Goal: Contribute content: Add original content to the website for others to see

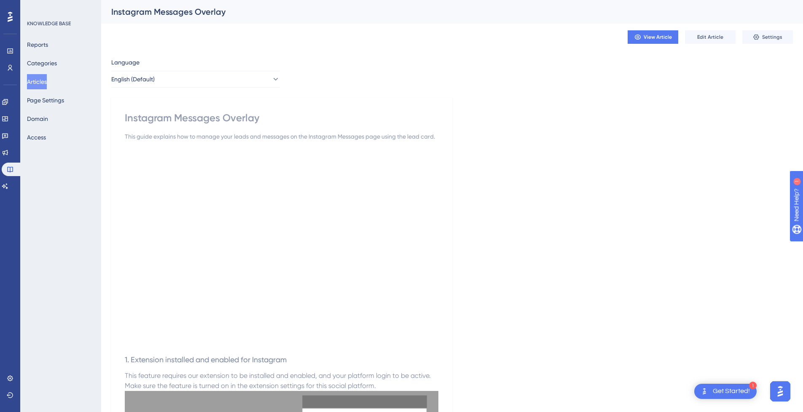
click at [46, 82] on button "Articles" at bounding box center [37, 81] width 20 height 15
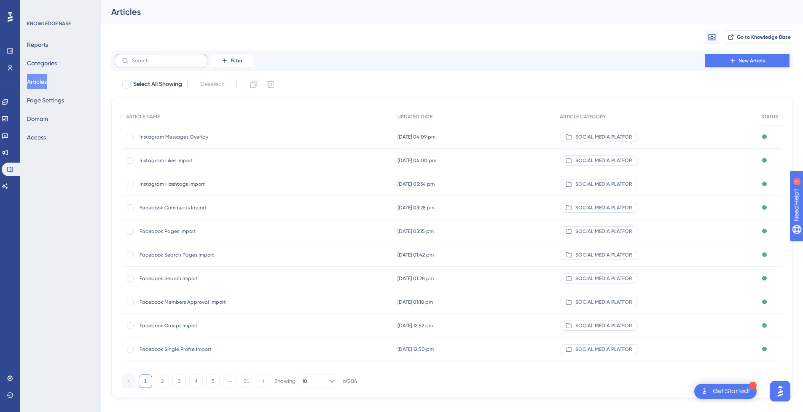
click at [172, 66] on label at bounding box center [161, 60] width 93 height 13
click at [172, 64] on input "text" at bounding box center [166, 61] width 68 height 6
paste input "Instagram Followers"
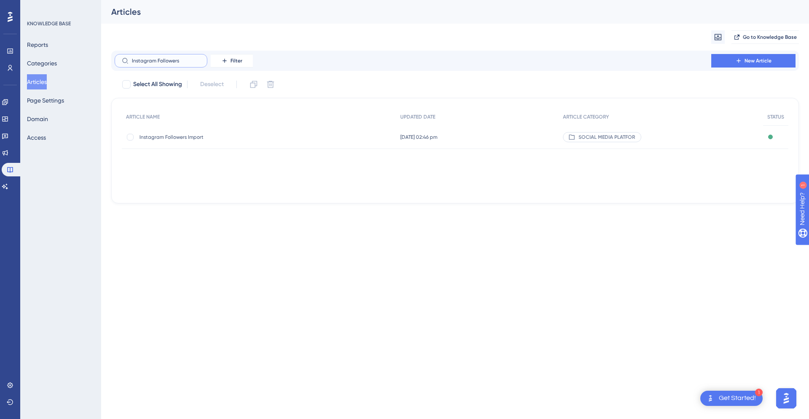
type input "Instagram Followers"
click at [199, 135] on span "Instagram Followers Import" at bounding box center [207, 137] width 135 height 7
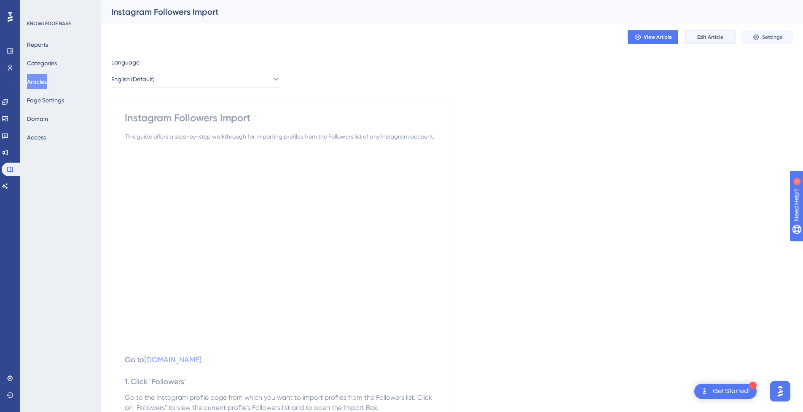
click at [716, 40] on span "Edit Article" at bounding box center [710, 37] width 26 height 7
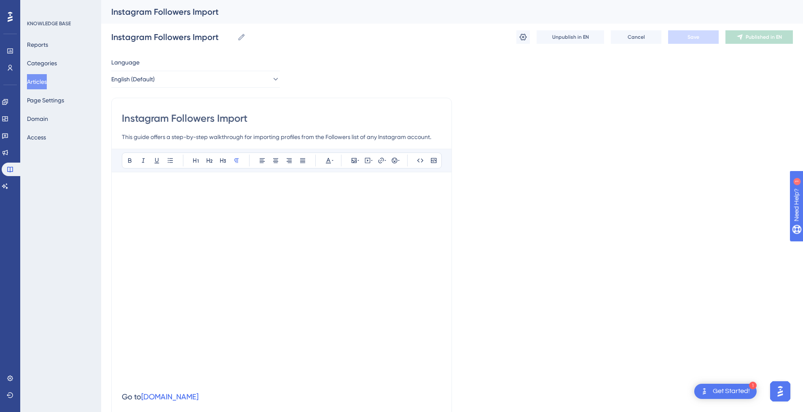
scroll to position [839, 0]
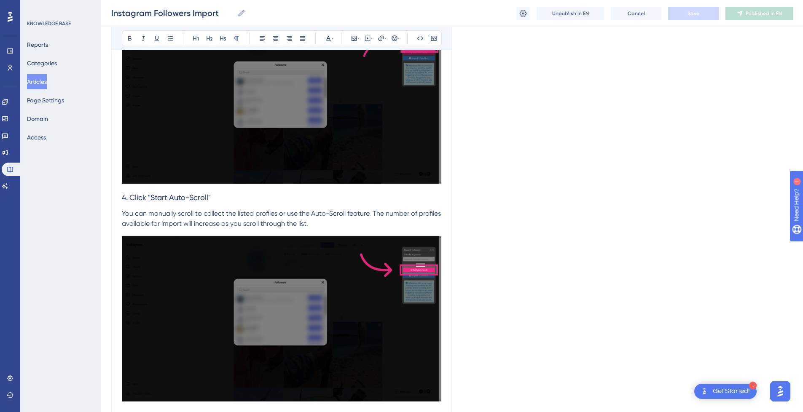
click at [351, 223] on p "You can manually scroll to collect the listed profiles or use the Auto-Scroll f…" at bounding box center [281, 219] width 319 height 20
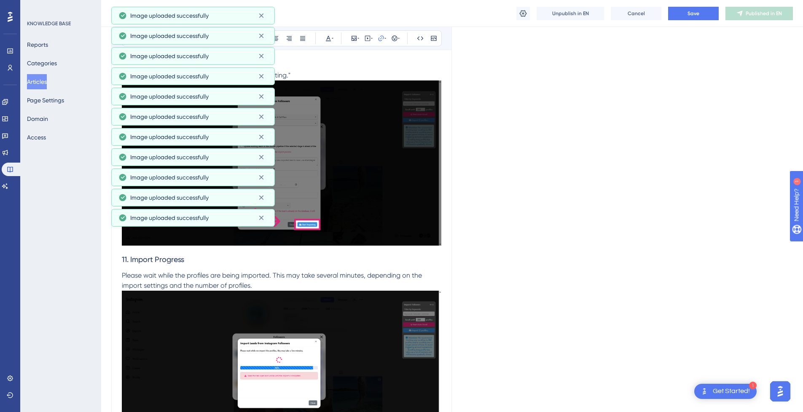
scroll to position [2627, 0]
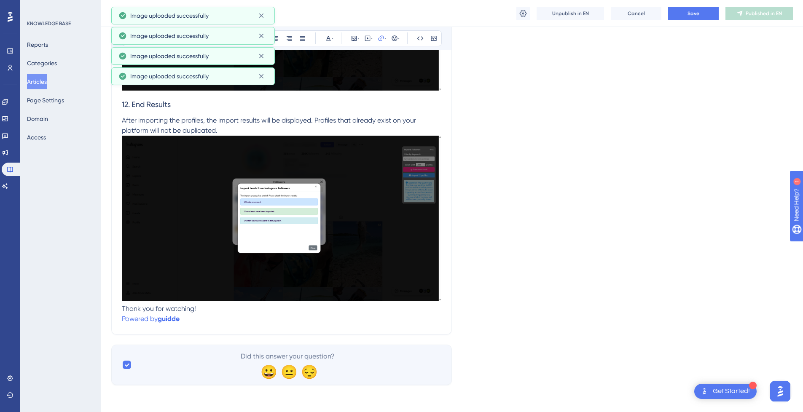
click at [212, 320] on p "Powered by [PERSON_NAME]" at bounding box center [281, 319] width 319 height 10
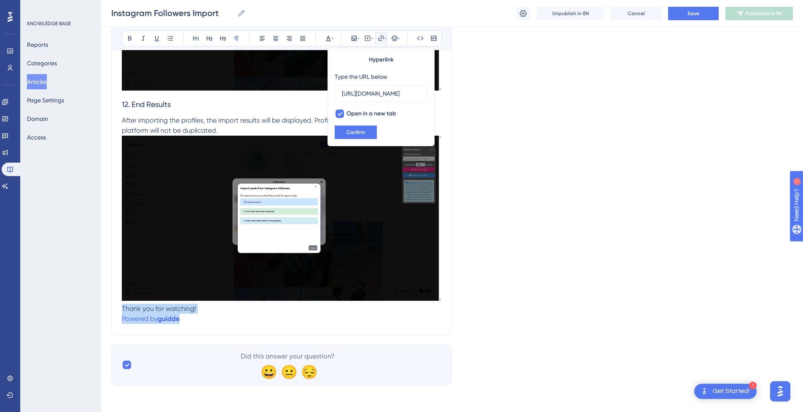
drag, startPoint x: 190, startPoint y: 320, endPoint x: 110, endPoint y: 309, distance: 81.3
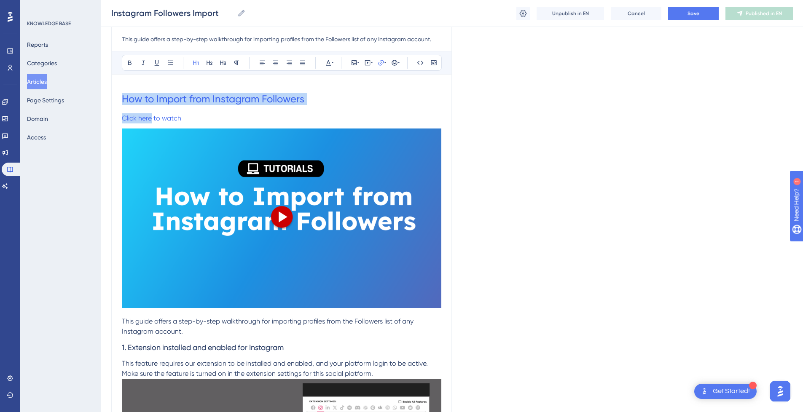
scroll to position [126, 0]
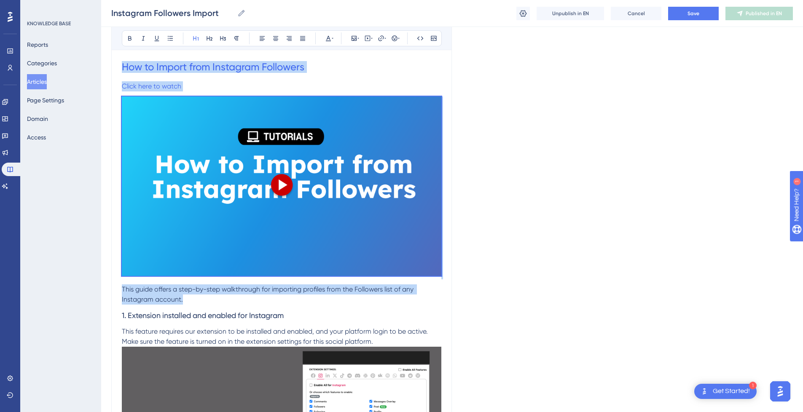
drag, startPoint x: 126, startPoint y: 186, endPoint x: 231, endPoint y: 301, distance: 155.7
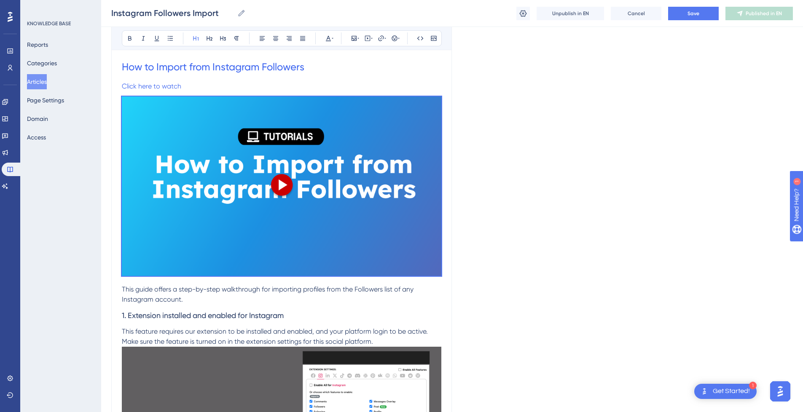
scroll to position [0, 0]
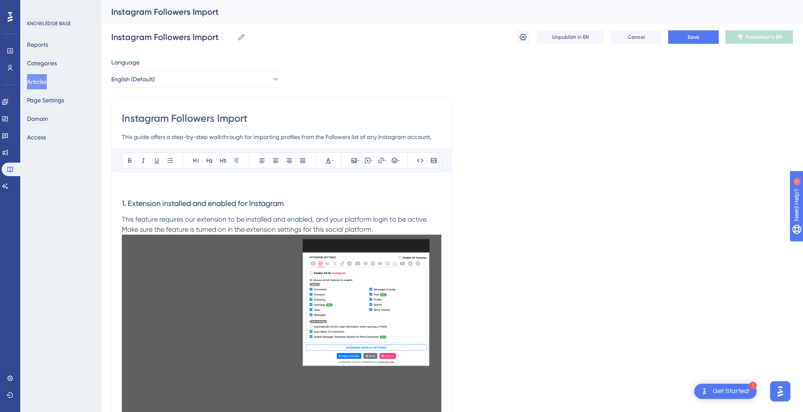
click at [242, 183] on p at bounding box center [281, 188] width 319 height 10
click at [362, 160] on button at bounding box center [368, 161] width 12 height 12
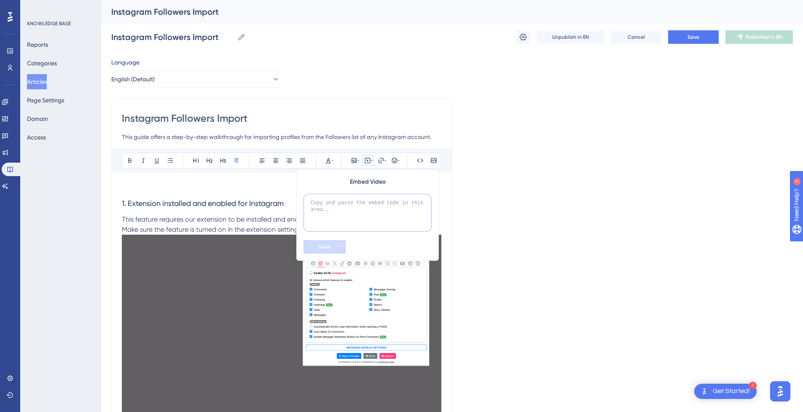
click at [357, 206] on textarea at bounding box center [367, 213] width 128 height 38
paste textarea "<div style="position:relative;padding-bottom:56.25%;"> <iframe style="width:100…"
type textarea "<div style="position:relative;padding-bottom:56.25%;"> <iframe style="width:100…"
click at [327, 243] on button "Save" at bounding box center [324, 246] width 42 height 13
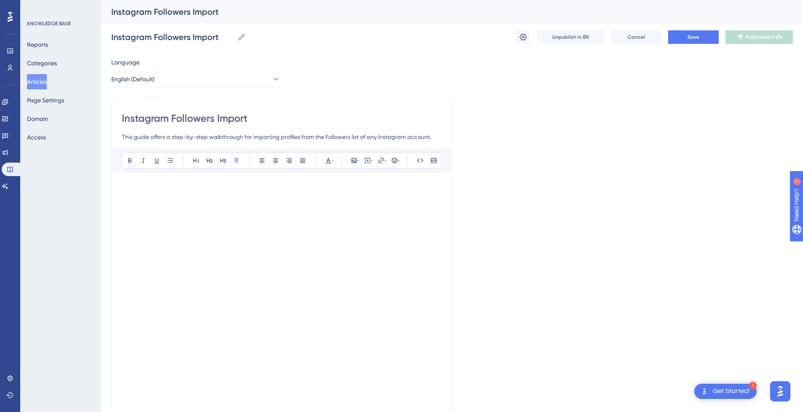
click at [269, 192] on p at bounding box center [281, 188] width 319 height 10
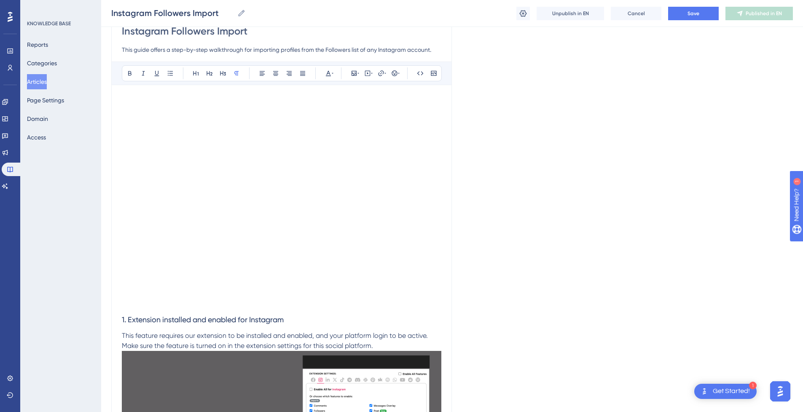
scroll to position [84, 0]
click at [177, 310] on h3 "1. Extension installed and enabled for Instagram" at bounding box center [281, 320] width 319 height 22
click at [180, 306] on p at bounding box center [281, 303] width 319 height 10
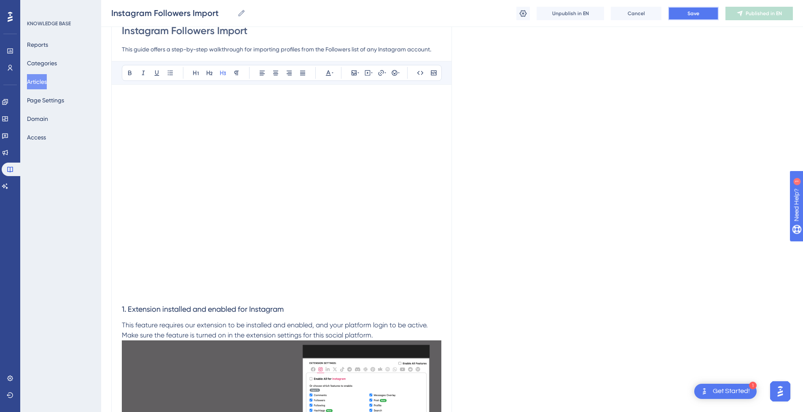
click at [693, 15] on span "Save" at bounding box center [693, 13] width 12 height 7
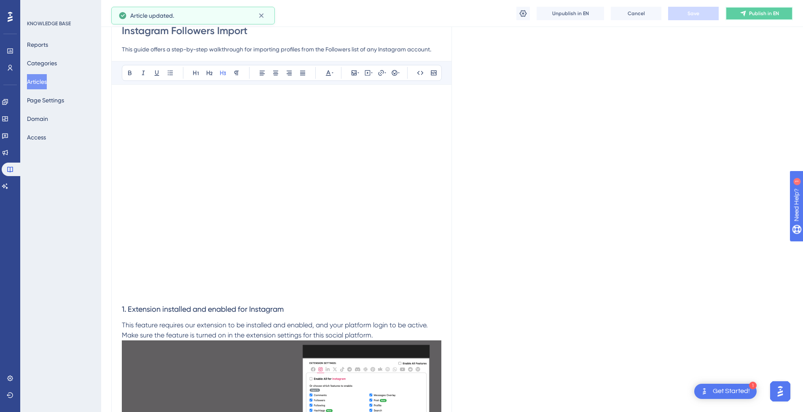
click at [762, 12] on span "Publish in EN" at bounding box center [764, 13] width 30 height 7
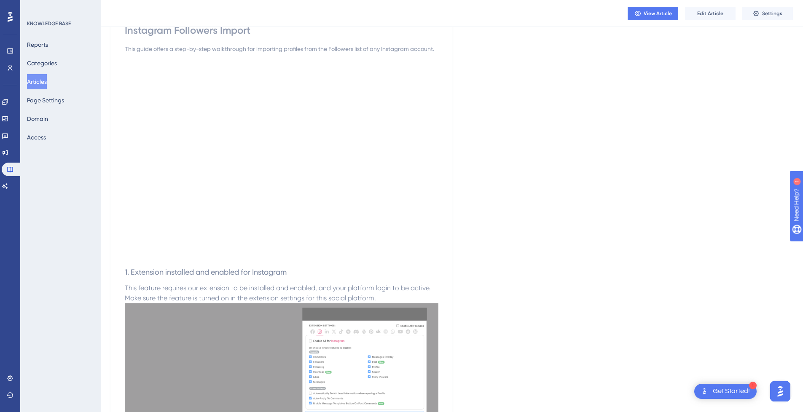
click at [47, 83] on button "Articles" at bounding box center [37, 81] width 20 height 15
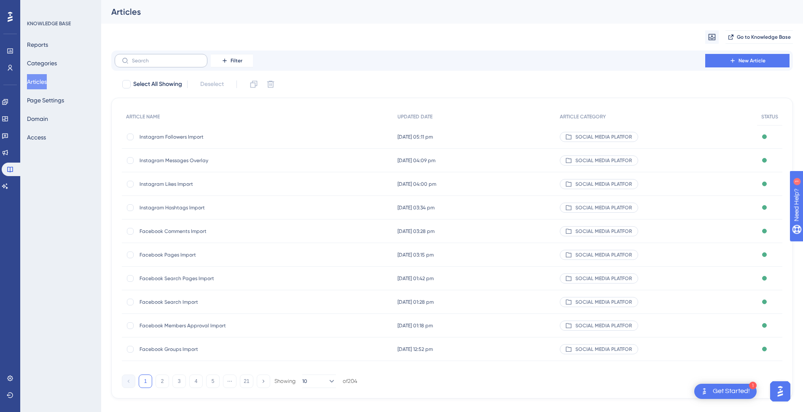
click at [176, 64] on label at bounding box center [161, 60] width 93 height 13
click at [176, 64] on input "text" at bounding box center [166, 61] width 68 height 6
type input "Insa"
checkbox input "true"
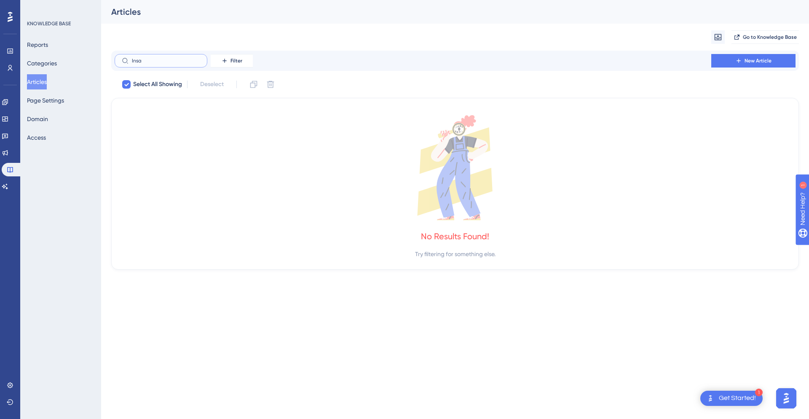
type input "Ins"
checkbox input "false"
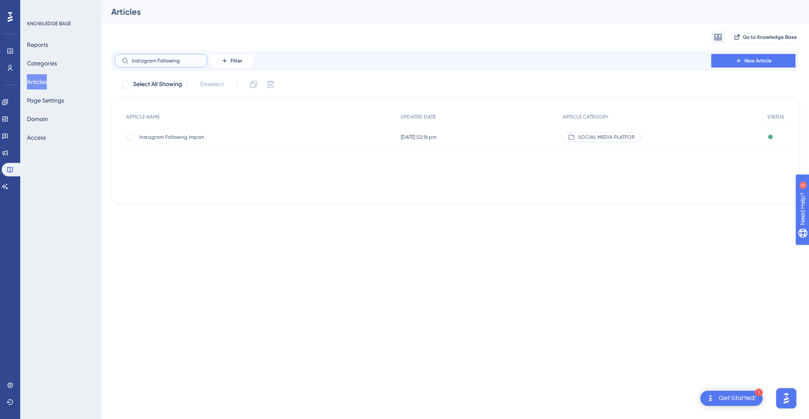
type input "Instagram Following"
click at [202, 145] on div "Instagram Following Import Instagram Following Import" at bounding box center [207, 137] width 135 height 24
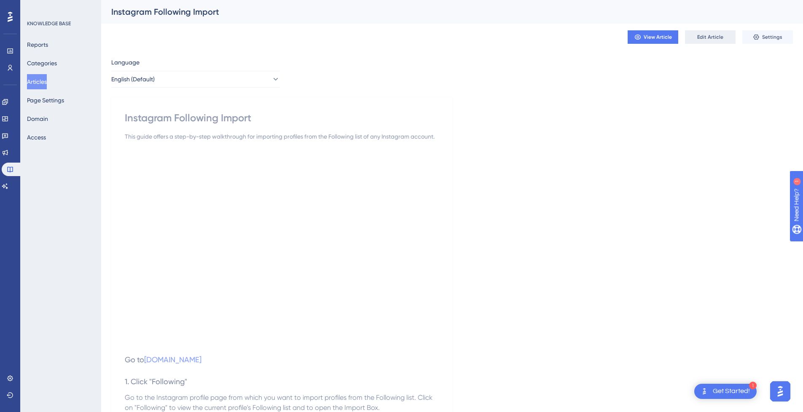
click at [724, 35] on button "Edit Article" at bounding box center [710, 36] width 51 height 13
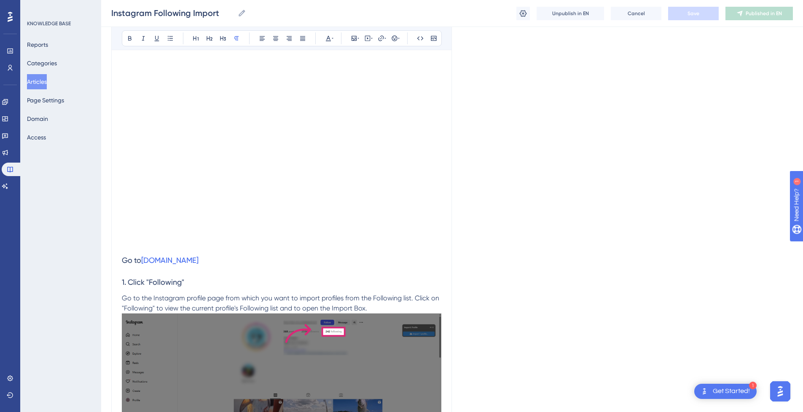
scroll to position [72, 0]
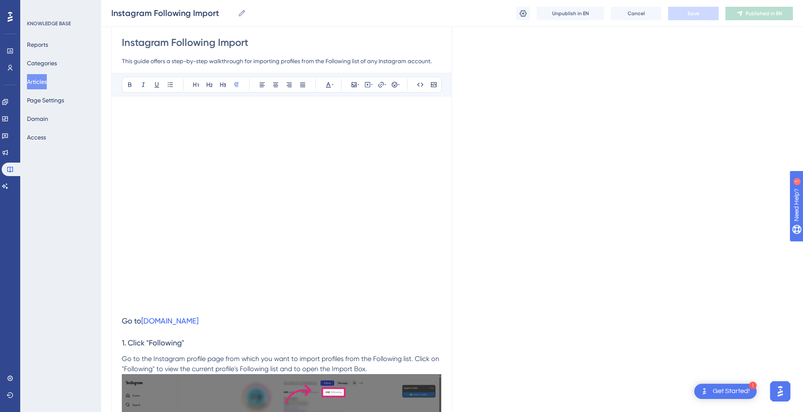
click at [259, 341] on h3 "1. Click "Following"" at bounding box center [281, 343] width 319 height 22
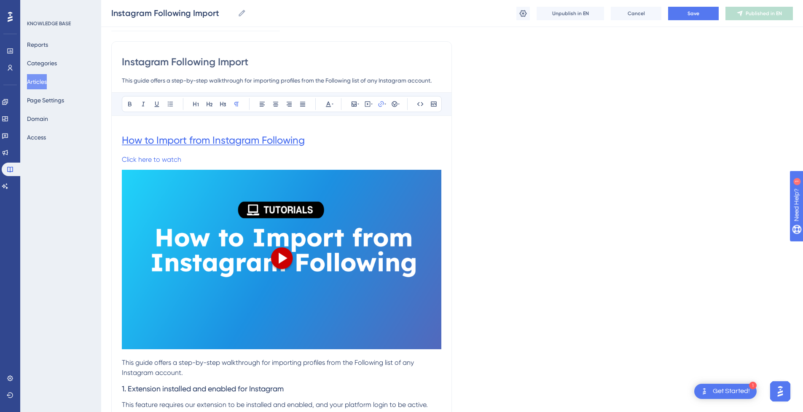
scroll to position [84, 0]
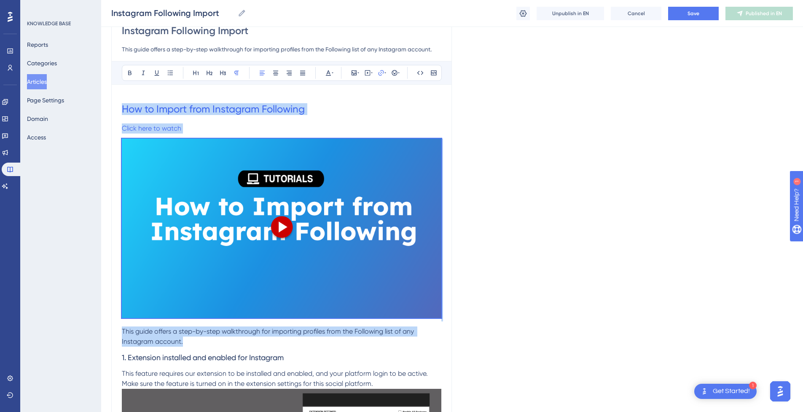
drag, startPoint x: 197, startPoint y: 340, endPoint x: 110, endPoint y: 93, distance: 262.2
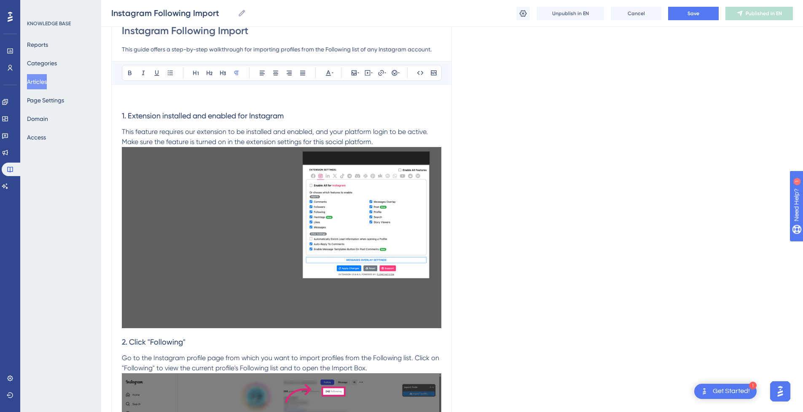
scroll to position [0, 0]
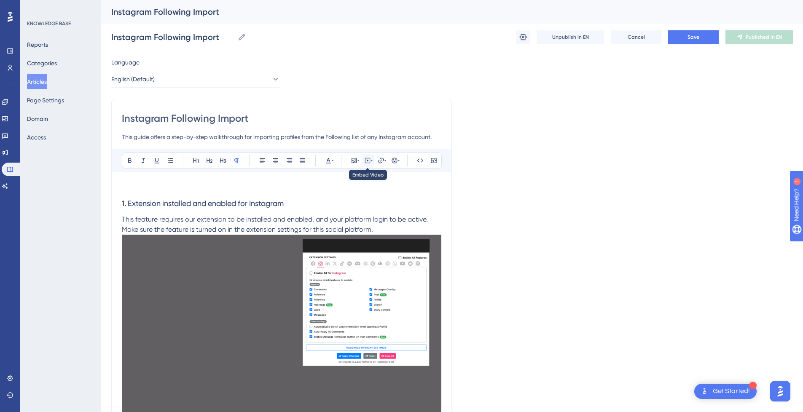
click at [373, 161] on button at bounding box center [368, 161] width 12 height 12
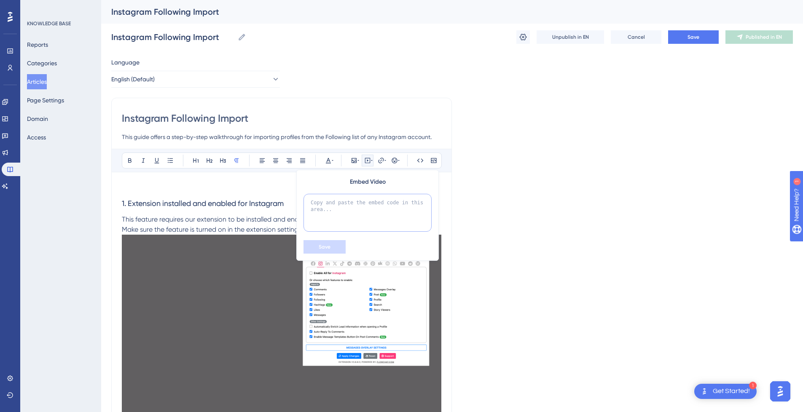
click at [364, 221] on textarea at bounding box center [367, 213] width 128 height 38
paste textarea "<div style="position:relative;padding-bottom:56.25%;"> <iframe style="width:100…"
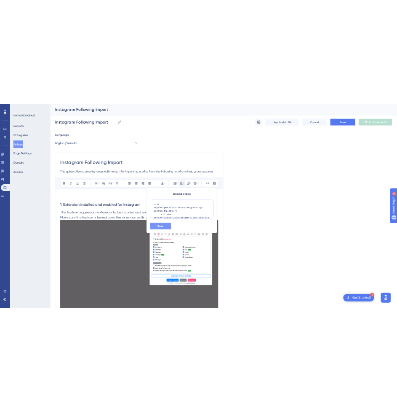
scroll to position [109, 0]
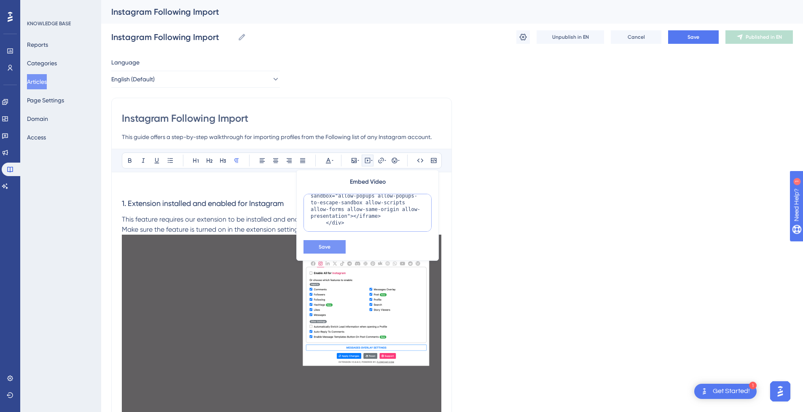
type textarea "<div style="position:relative;padding-bottom:56.25%;"> <iframe style="width:100…"
click at [325, 247] on span "Save" at bounding box center [325, 247] width 12 height 7
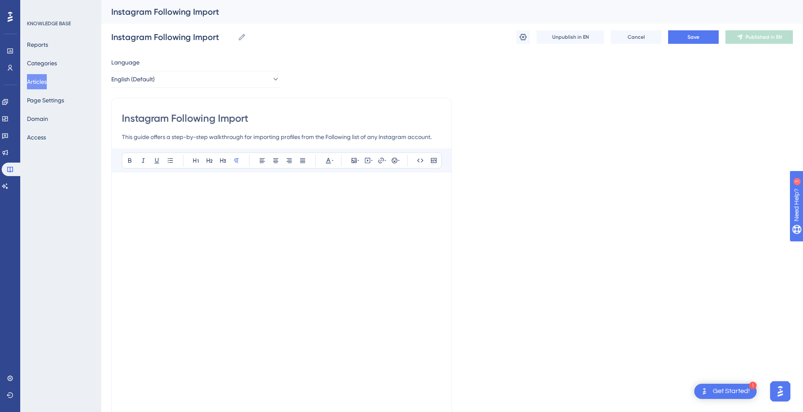
click at [62, 268] on div "KNOWLEDGE BASE Reports Categories Articles Page Settings Domain Access" at bounding box center [60, 206] width 81 height 412
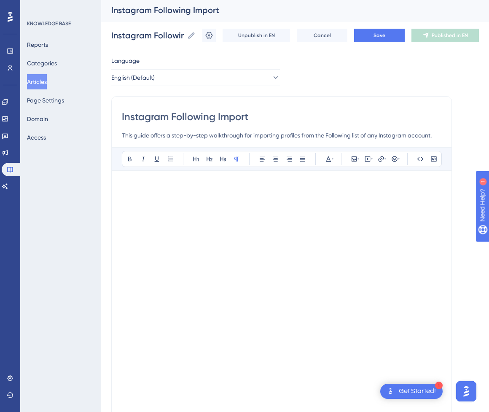
scroll to position [0, 6]
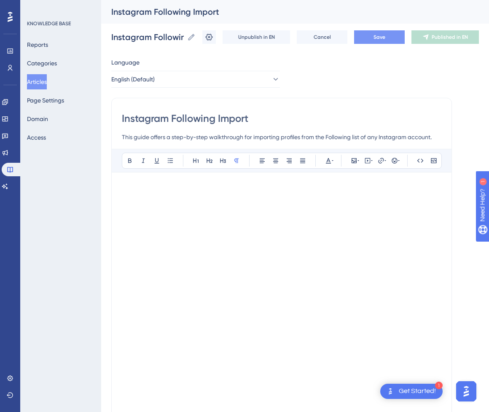
click at [390, 43] on button "Save" at bounding box center [379, 36] width 51 height 13
click at [459, 42] on button "Publish in EN" at bounding box center [444, 36] width 67 height 13
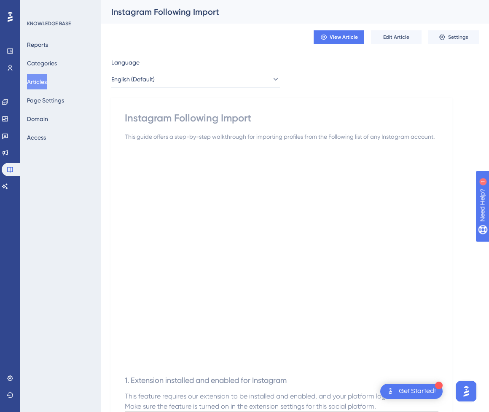
click at [47, 83] on button "Articles" at bounding box center [37, 81] width 20 height 15
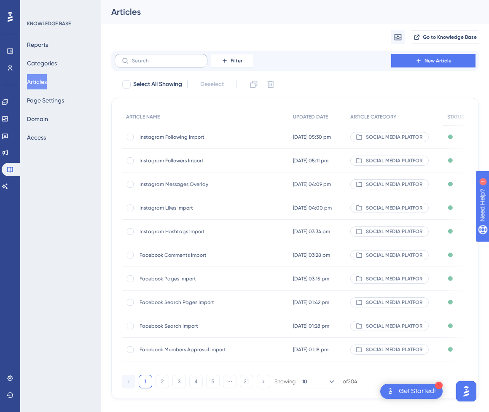
click at [167, 64] on label at bounding box center [161, 60] width 93 height 13
click at [167, 64] on input "text" at bounding box center [166, 61] width 68 height 6
paste input "How to Use the Instagram Auto-Reply Click here to watch Quick guidde Learn how …"
type input "How to Use the Instagram Auto-Reply Click here to watch Quick guidde Learn how …"
checkbox input "true"
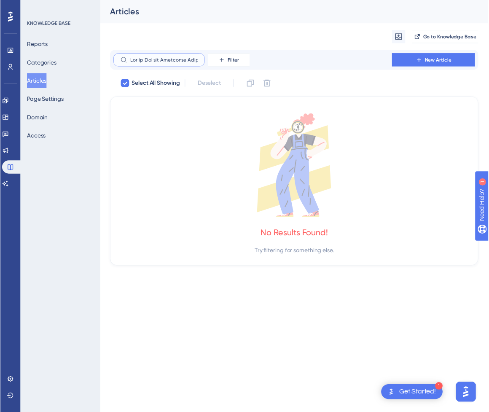
scroll to position [0, 8746]
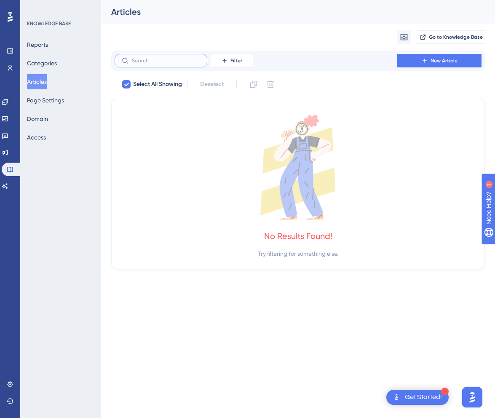
checkbox input "false"
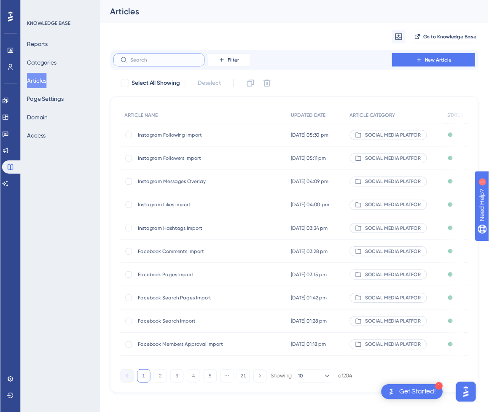
scroll to position [0, 0]
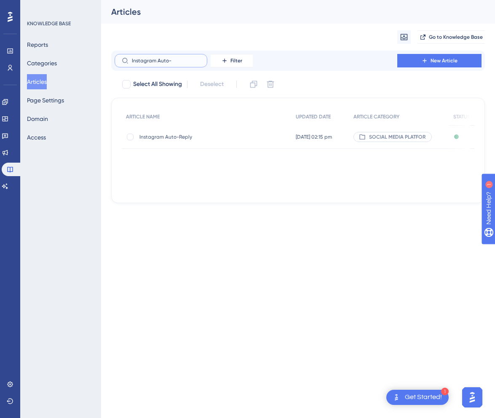
type input "Instagram Auto-"
click at [201, 135] on span "Instagram Auto-Reply" at bounding box center [207, 137] width 135 height 7
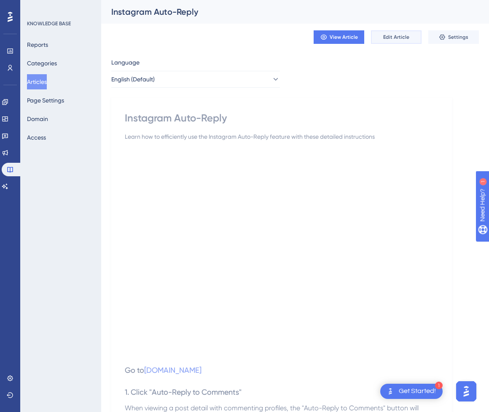
click at [403, 41] on button "Edit Article" at bounding box center [396, 36] width 51 height 13
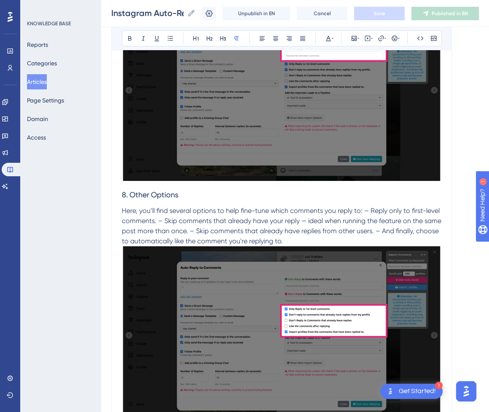
click at [249, 209] on span "Here, you’ll find several options to help fine-tune which comments you reply to…" at bounding box center [282, 226] width 321 height 38
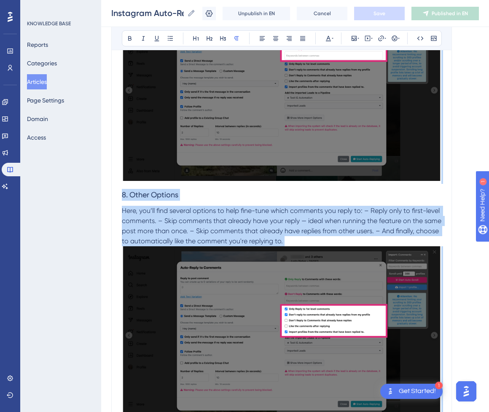
scroll to position [1670, 0]
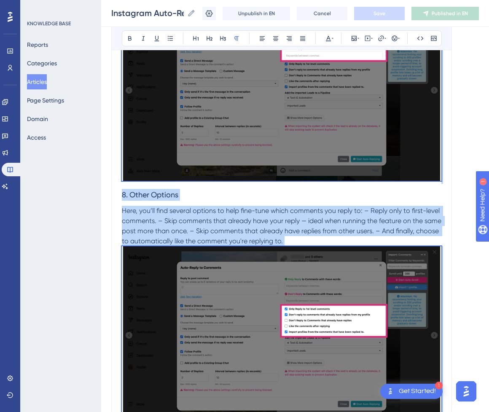
click at [242, 223] on span "Here, you’ll find several options to help fine-tune which comments you reply to…" at bounding box center [282, 226] width 321 height 38
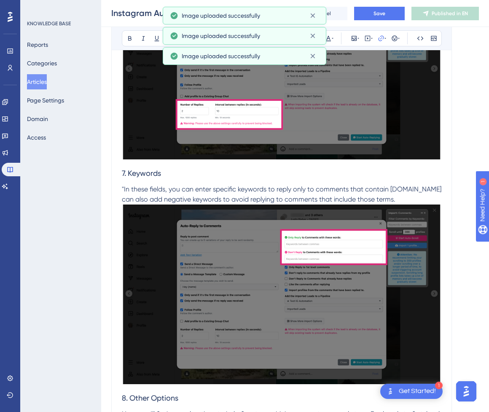
scroll to position [3173, 0]
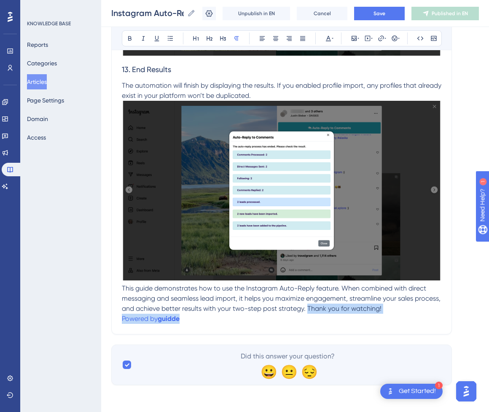
drag, startPoint x: 189, startPoint y: 320, endPoint x: 334, endPoint y: 309, distance: 145.0
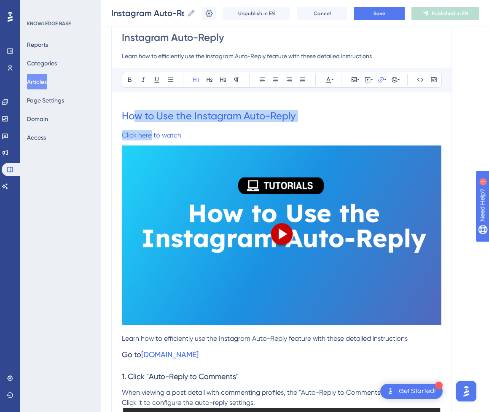
scroll to position [122, 0]
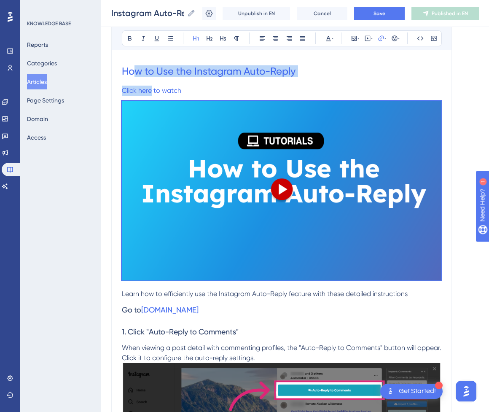
drag, startPoint x: 142, startPoint y: 153, endPoint x: 246, endPoint y: 300, distance: 180.8
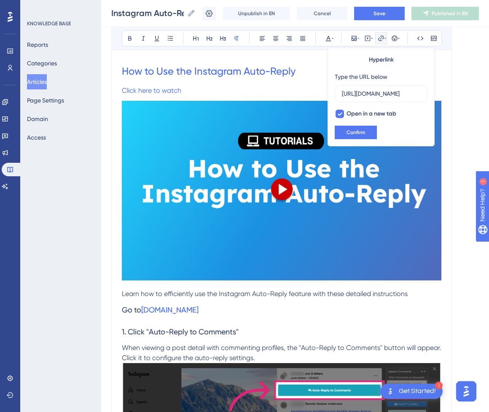
scroll to position [0, 0]
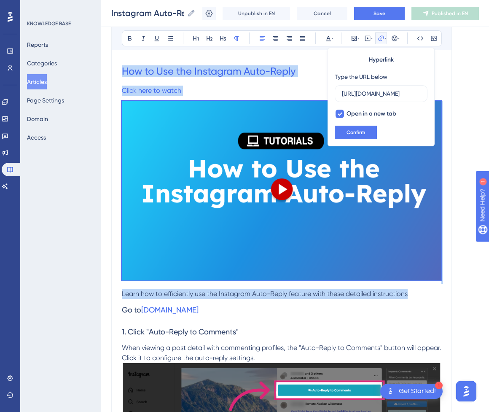
drag, startPoint x: 416, startPoint y: 292, endPoint x: -121, endPoint y: 14, distance: 604.4
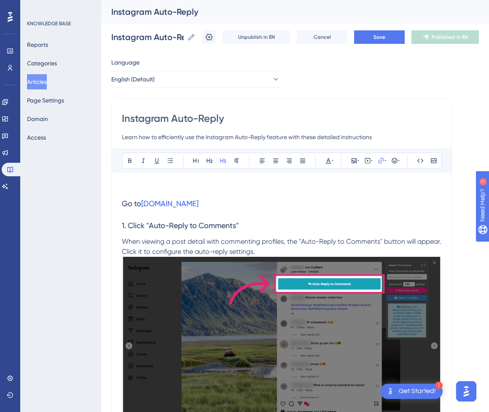
drag, startPoint x: 193, startPoint y: 195, endPoint x: 106, endPoint y: 176, distance: 88.9
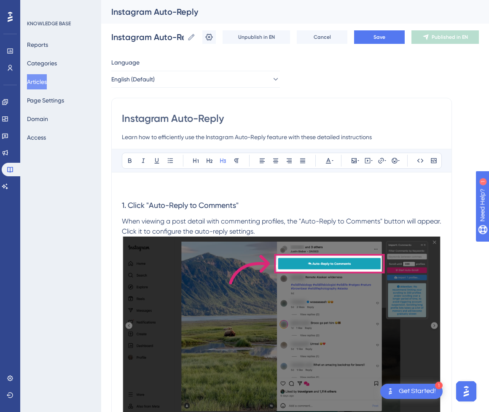
click at [350, 193] on h3 "1. Click "Auto-Reply to Comments"" at bounding box center [281, 200] width 319 height 34
click at [370, 158] on icon at bounding box center [367, 160] width 5 height 5
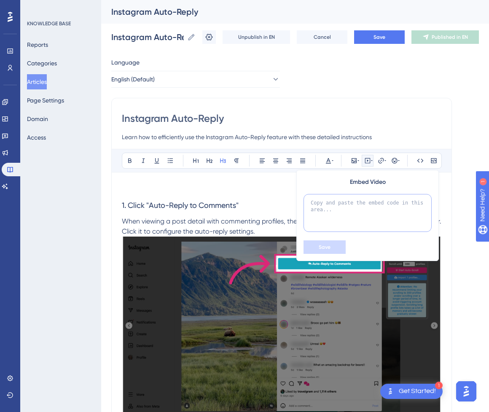
click at [359, 206] on textarea at bounding box center [367, 213] width 128 height 38
paste textarea "<div style="position:relative;padding-bottom:56.25%;"> <iframe style="width:100…"
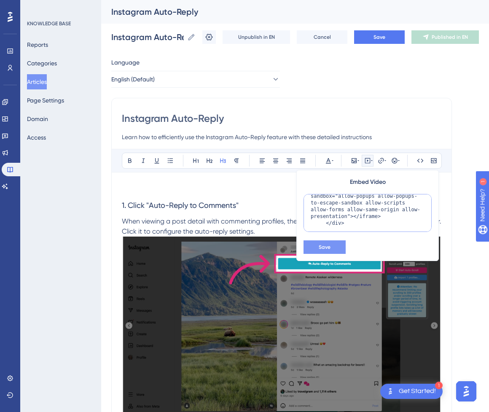
type textarea "<div style="position:relative;padding-bottom:56.25%;"> <iframe style="width:100…"
click at [327, 247] on span "Save" at bounding box center [325, 247] width 12 height 7
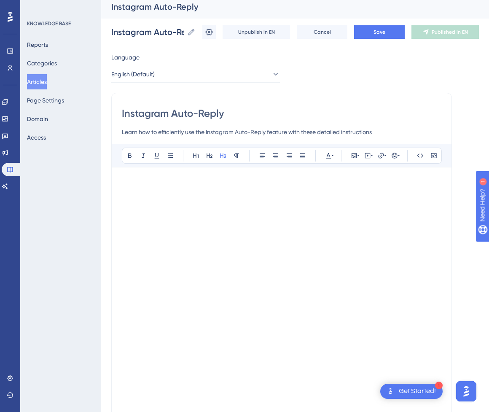
click at [283, 188] on h3 at bounding box center [281, 188] width 319 height 22
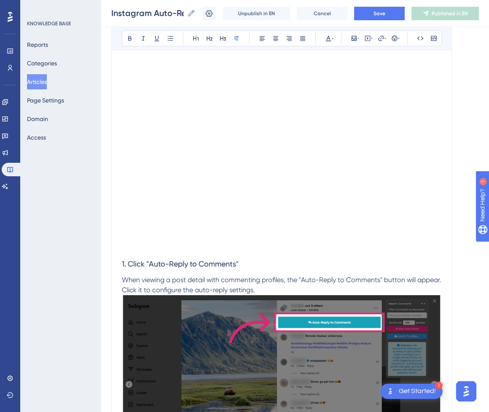
scroll to position [169, 0]
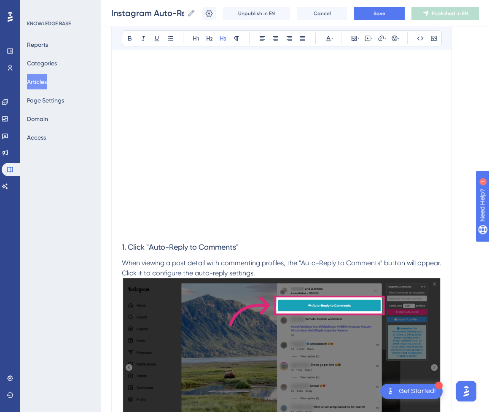
click at [193, 232] on h3 "1. Click "Auto-Reply to Comments"" at bounding box center [281, 241] width 319 height 34
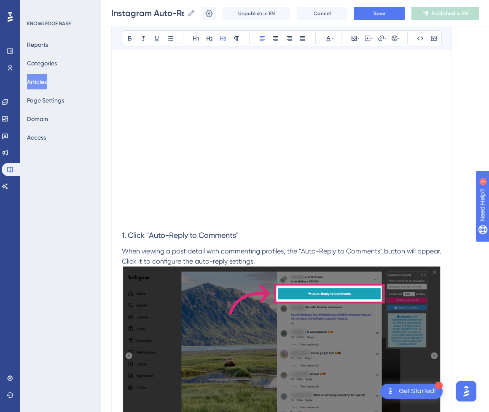
click at [385, 239] on h3 "1. Click "Auto-Reply to Comments"" at bounding box center [281, 235] width 319 height 22
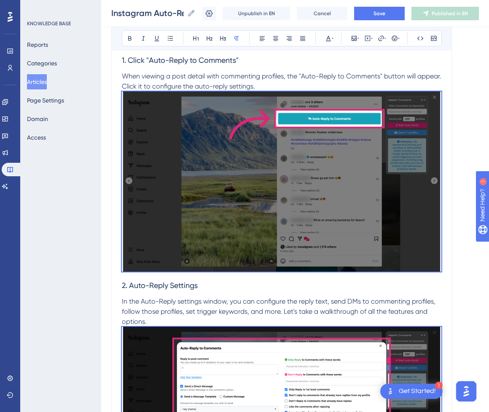
scroll to position [41, 0]
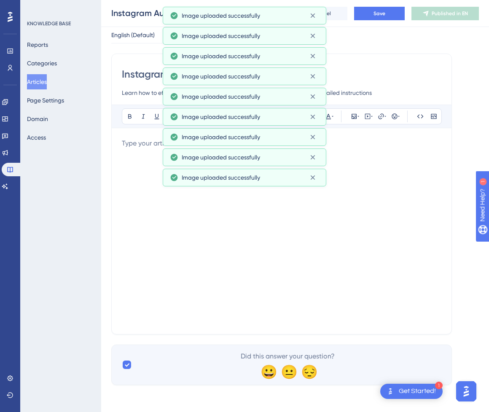
click at [404, 149] on div at bounding box center [281, 230] width 319 height 185
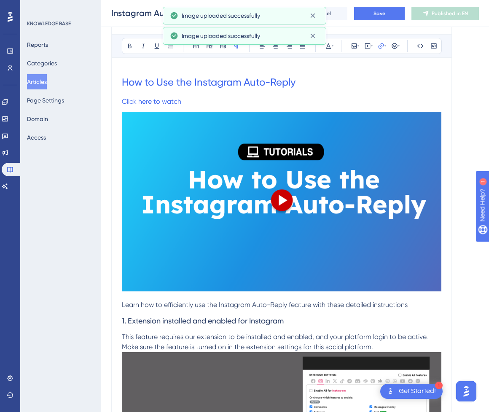
scroll to position [79, 0]
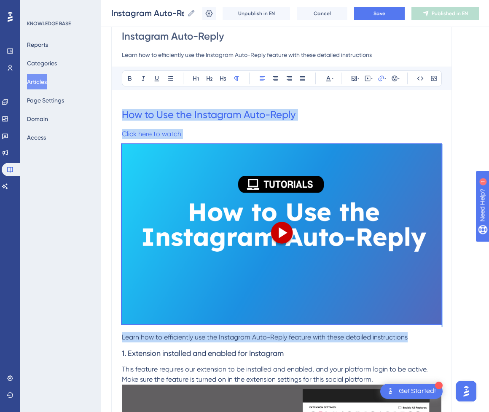
drag, startPoint x: 414, startPoint y: 338, endPoint x: 104, endPoint y: 105, distance: 387.9
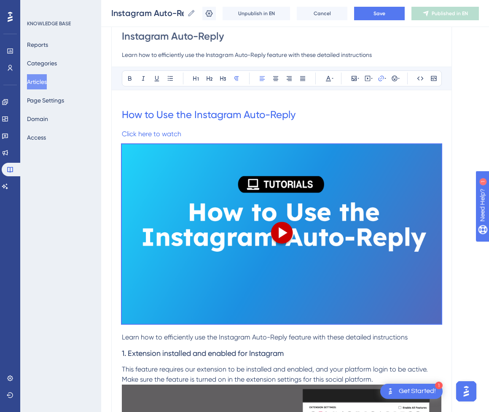
scroll to position [0, 0]
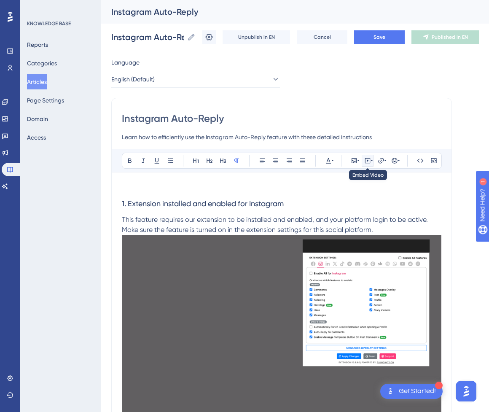
click at [368, 161] on icon at bounding box center [367, 160] width 7 height 7
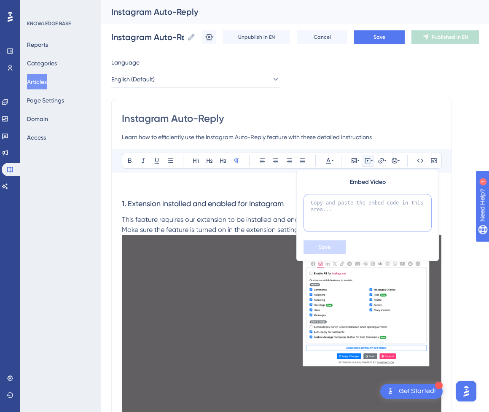
click at [360, 209] on textarea at bounding box center [367, 213] width 128 height 38
paste textarea "<div style="position:relative;padding-bottom:56.25%;"> <iframe style="width:100…"
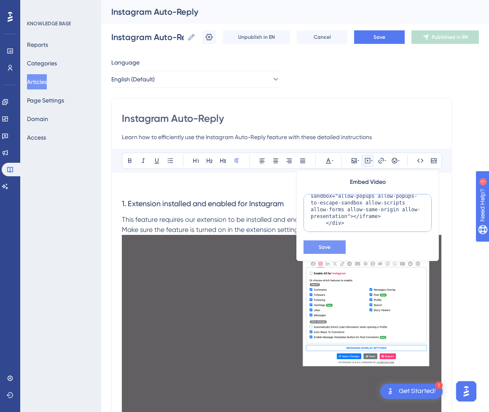
type textarea "<div style="position:relative;padding-bottom:56.25%;"> <iframe style="width:100…"
click at [327, 247] on span "Save" at bounding box center [325, 247] width 12 height 7
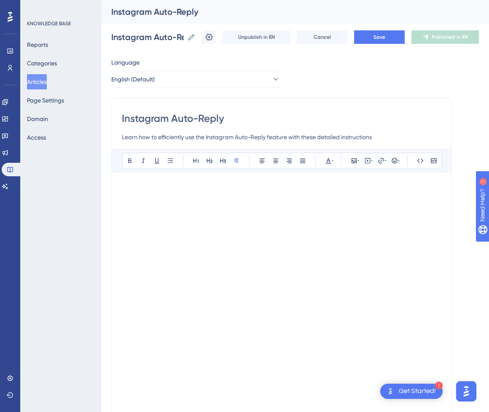
click at [309, 186] on p at bounding box center [281, 188] width 319 height 10
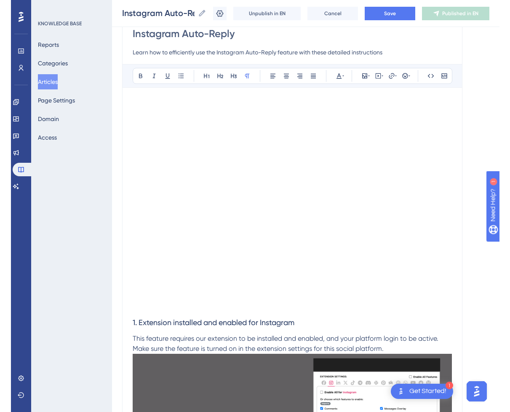
scroll to position [84, 0]
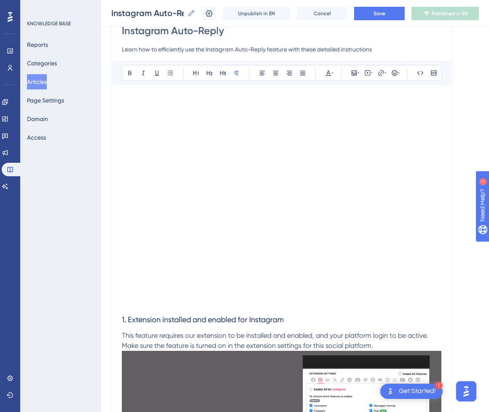
click at [163, 309] on h3 "1. Extension installed and enabled for Instagram" at bounding box center [281, 320] width 319 height 22
click at [166, 306] on p at bounding box center [281, 303] width 319 height 10
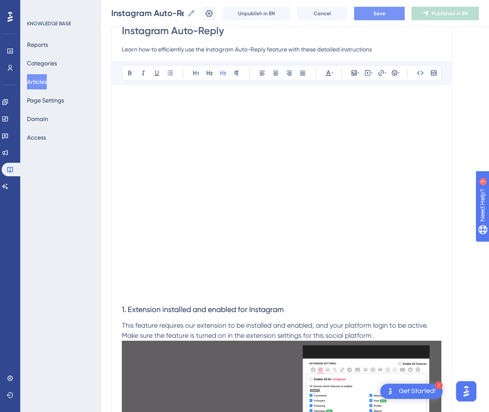
click at [402, 17] on button "Save" at bounding box center [379, 13] width 51 height 13
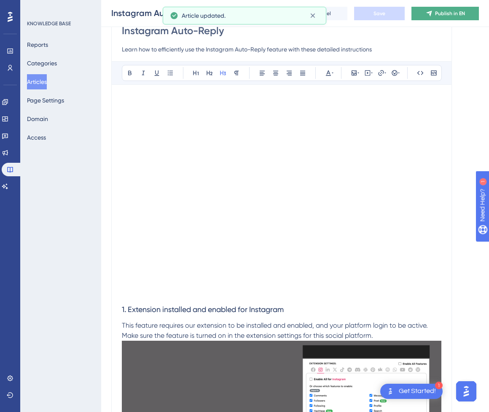
click at [440, 14] on button "Publish in EN" at bounding box center [444, 13] width 67 height 13
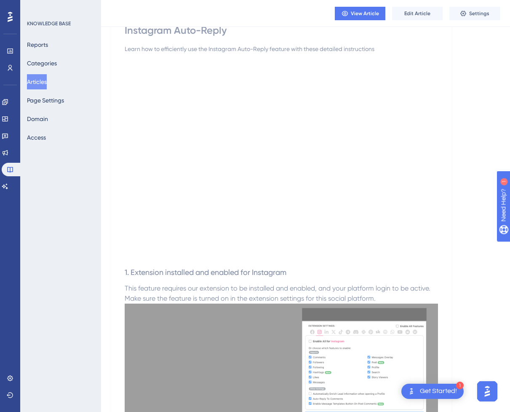
click at [43, 80] on button "Articles" at bounding box center [37, 81] width 20 height 15
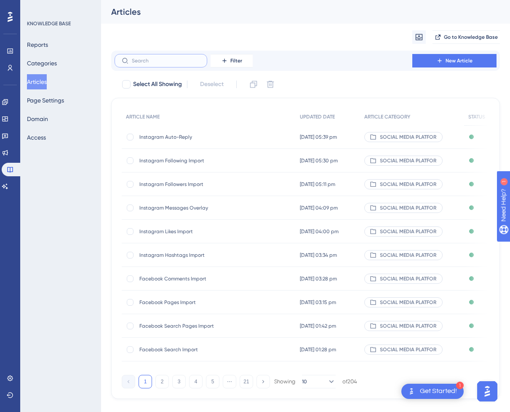
click at [184, 62] on input "text" at bounding box center [166, 61] width 68 height 6
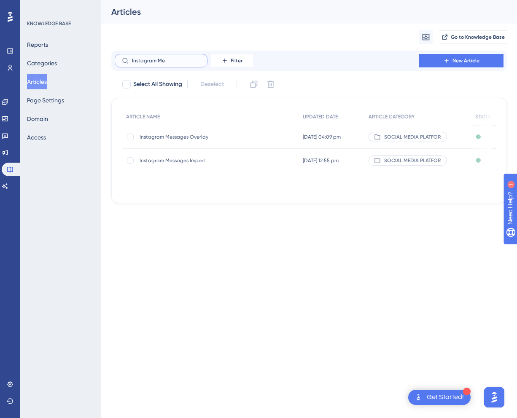
type input "Instagram Me"
click at [214, 159] on span "Instagram Messages Import" at bounding box center [207, 160] width 135 height 7
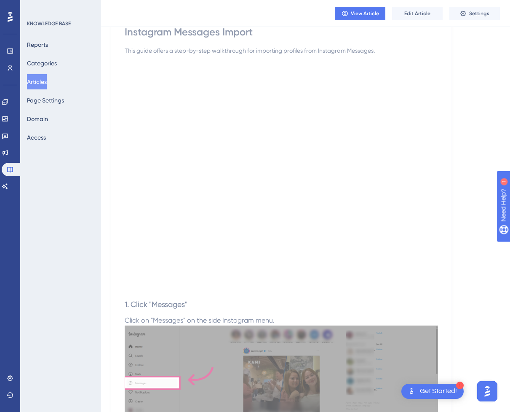
scroll to position [84, 0]
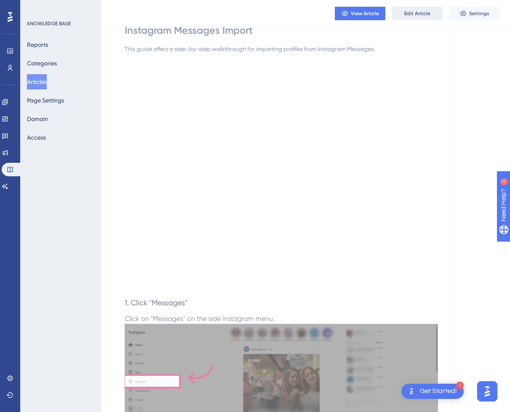
click at [430, 18] on div "View Article Edit Article Settings" at bounding box center [305, 13] width 409 height 27
click at [430, 17] on button "Edit Article" at bounding box center [417, 13] width 51 height 13
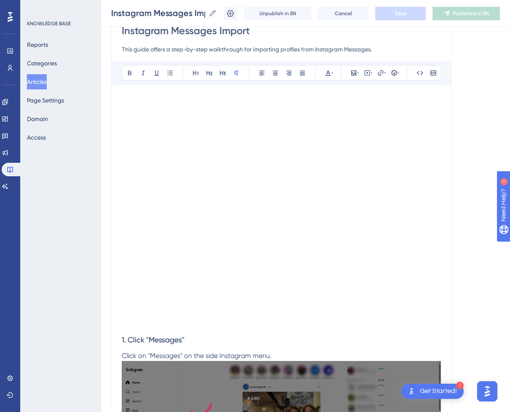
scroll to position [413, 0]
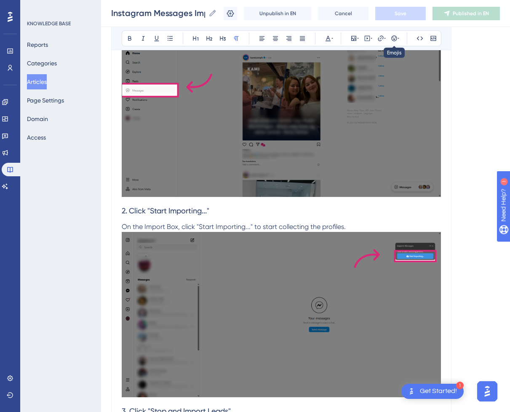
click at [227, 212] on h3 "2. Click "Start Importing..."" at bounding box center [281, 211] width 319 height 22
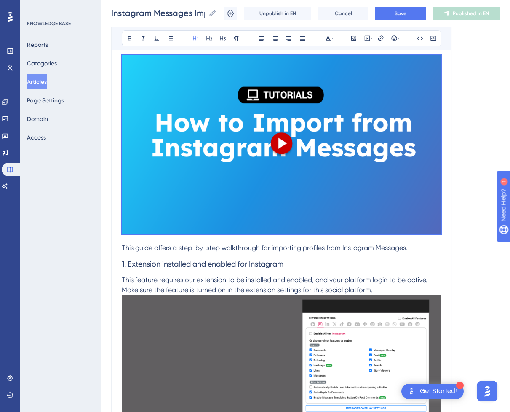
scroll to position [169, 0]
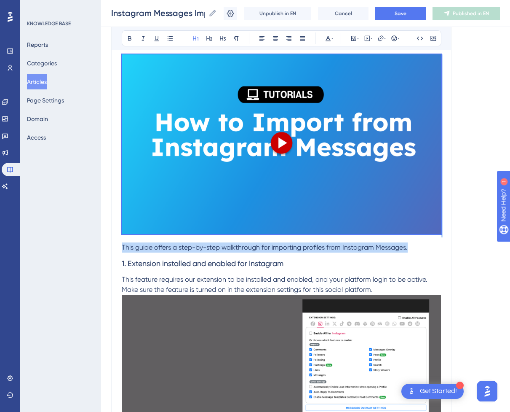
drag, startPoint x: 134, startPoint y: 191, endPoint x: 442, endPoint y: 245, distance: 312.8
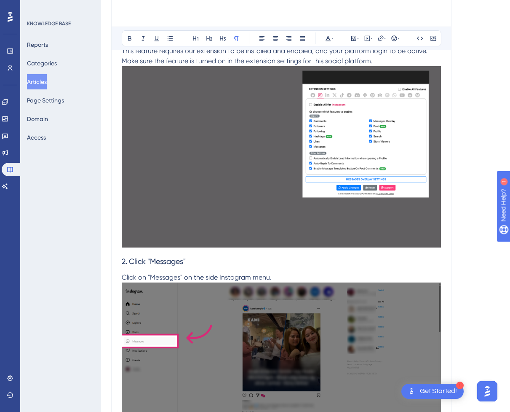
scroll to position [0, 0]
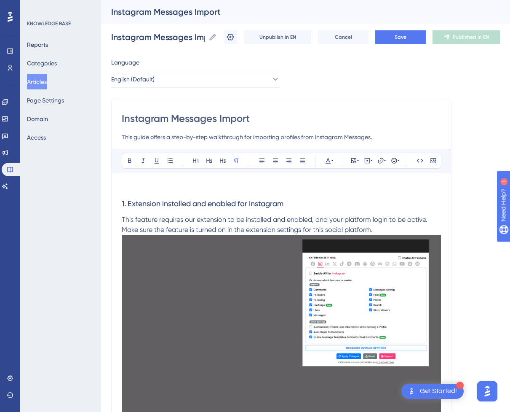
click at [371, 158] on icon at bounding box center [372, 160] width 2 height 7
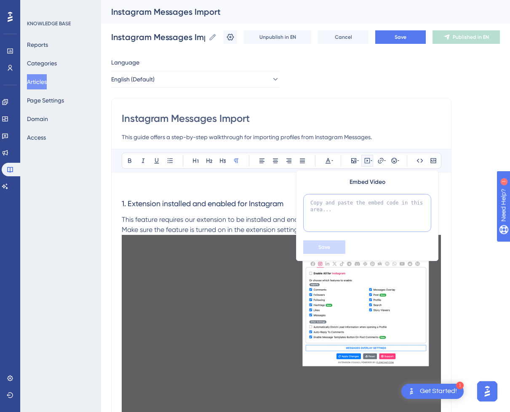
click at [360, 203] on textarea at bounding box center [367, 213] width 128 height 38
paste textarea "<div style="position:relative;padding-bottom:56.25%;"> <iframe style="width:100…"
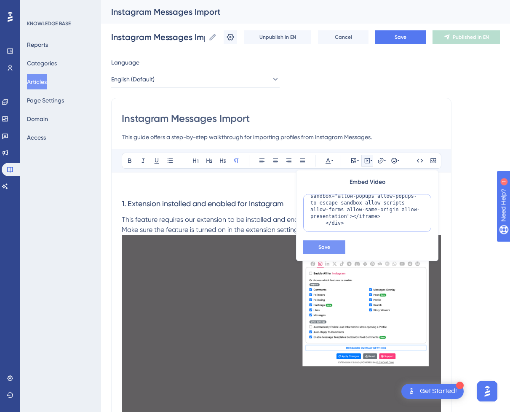
type textarea "<div style="position:relative;padding-bottom:56.25%;"> <iframe style="width:100…"
click at [328, 251] on button "Save" at bounding box center [324, 246] width 42 height 13
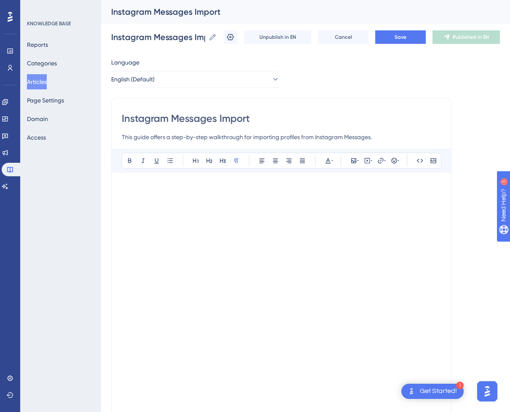
click at [200, 187] on p at bounding box center [281, 188] width 319 height 10
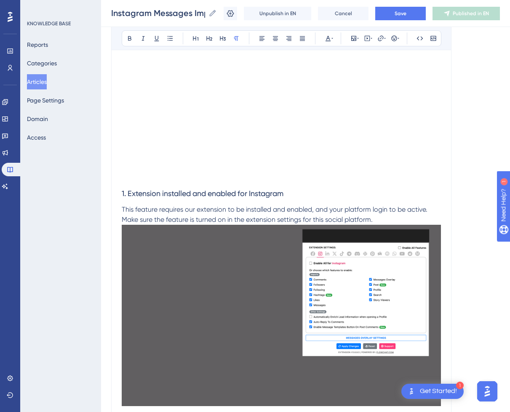
scroll to position [211, 0]
click at [169, 179] on p at bounding box center [281, 177] width 319 height 10
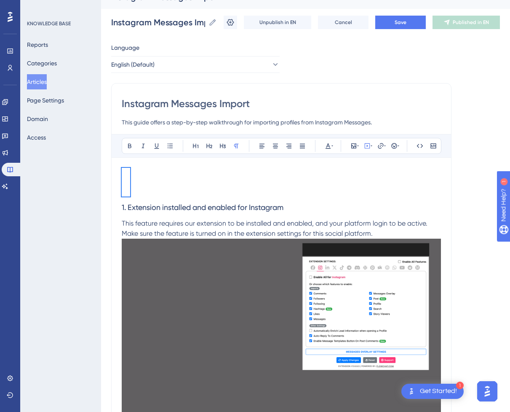
scroll to position [0, 0]
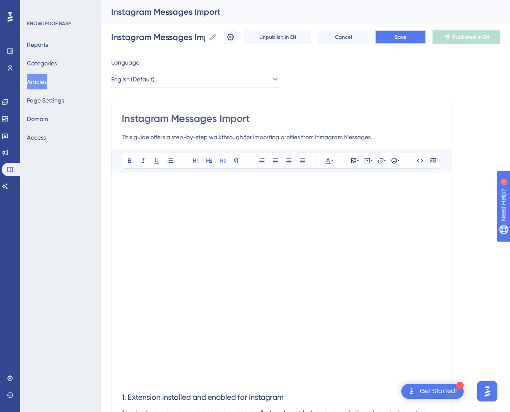
click at [415, 39] on button "Save" at bounding box center [401, 36] width 51 height 13
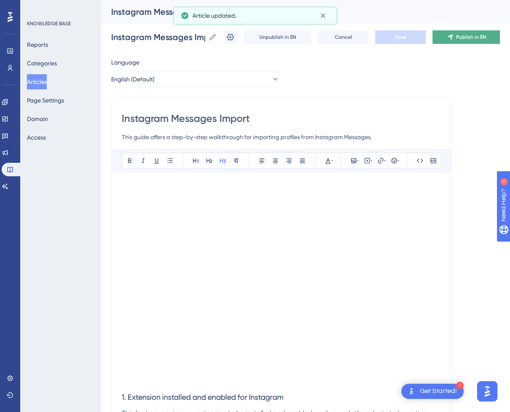
click at [473, 39] on span "Publish in EN" at bounding box center [471, 37] width 30 height 7
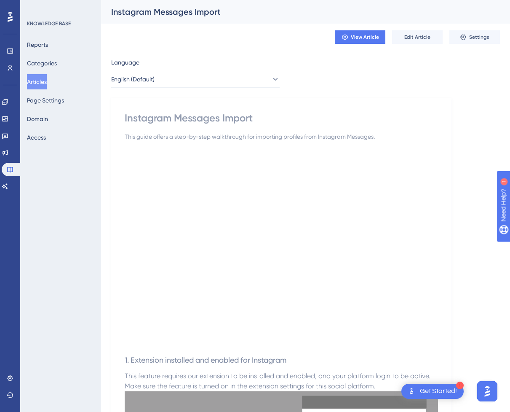
click at [40, 83] on button "Articles" at bounding box center [37, 81] width 20 height 15
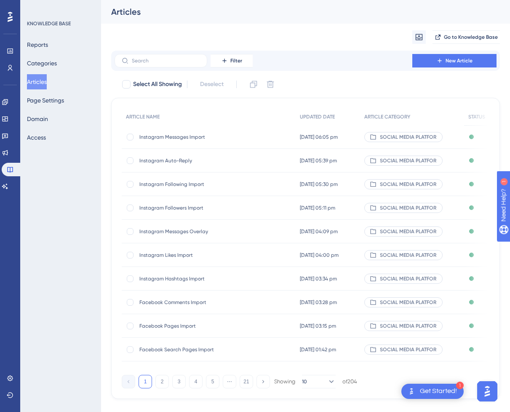
click at [167, 52] on div "Filter New Article" at bounding box center [305, 61] width 389 height 20
click at [155, 63] on input "text" at bounding box center [166, 61] width 68 height 6
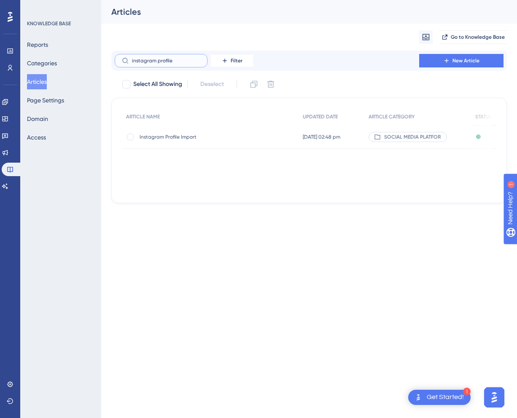
type input "instagram profile"
click at [193, 138] on span "Instagram Profile Import" at bounding box center [207, 137] width 135 height 7
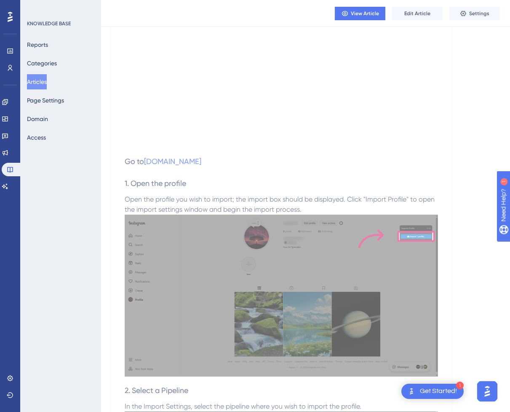
scroll to position [211, 0]
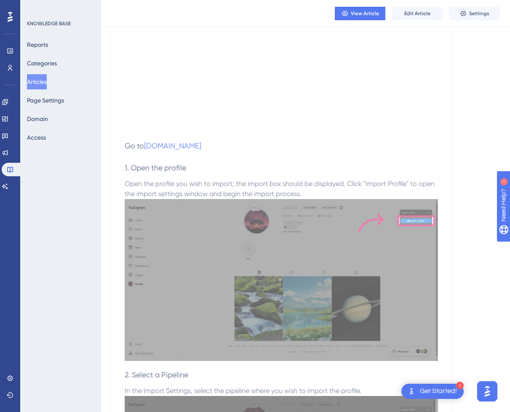
click at [233, 180] on span "Open the profile you wish to import; the import box should be displayed. Click …" at bounding box center [281, 189] width 312 height 18
click at [430, 12] on span "Edit Article" at bounding box center [418, 13] width 26 height 7
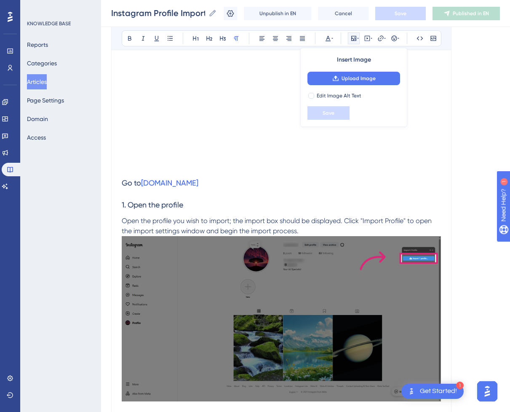
scroll to position [406, 0]
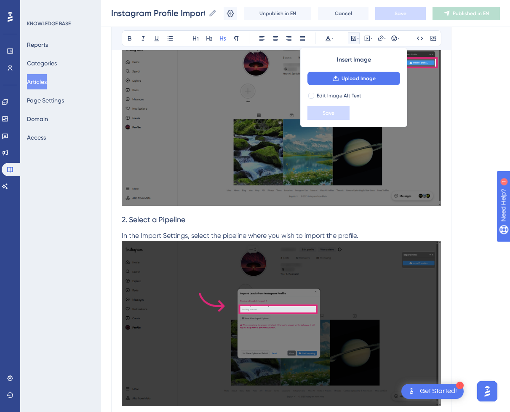
click at [237, 224] on h3 "2. Select a Pipeline" at bounding box center [281, 220] width 319 height 22
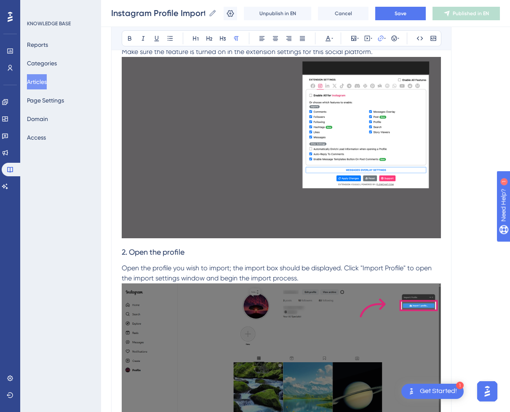
scroll to position [0, 0]
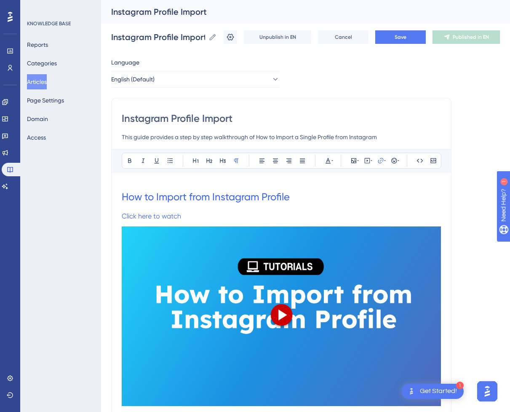
click at [206, 216] on p "Click here to watch" at bounding box center [281, 216] width 319 height 10
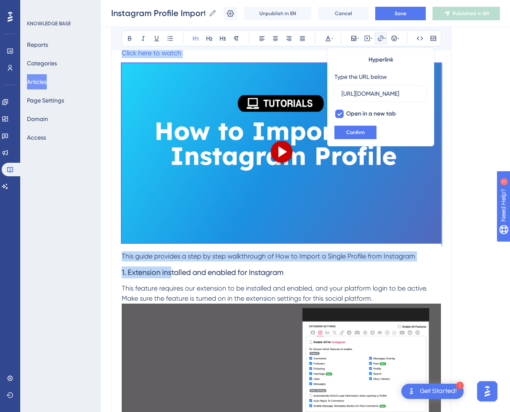
scroll to position [253, 0]
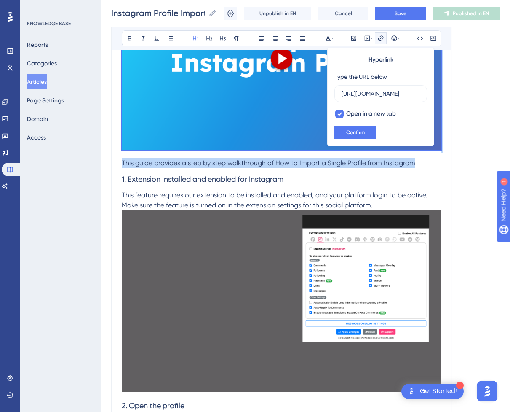
drag, startPoint x: 123, startPoint y: 199, endPoint x: 424, endPoint y: 159, distance: 303.5
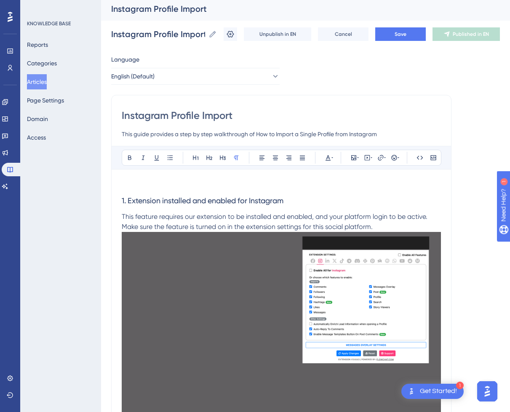
scroll to position [0, 0]
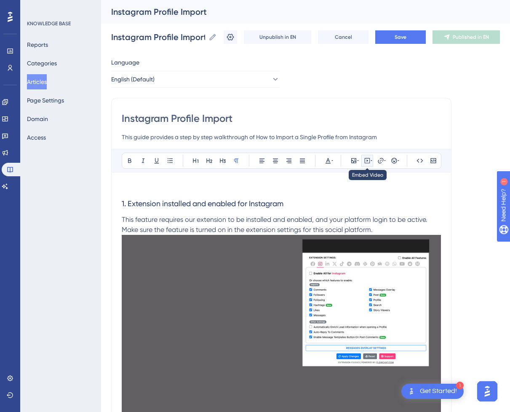
click at [367, 159] on icon at bounding box center [367, 160] width 7 height 7
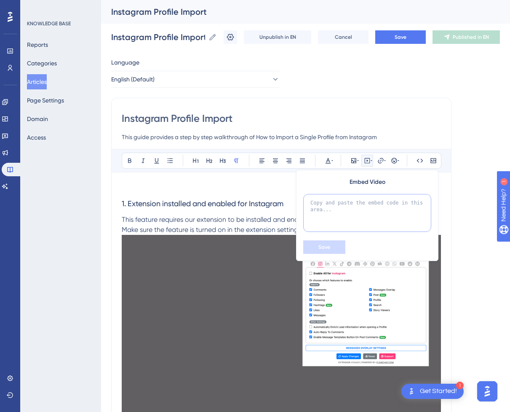
click at [358, 198] on textarea at bounding box center [367, 213] width 128 height 38
paste textarea "<div style="position:relative;padding-bottom:56.25%;"> <iframe style="width:100…"
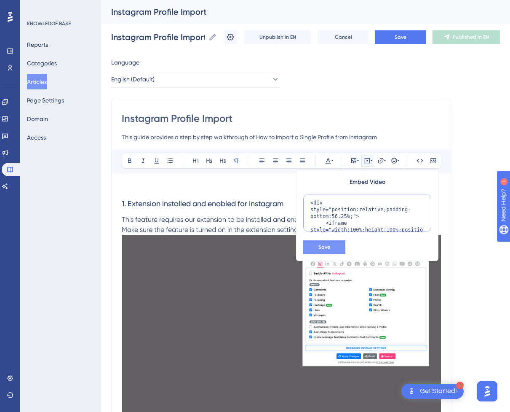
scroll to position [109, 0]
type textarea "<div style="position:relative;padding-bottom:56.25%;"> <iframe style="width:100…"
click at [331, 247] on button "Save" at bounding box center [324, 246] width 42 height 13
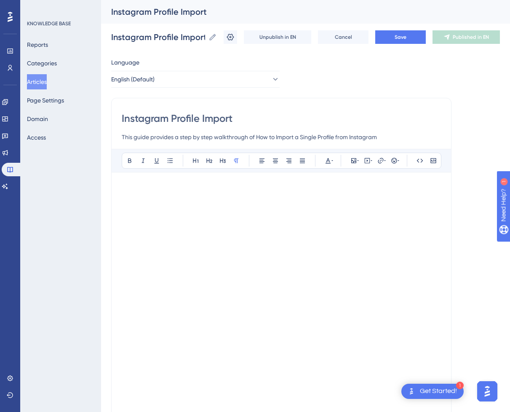
scroll to position [84, 0]
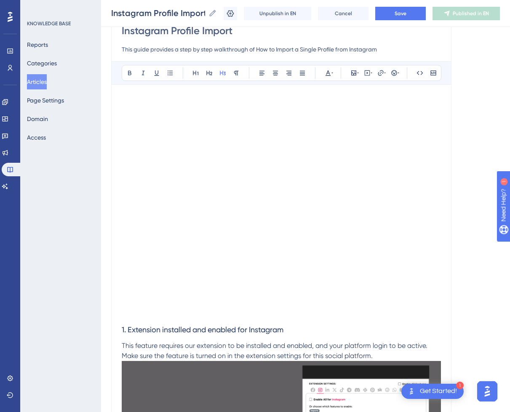
click at [149, 321] on h3 "1. Extension installed and enabled for Instagram" at bounding box center [281, 330] width 319 height 22
click at [150, 315] on p at bounding box center [281, 314] width 319 height 10
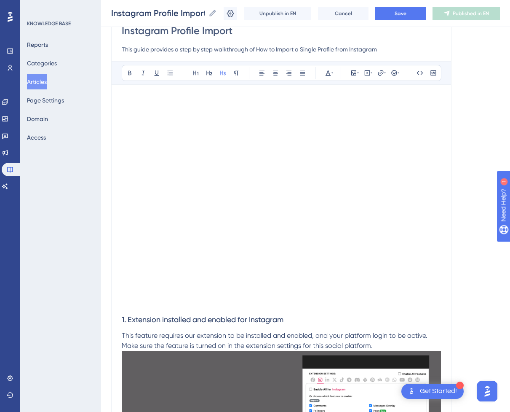
click at [164, 100] on p at bounding box center [281, 100] width 319 height 10
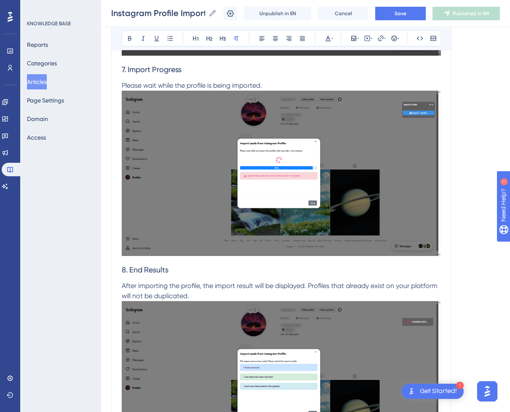
scroll to position [1737, 0]
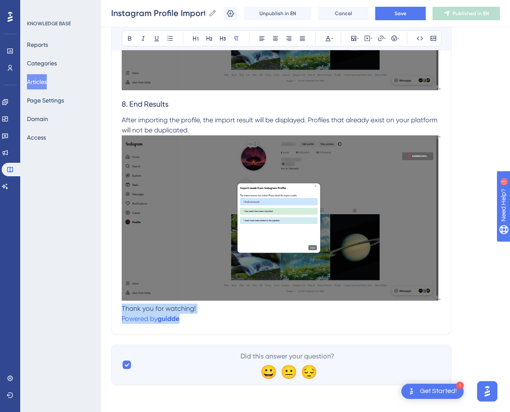
drag, startPoint x: 187, startPoint y: 319, endPoint x: 115, endPoint y: 308, distance: 72.1
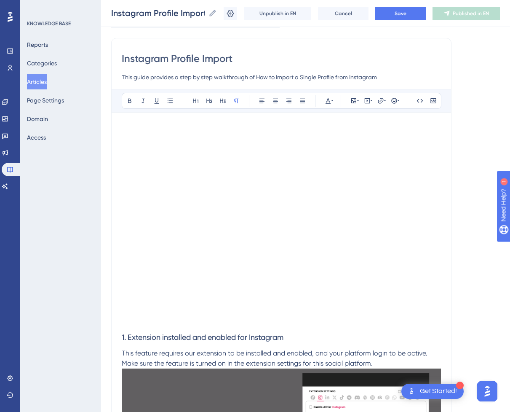
scroll to position [0, 0]
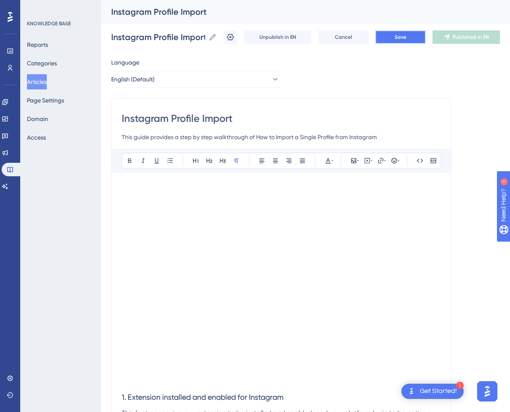
click at [415, 42] on button "Save" at bounding box center [401, 36] width 51 height 13
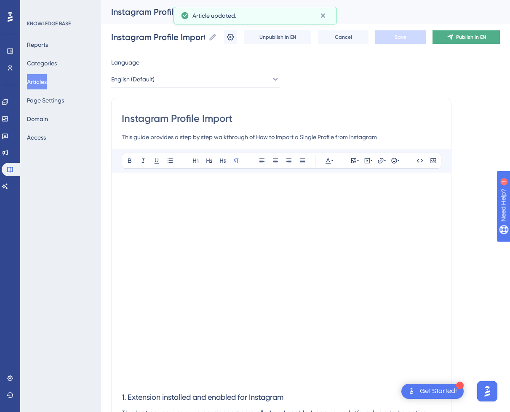
click at [461, 37] on button "Publish in EN" at bounding box center [466, 36] width 67 height 13
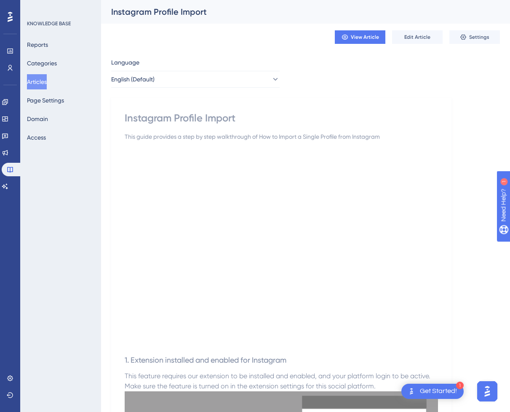
click at [47, 80] on button "Articles" at bounding box center [37, 81] width 20 height 15
click at [43, 83] on button "Articles" at bounding box center [37, 81] width 20 height 15
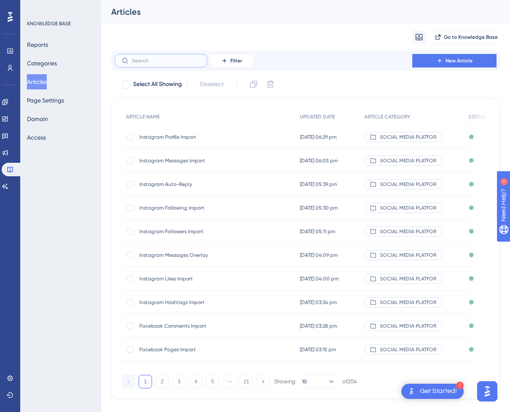
click at [161, 59] on input "text" at bounding box center [166, 61] width 68 height 6
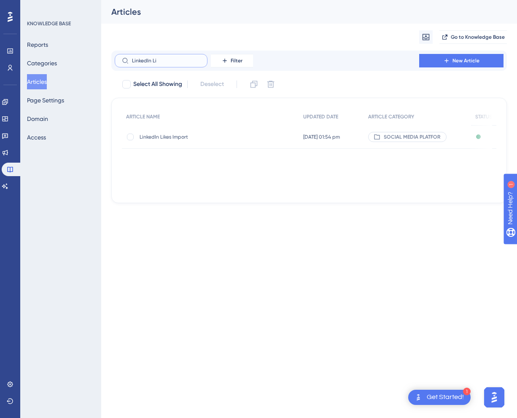
type input "LinkedIn Li"
click at [256, 139] on span "LinkedIn Likes Import" at bounding box center [207, 137] width 135 height 7
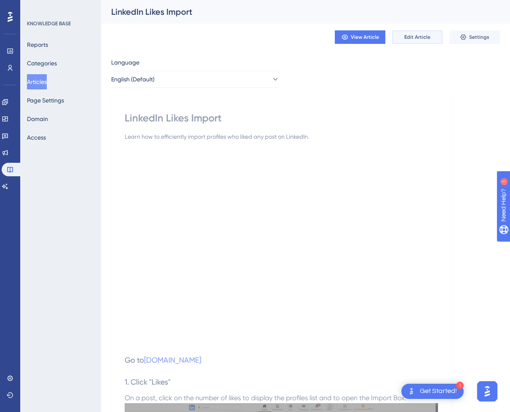
click at [430, 38] on button "Edit Article" at bounding box center [417, 36] width 51 height 13
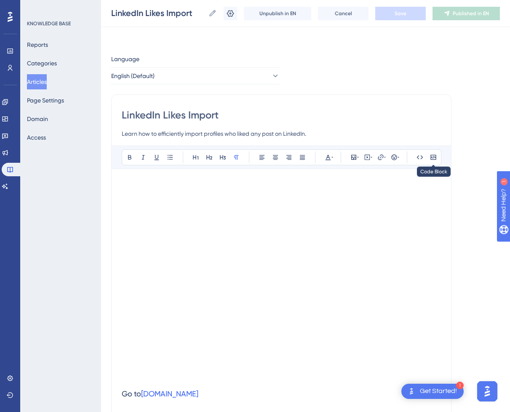
scroll to position [619, 0]
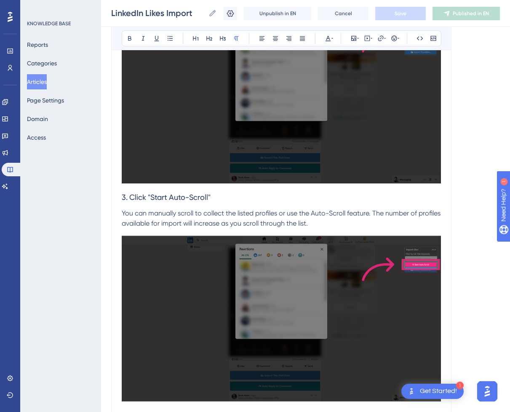
click at [301, 191] on h3 "3. Click "Start Auto-Scroll"" at bounding box center [281, 197] width 319 height 22
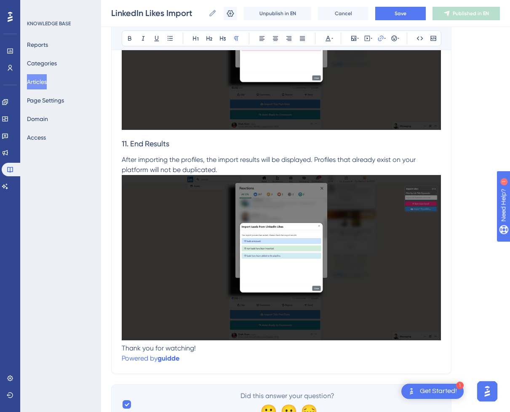
scroll to position [2397, 0]
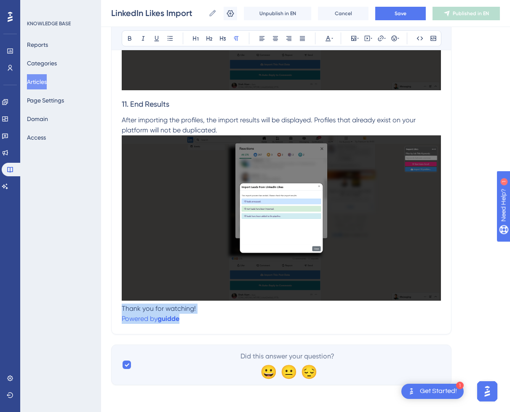
drag, startPoint x: 187, startPoint y: 315, endPoint x: 110, endPoint y: 309, distance: 76.9
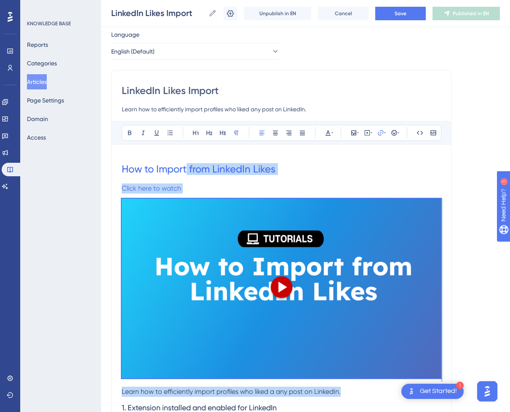
scroll to position [0, 0]
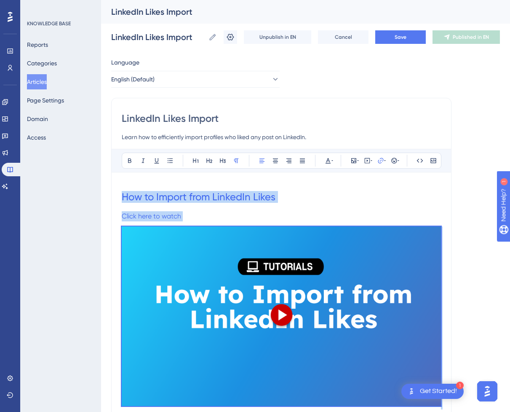
drag, startPoint x: 362, startPoint y: 251, endPoint x: 113, endPoint y: 179, distance: 259.8
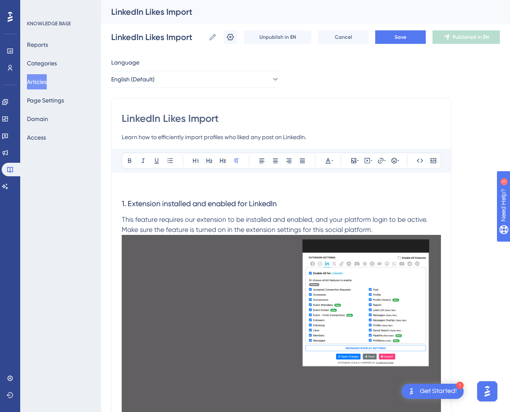
drag, startPoint x: 304, startPoint y: 210, endPoint x: 305, endPoint y: 202, distance: 7.6
click at [304, 210] on h3 "1. Extension installed and enabled for LinkedIn" at bounding box center [281, 204] width 319 height 22
click at [302, 189] on p at bounding box center [281, 188] width 319 height 10
click at [268, 193] on h3 "1. Extension installed and enabled for LinkedIn" at bounding box center [281, 204] width 319 height 22
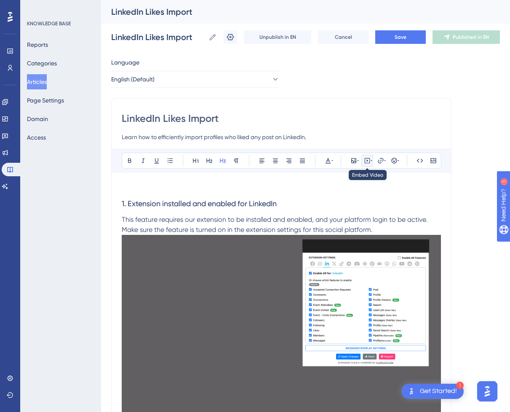
click at [368, 158] on icon at bounding box center [367, 160] width 7 height 7
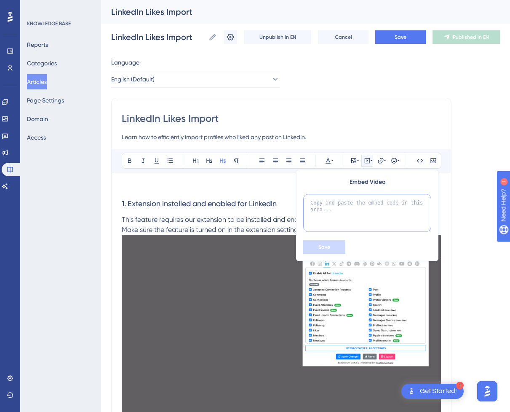
click at [368, 195] on textarea at bounding box center [367, 213] width 128 height 38
paste textarea "<div style="position:relative;padding-bottom:56.25%;"> <iframe style="width:100…"
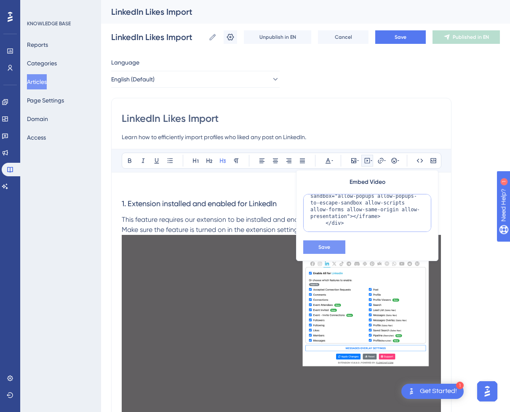
type textarea "<div style="position:relative;padding-bottom:56.25%;"> <iframe style="width:100…"
click at [326, 247] on span "Save" at bounding box center [325, 247] width 12 height 7
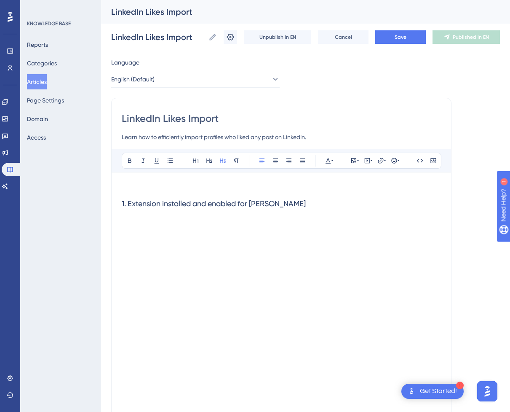
click at [219, 184] on p at bounding box center [281, 188] width 319 height 10
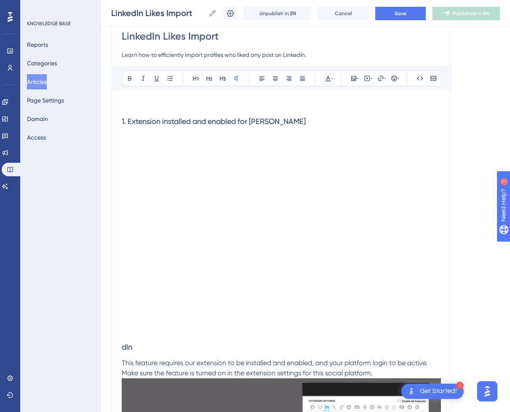
scroll to position [84, 0]
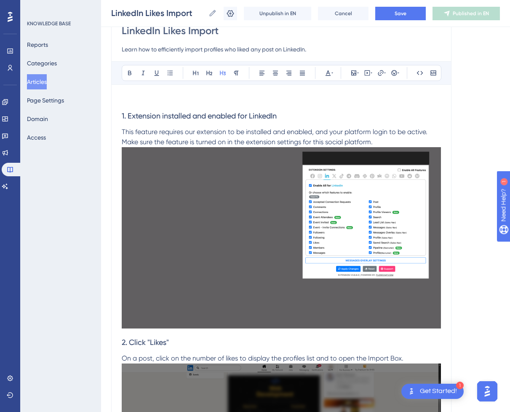
click at [220, 101] on p at bounding box center [281, 100] width 319 height 10
click at [373, 73] on div "Bold Italic Underline Bullet Point Heading 1 Heading 2 Heading 3 Normal Align L…" at bounding box center [282, 73] width 320 height 16
click at [370, 74] on icon at bounding box center [367, 73] width 7 height 7
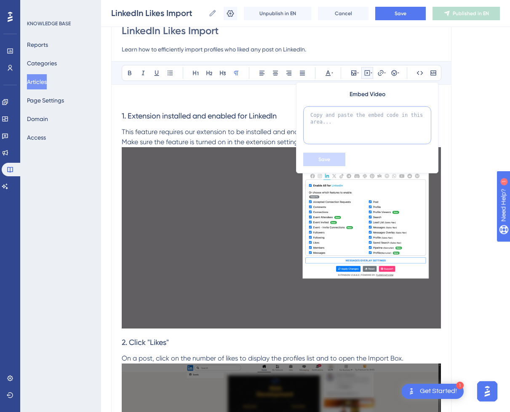
click at [354, 121] on textarea at bounding box center [367, 125] width 128 height 38
paste textarea "<div style="position:relative;padding-bottom:56.25%;"> <iframe style="width:100…"
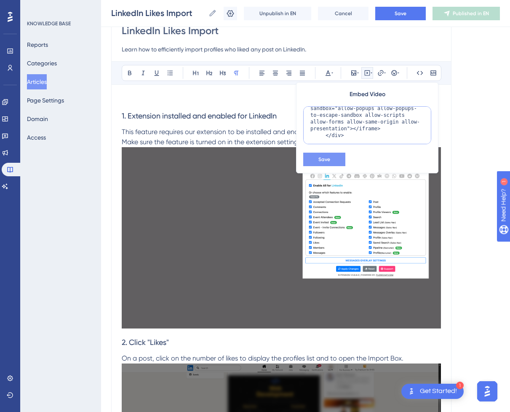
type textarea "<div style="position:relative;padding-bottom:56.25%;"> <iframe style="width:100…"
click at [331, 161] on button "Save" at bounding box center [324, 159] width 42 height 13
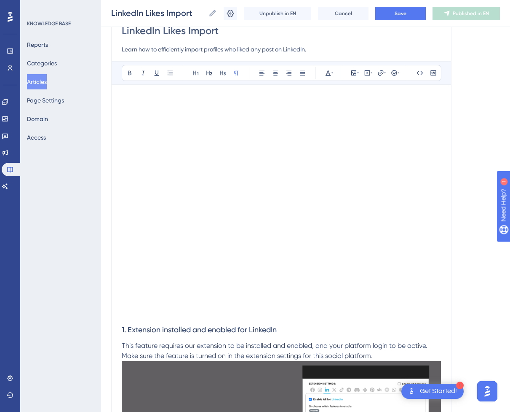
click at [191, 101] on p at bounding box center [281, 100] width 319 height 10
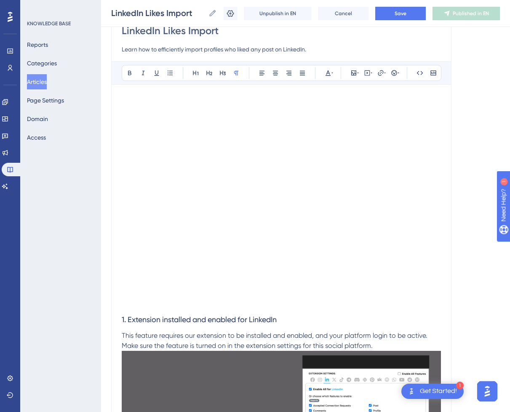
scroll to position [74, 0]
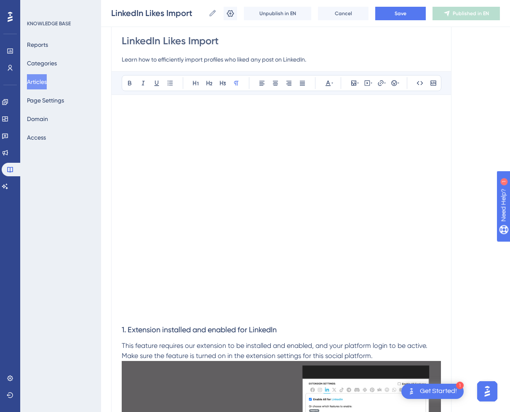
click at [145, 315] on p at bounding box center [281, 314] width 319 height 10
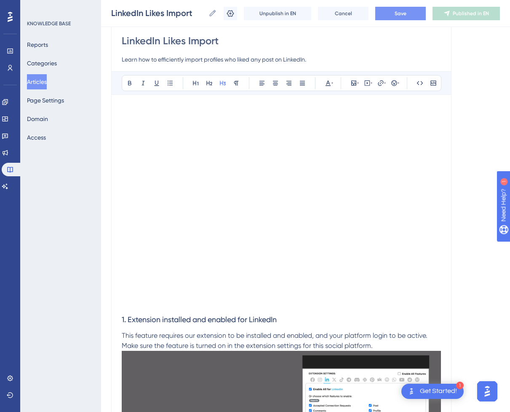
click at [415, 17] on button "Save" at bounding box center [401, 13] width 51 height 13
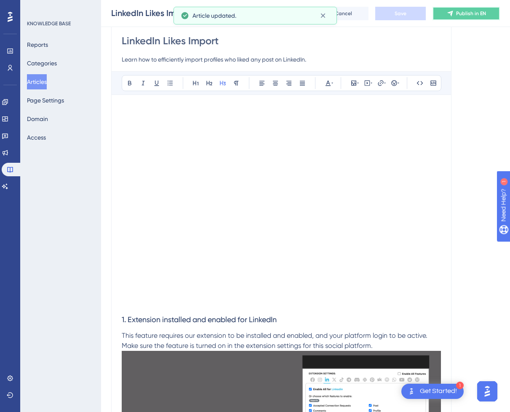
click at [461, 18] on button "Publish in EN" at bounding box center [466, 13] width 67 height 13
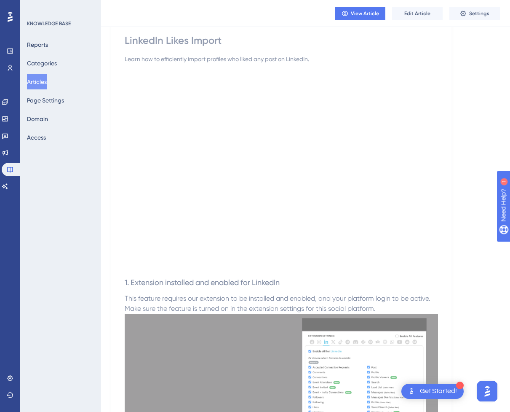
scroll to position [0, 0]
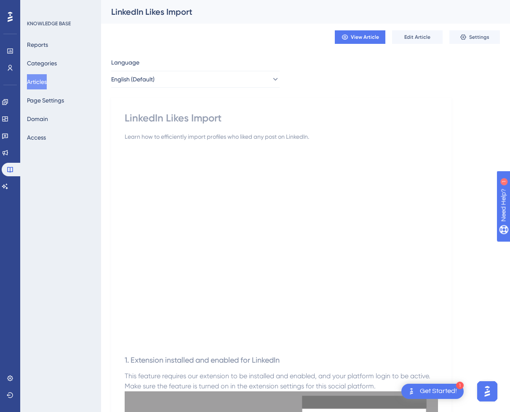
click at [47, 79] on button "Articles" at bounding box center [37, 81] width 20 height 15
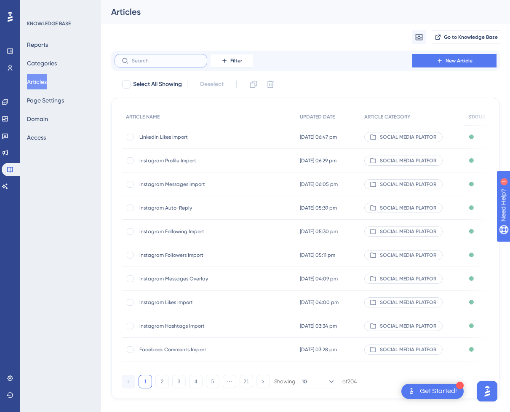
click at [177, 62] on input "text" at bounding box center [166, 61] width 68 height 6
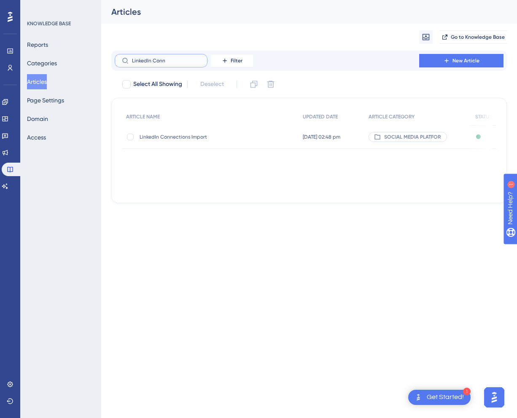
type input "LinkedIn Conn"
click at [210, 140] on span "LinkedIn Connections Import" at bounding box center [207, 137] width 135 height 7
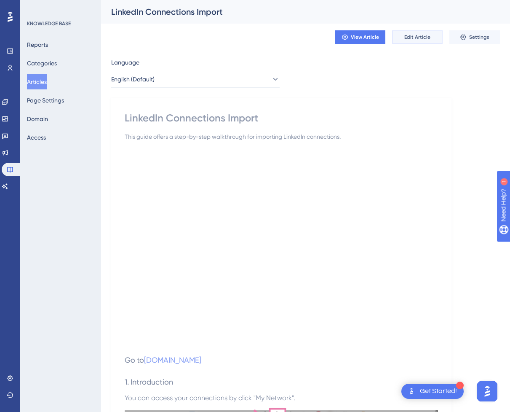
click at [430, 37] on span "Edit Article" at bounding box center [418, 37] width 26 height 7
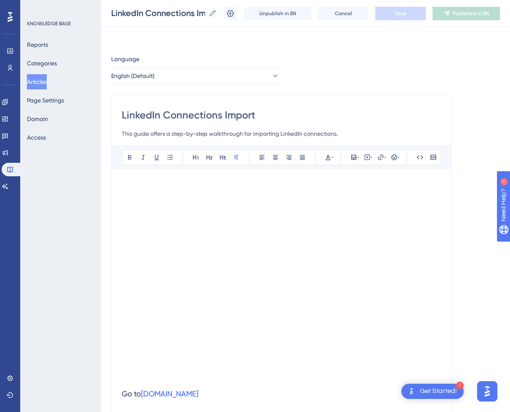
scroll to position [834, 0]
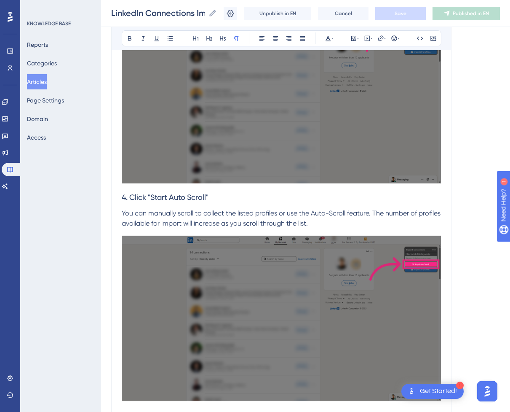
click at [288, 217] on p "You can manually scroll to collect the listed profiles or use the Auto-Scroll f…" at bounding box center [281, 218] width 319 height 20
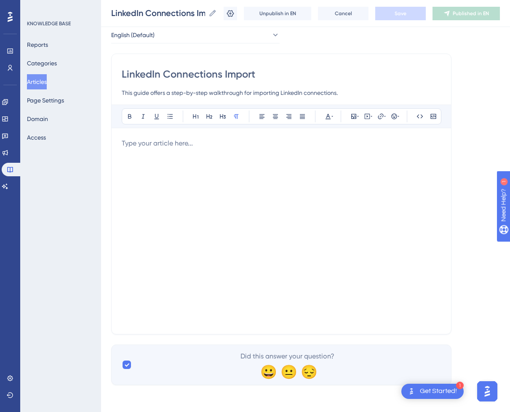
scroll to position [41, 0]
click at [205, 134] on div "Bold Italic Underline Bullet Point Heading 1 Heading 2 Heading 3 Normal Align L…" at bounding box center [281, 214] width 319 height 219
click at [199, 155] on div at bounding box center [281, 230] width 319 height 185
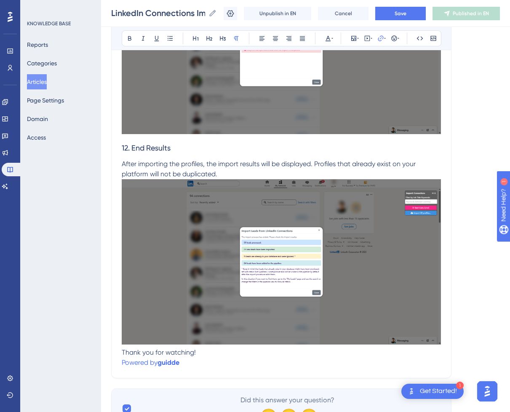
scroll to position [2597, 0]
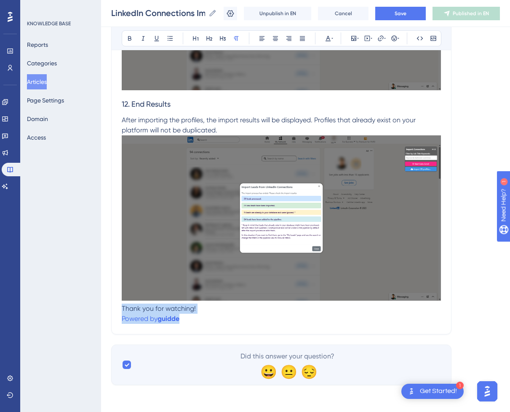
drag, startPoint x: 199, startPoint y: 317, endPoint x: 117, endPoint y: 310, distance: 82.5
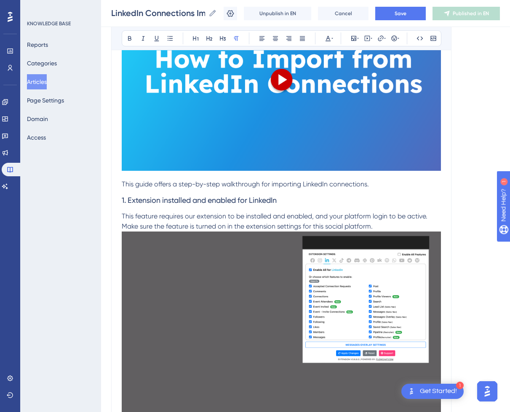
scroll to position [118, 0]
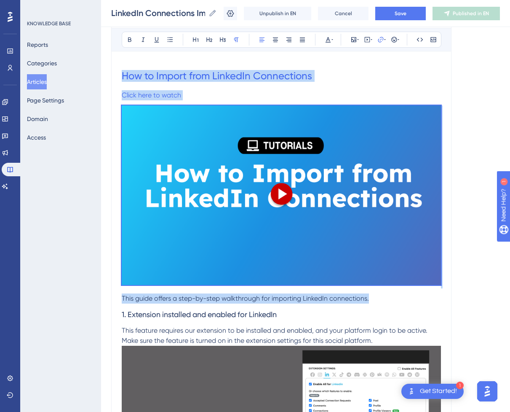
drag, startPoint x: 380, startPoint y: 295, endPoint x: 116, endPoint y: 61, distance: 353.2
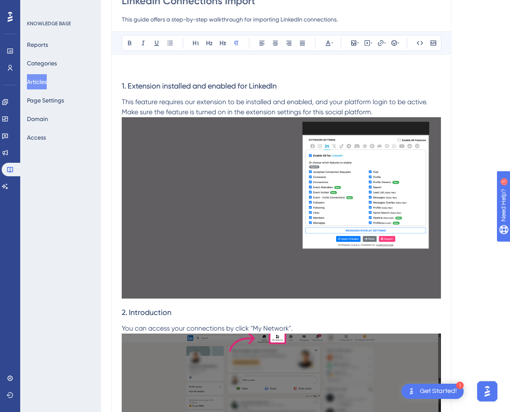
scroll to position [0, 0]
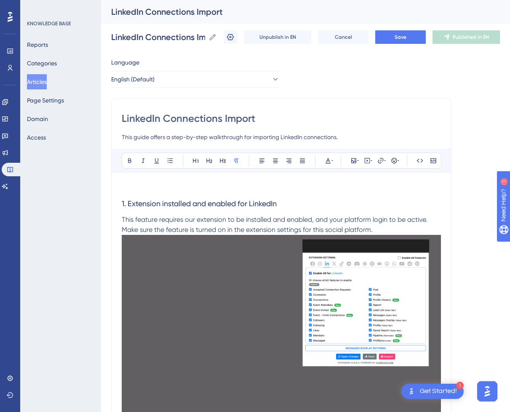
click at [204, 185] on p at bounding box center [281, 188] width 319 height 10
click at [370, 161] on icon at bounding box center [367, 160] width 7 height 7
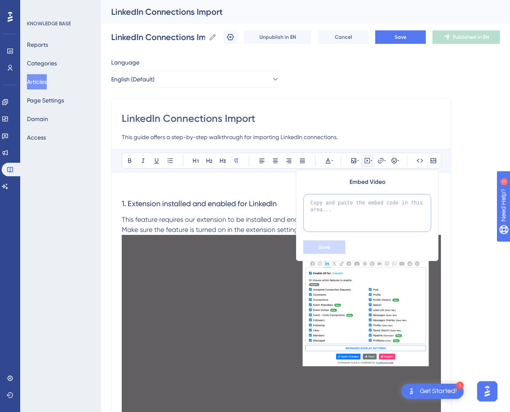
click at [341, 208] on textarea at bounding box center [367, 213] width 128 height 38
paste textarea "<div style="position:relative;padding-bottom:56.25%;"> <iframe style="width:100…"
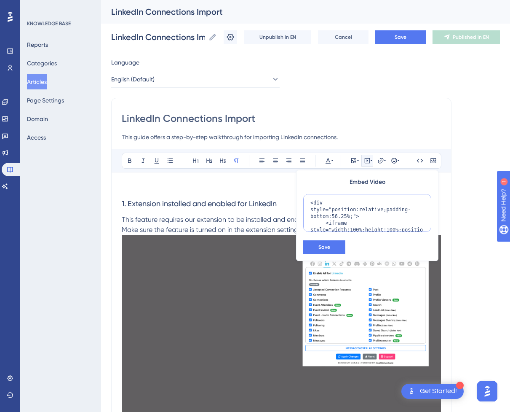
scroll to position [109, 0]
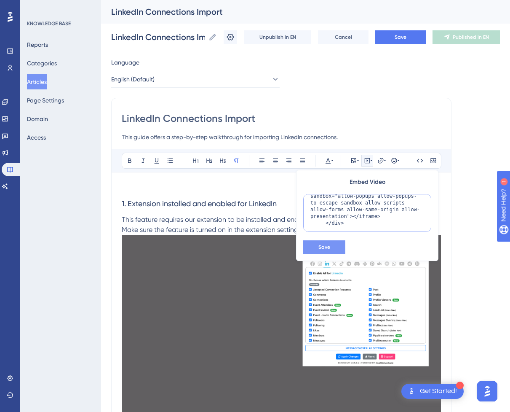
type textarea "<div style="position:relative;padding-bottom:56.25%;"> <iframe style="width:100…"
click at [328, 244] on span "Save" at bounding box center [325, 247] width 12 height 7
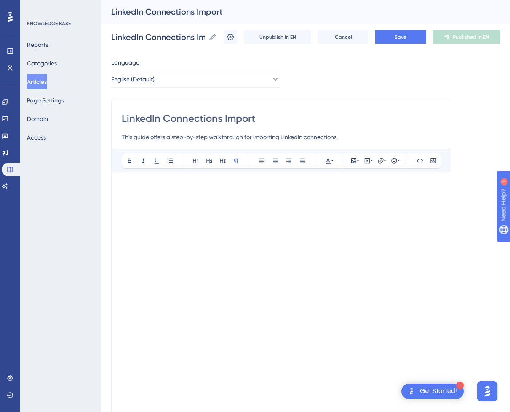
click at [353, 189] on p at bounding box center [281, 188] width 319 height 10
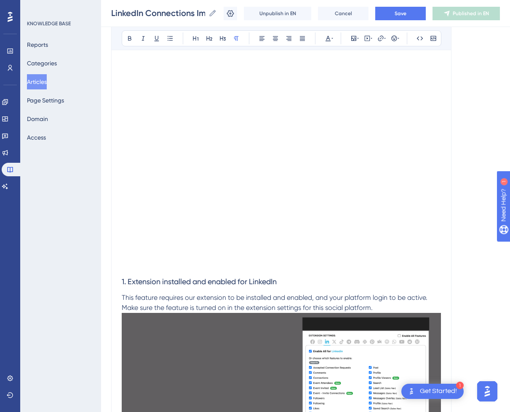
scroll to position [126, 0]
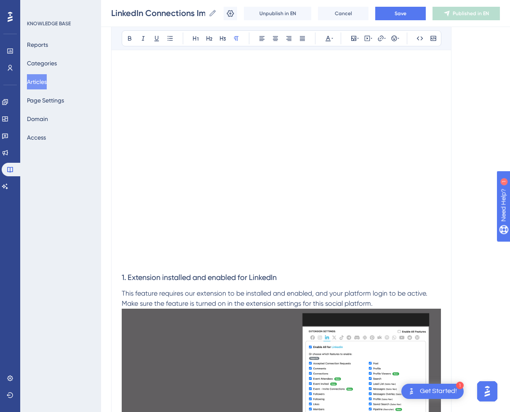
click at [177, 266] on p at bounding box center [281, 261] width 319 height 10
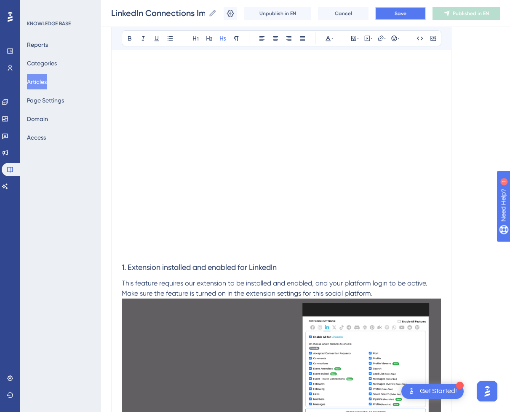
click at [424, 15] on button "Save" at bounding box center [401, 13] width 51 height 13
click at [465, 15] on span "Publish in EN" at bounding box center [471, 13] width 30 height 7
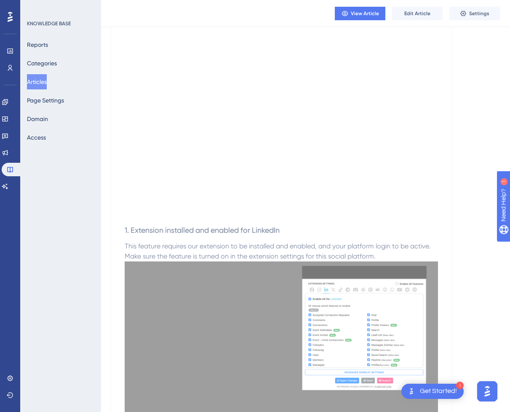
click at [47, 82] on button "Articles" at bounding box center [37, 81] width 20 height 15
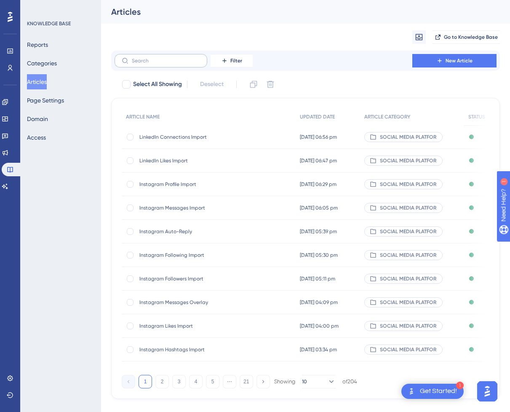
click at [155, 64] on label at bounding box center [161, 60] width 93 height 13
click at [155, 64] on input "text" at bounding box center [166, 61] width 68 height 6
type input "LinkedinM"
checkbox input "true"
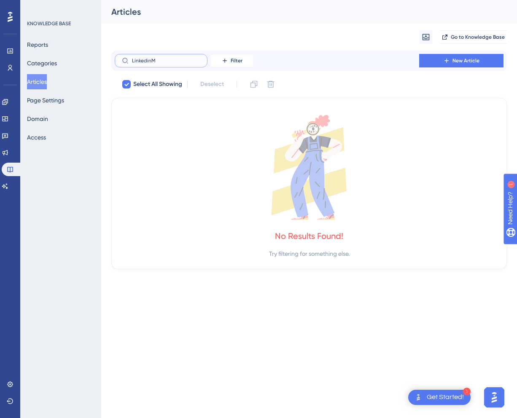
type input "Linkedin"
checkbox input "false"
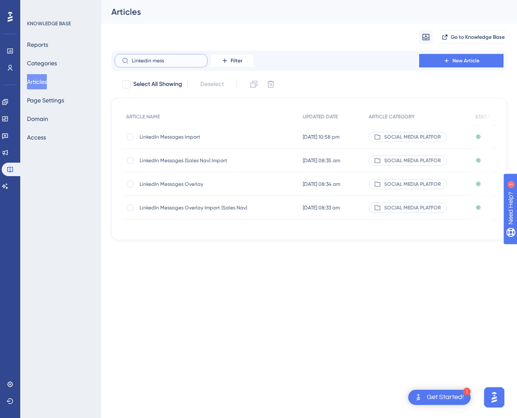
type input "Linkedin mess"
click at [211, 137] on span "LinkedIn Messages Import" at bounding box center [207, 137] width 135 height 7
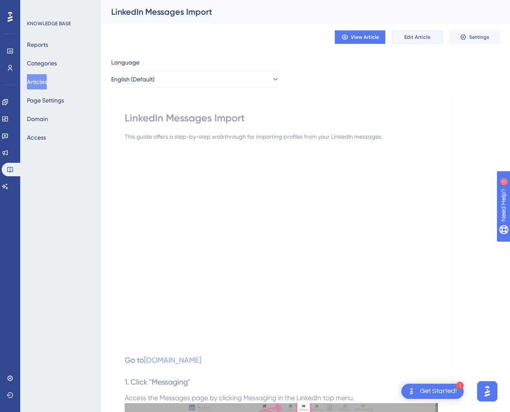
click at [427, 39] on span "Edit Article" at bounding box center [418, 37] width 26 height 7
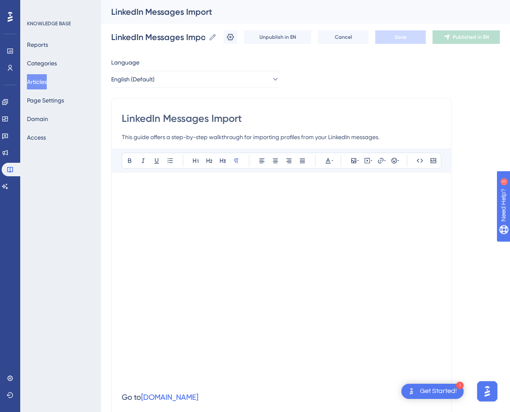
scroll to position [366, 0]
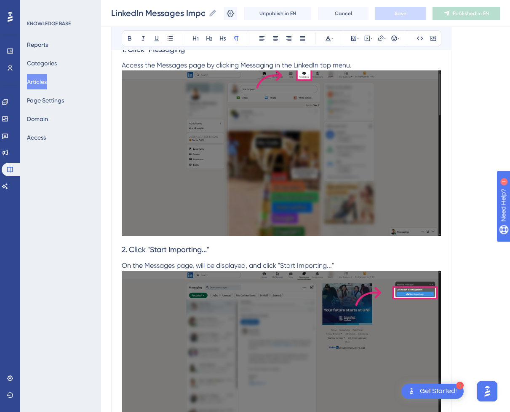
click at [279, 211] on img at bounding box center [281, 152] width 319 height 165
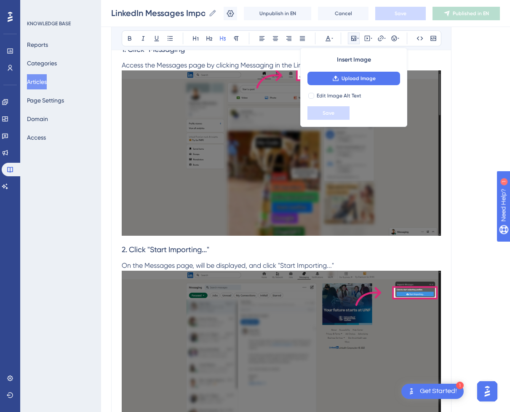
click at [205, 250] on span "2. Click "Start Importing..."" at bounding box center [166, 249] width 88 height 9
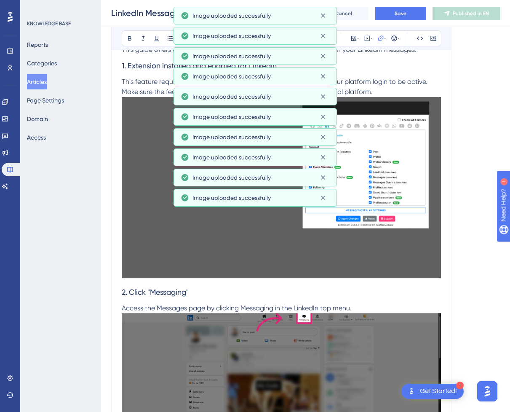
scroll to position [1976, 0]
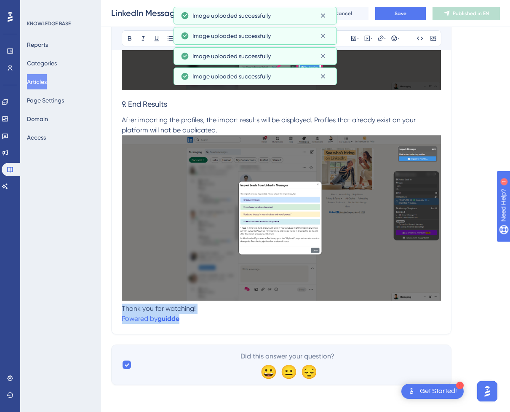
drag, startPoint x: 196, startPoint y: 319, endPoint x: 105, endPoint y: 309, distance: 92.1
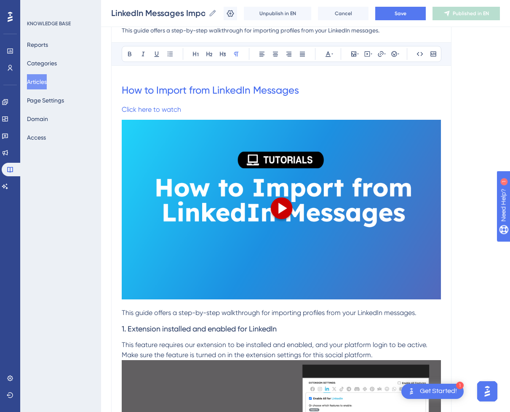
scroll to position [81, 0]
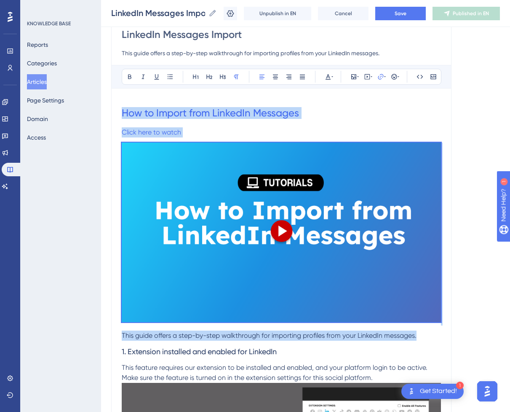
drag, startPoint x: 421, startPoint y: 336, endPoint x: 104, endPoint y: 92, distance: 400.6
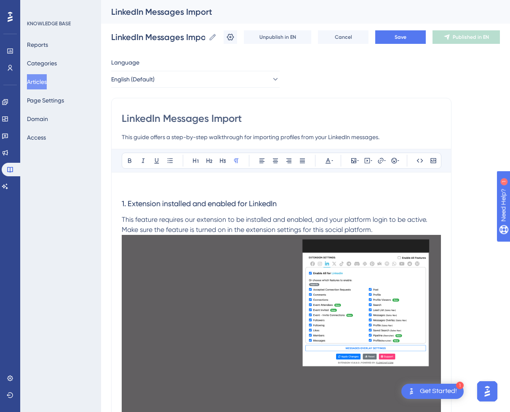
click at [258, 187] on p at bounding box center [281, 188] width 319 height 10
click at [366, 159] on icon at bounding box center [367, 160] width 7 height 7
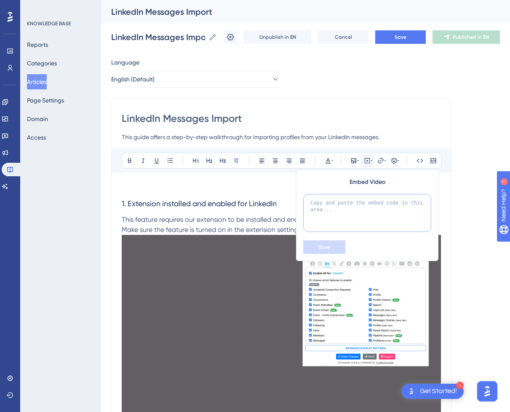
click at [356, 205] on textarea at bounding box center [367, 213] width 128 height 38
paste textarea "<div style="position:relative;padding-bottom:56.25%;"> <iframe style="width:100…"
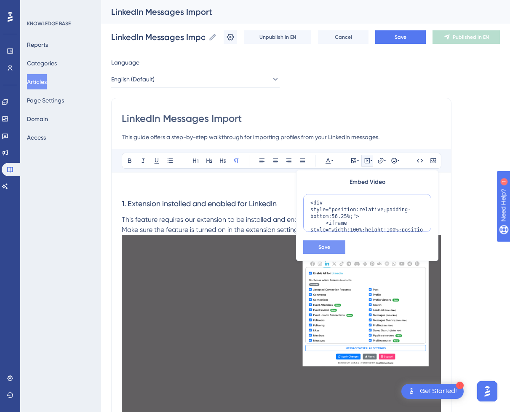
scroll to position [109, 0]
type textarea "<div style="position:relative;padding-bottom:56.25%;"> <iframe style="width:100…"
click at [328, 246] on span "Save" at bounding box center [325, 247] width 12 height 7
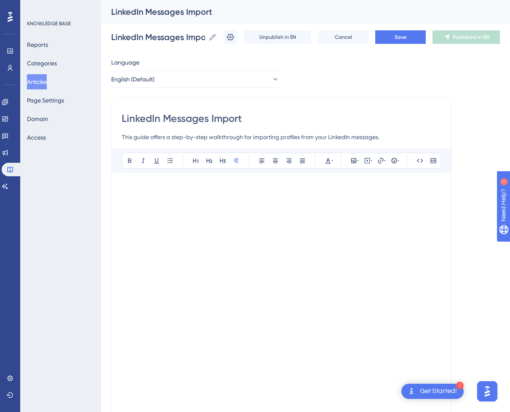
click at [204, 186] on p at bounding box center [281, 188] width 319 height 10
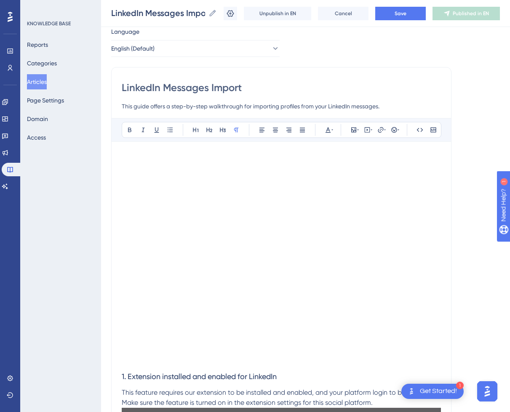
scroll to position [42, 0]
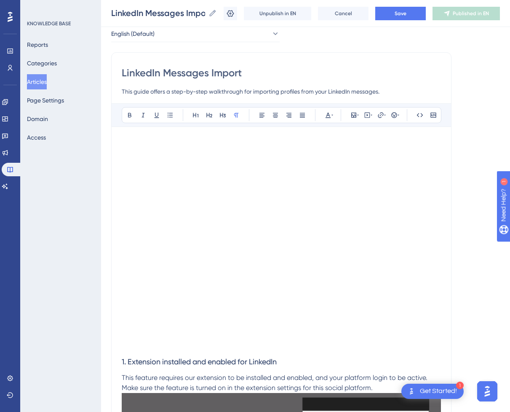
click at [137, 345] on p at bounding box center [281, 346] width 319 height 10
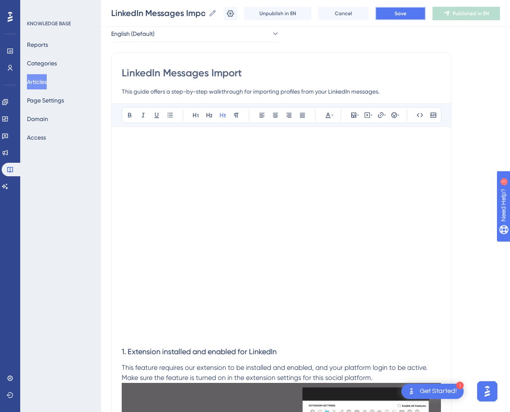
click at [414, 19] on button "Save" at bounding box center [401, 13] width 51 height 13
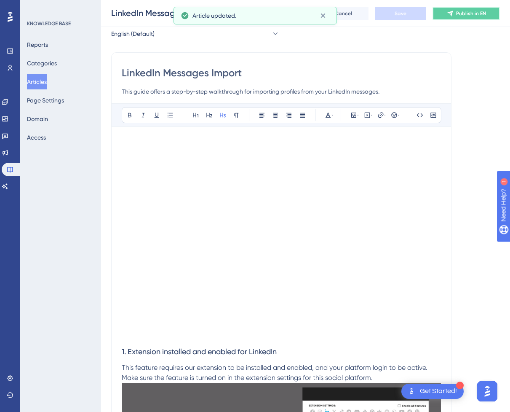
click at [478, 17] on button "Publish in EN" at bounding box center [466, 13] width 67 height 13
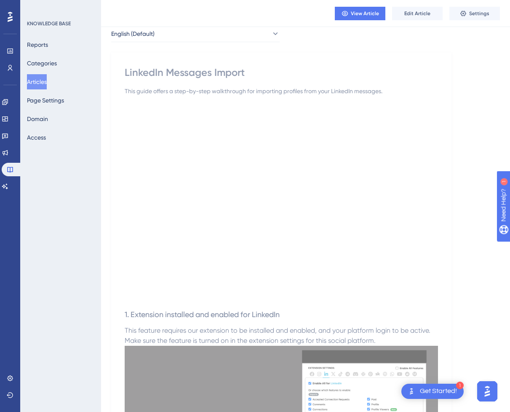
click at [37, 83] on button "Articles" at bounding box center [37, 81] width 20 height 15
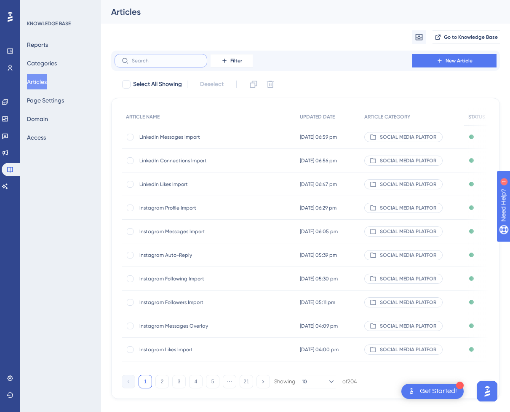
click at [177, 62] on input "text" at bounding box center [166, 61] width 68 height 6
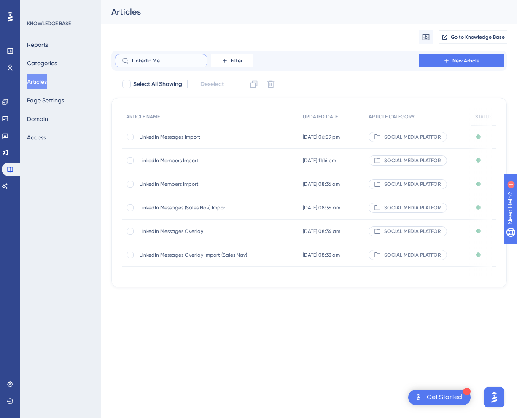
type input "LinkedIn Me"
click at [189, 162] on span "LinkedIn Members Import" at bounding box center [207, 160] width 135 height 7
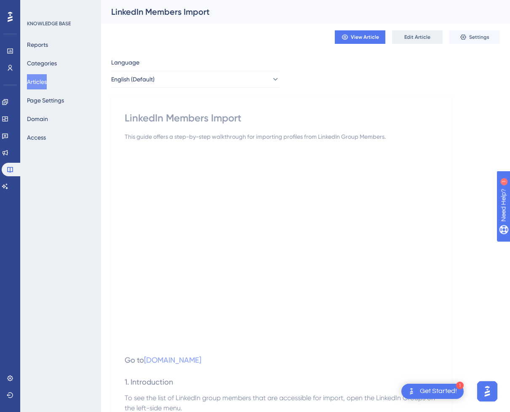
click at [427, 41] on button "Edit Article" at bounding box center [417, 36] width 51 height 13
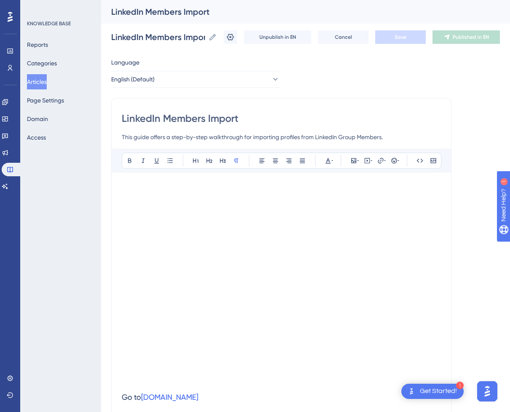
scroll to position [1240, 0]
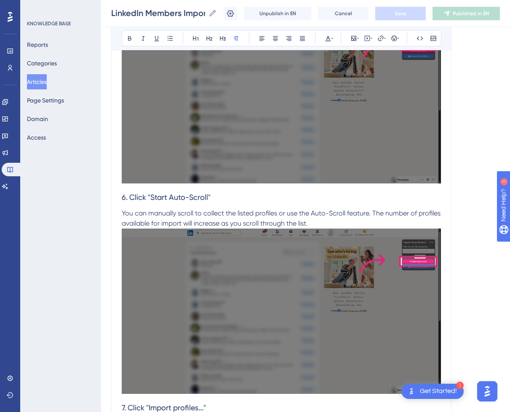
click at [223, 198] on h3 "6. Click "Start Auto-Scroll"" at bounding box center [281, 197] width 319 height 22
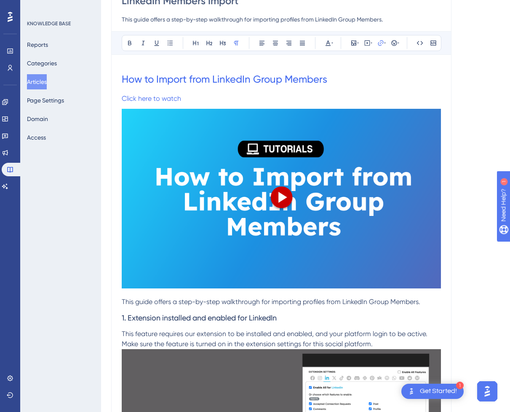
scroll to position [169, 0]
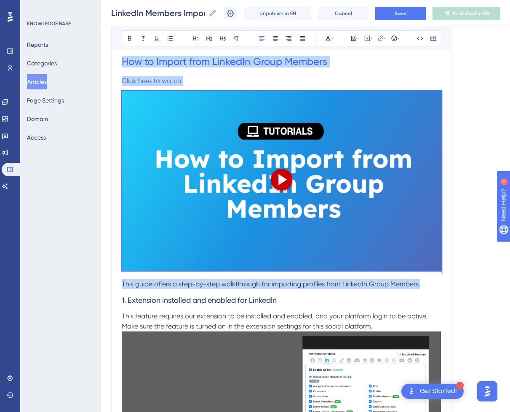
drag, startPoint x: 429, startPoint y: 247, endPoint x: 86, endPoint y: 5, distance: 420.3
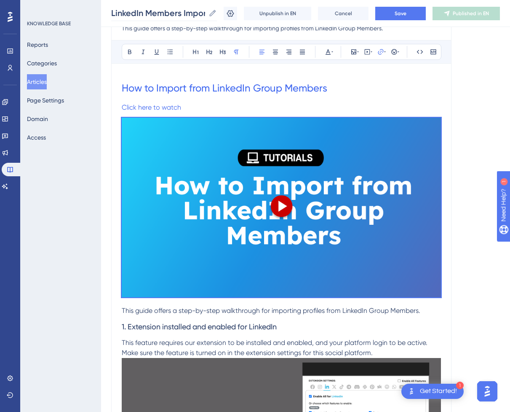
scroll to position [0, 0]
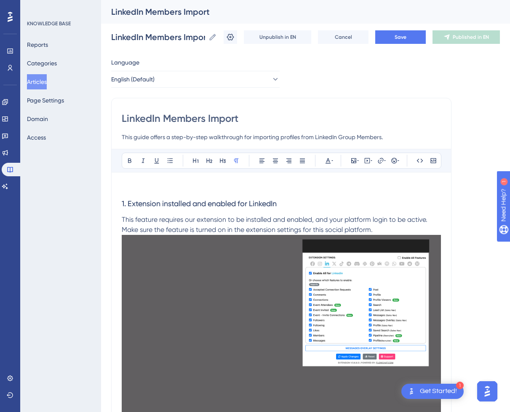
click at [281, 193] on h3 "1. Extension installed and enabled for LinkedIn" at bounding box center [281, 204] width 319 height 22
click at [363, 157] on button at bounding box center [368, 161] width 12 height 12
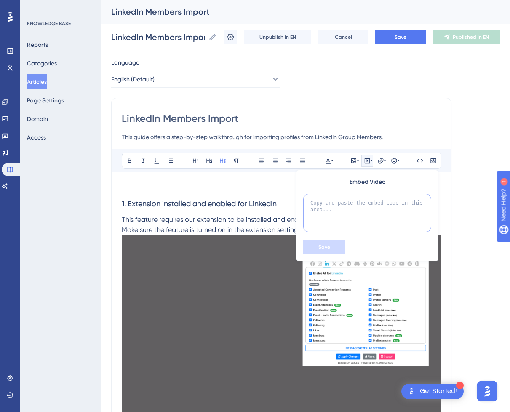
click at [352, 209] on textarea at bounding box center [367, 213] width 128 height 38
paste textarea "<div style="position:relative;padding-bottom:56.25%;"> <iframe style="width:100…"
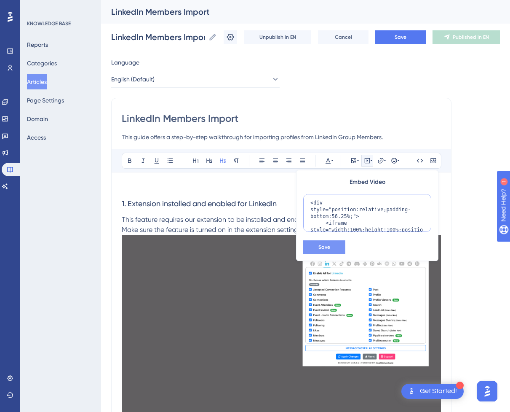
scroll to position [109, 0]
type textarea "<div style="position:relative;padding-bottom:56.25%;"> <iframe style="width:100…"
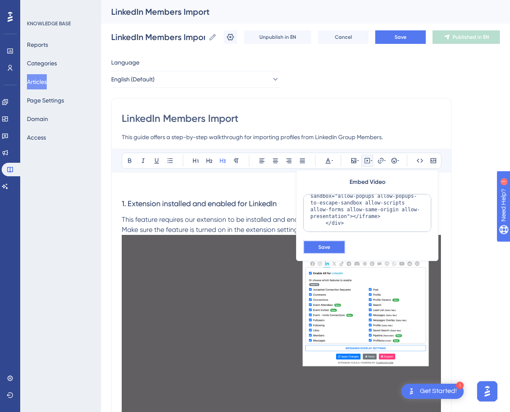
click at [325, 247] on span "Save" at bounding box center [325, 247] width 12 height 7
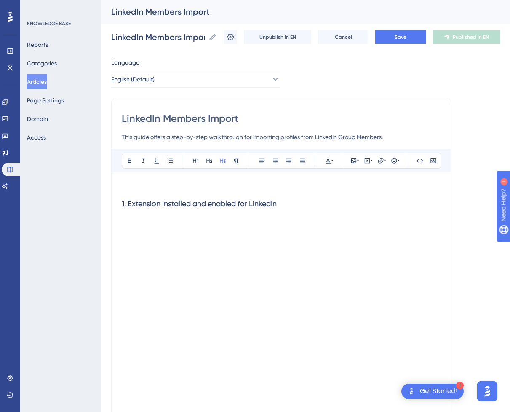
scroll to position [15, 0]
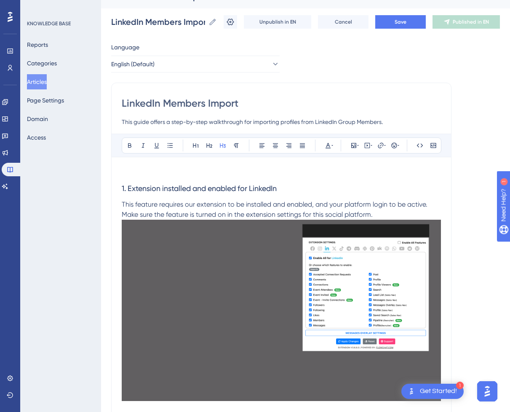
click at [234, 172] on p at bounding box center [281, 172] width 319 height 10
click at [368, 145] on icon at bounding box center [367, 145] width 1 height 2
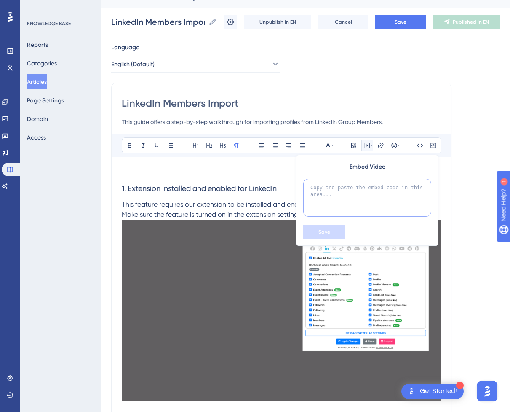
click at [377, 190] on textarea at bounding box center [367, 198] width 128 height 38
paste textarea "<div style="position:relative;padding-bottom:56.25%;"> <iframe style="width:100…"
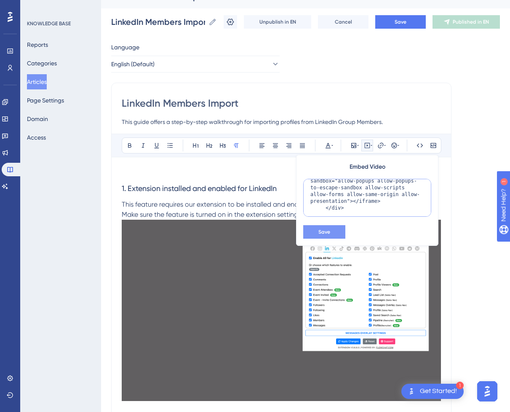
type textarea "<div style="position:relative;padding-bottom:56.25%;"> <iframe style="width:100…"
click at [328, 234] on span "Save" at bounding box center [325, 231] width 12 height 7
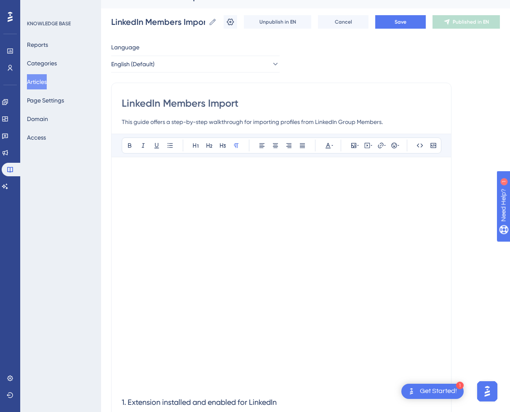
click at [289, 173] on p at bounding box center [281, 172] width 319 height 10
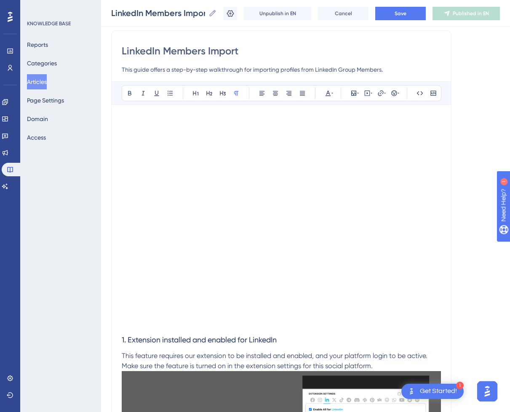
scroll to position [84, 0]
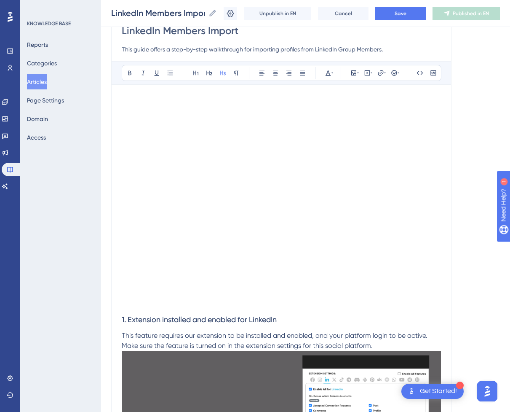
click at [175, 309] on h3 "1. Extension installed and enabled for LinkedIn" at bounding box center [281, 320] width 319 height 22
click at [202, 307] on p at bounding box center [281, 303] width 319 height 10
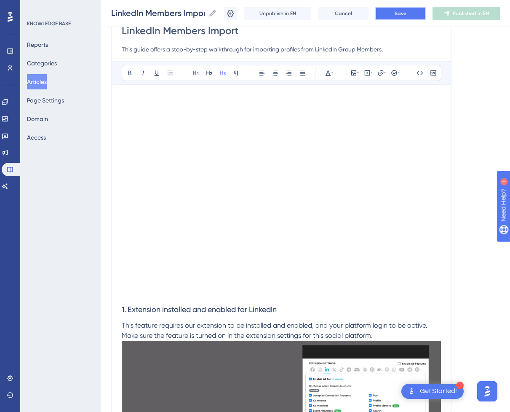
click at [392, 11] on button "Save" at bounding box center [401, 13] width 51 height 13
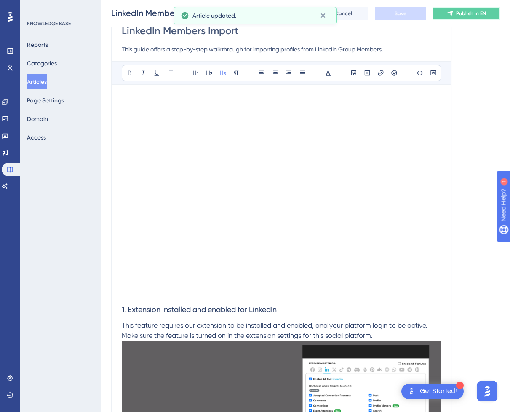
click at [470, 13] on span "Publish in EN" at bounding box center [471, 13] width 30 height 7
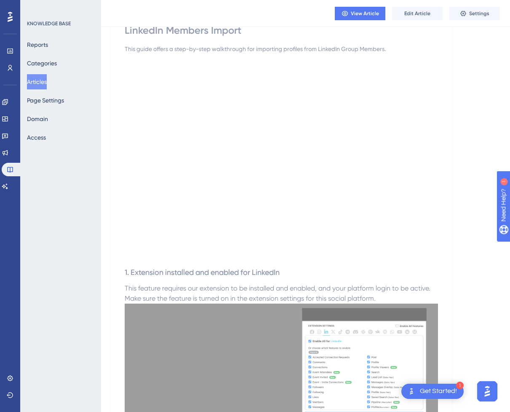
click at [42, 81] on button "Articles" at bounding box center [37, 81] width 20 height 15
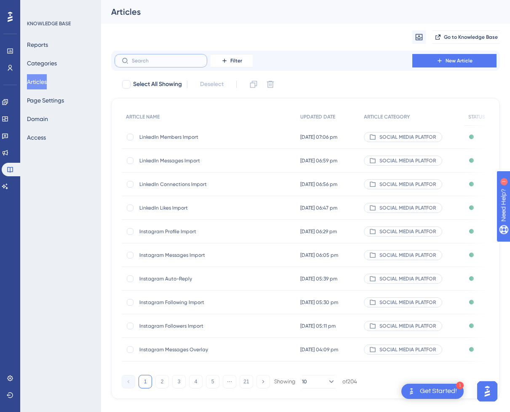
click at [181, 62] on input "text" at bounding box center [166, 61] width 68 height 6
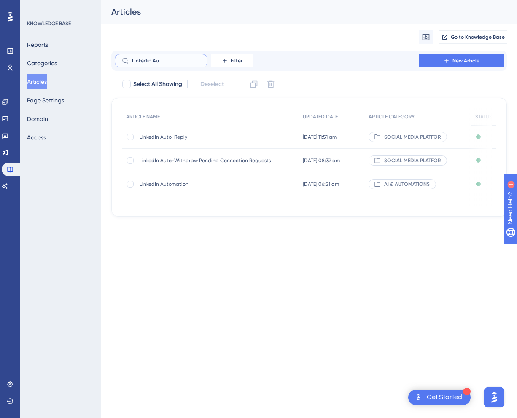
type input "Linkedin Au"
click at [209, 140] on span "LinkedIn Auto-Reply" at bounding box center [207, 137] width 135 height 7
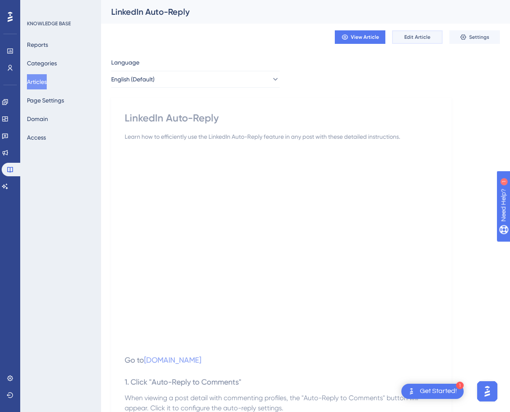
click at [411, 37] on span "Edit Article" at bounding box center [418, 37] width 26 height 7
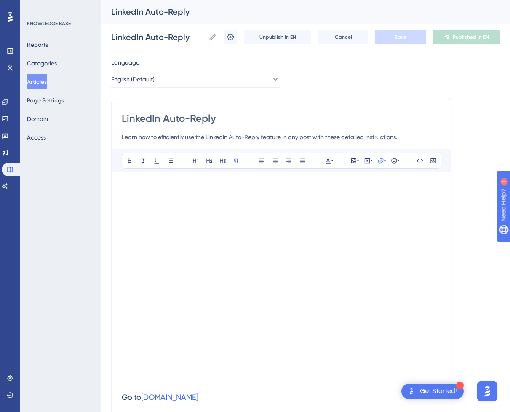
scroll to position [1487, 0]
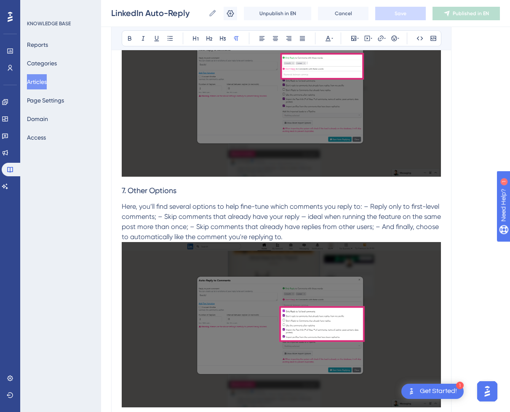
click at [303, 203] on span "Here, you’ll find several options to help fine-tune which comments you reply to…" at bounding box center [282, 221] width 321 height 38
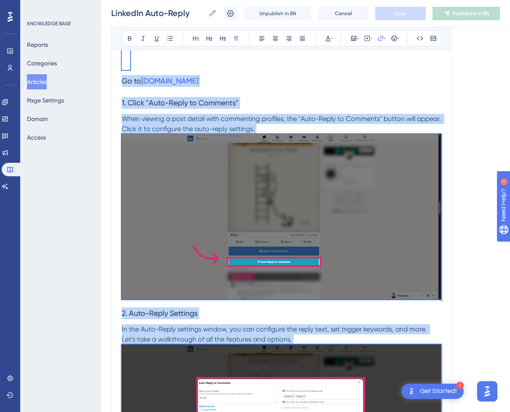
scroll to position [110, 0]
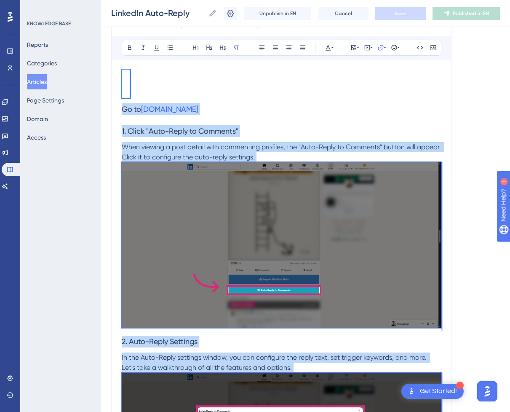
click at [215, 151] on span "When viewing a post detail with commenting profiles, the "Auto-Reply to Comment…" at bounding box center [282, 152] width 321 height 18
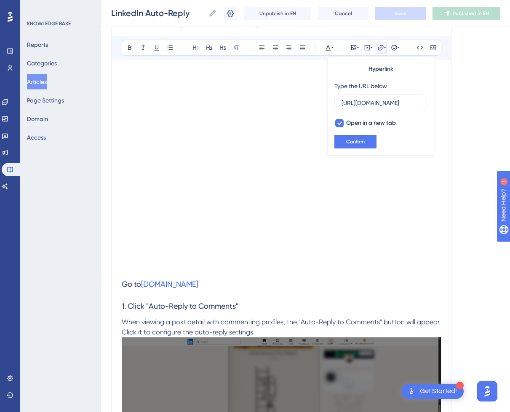
click at [255, 297] on h3 "1. Click "Auto-Reply to Comments"" at bounding box center [281, 306] width 319 height 22
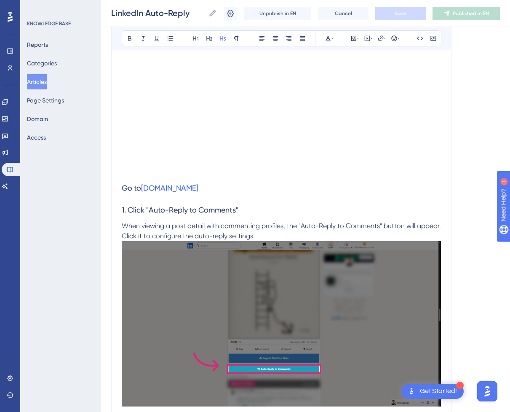
scroll to position [236, 0]
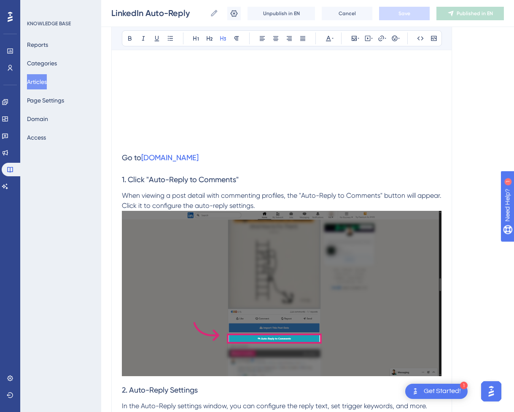
click at [1, 174] on div "Performance Users Engagement Widgets Feedback Product Updates Knowledge Base AI…" at bounding box center [10, 206] width 20 height 412
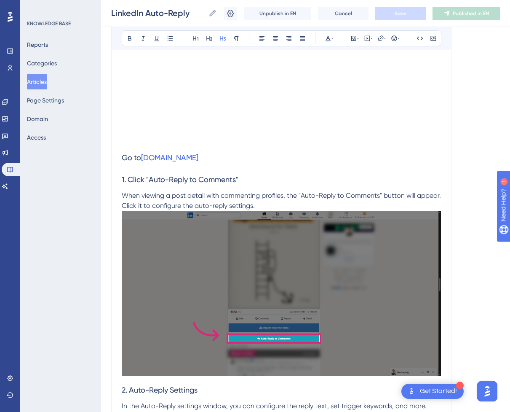
click at [244, 182] on h3 "1. Click "Auto-Reply to Comments"" at bounding box center [281, 180] width 319 height 22
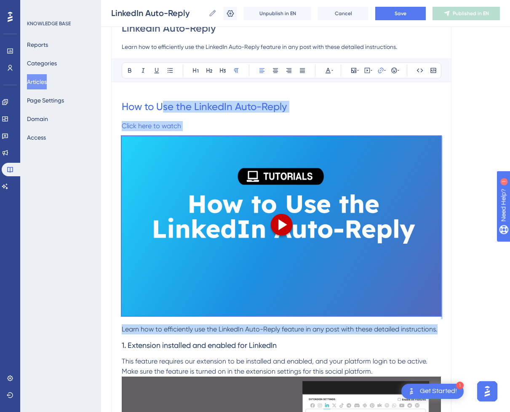
scroll to position [84, 0]
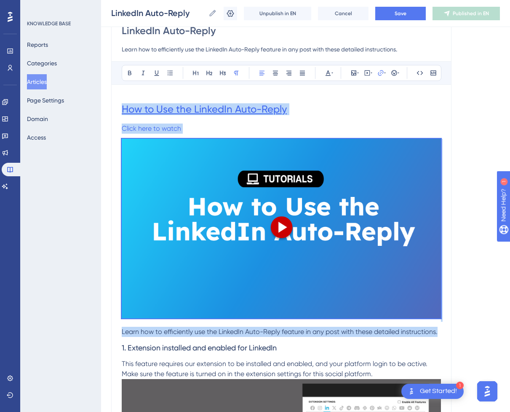
drag, startPoint x: 440, startPoint y: 246, endPoint x: 122, endPoint y: 111, distance: 345.6
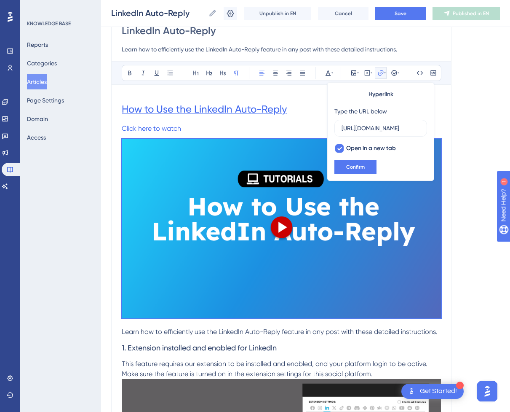
scroll to position [0, 90]
type input "[URL][DOMAIN_NAME]"
drag, startPoint x: 121, startPoint y: 107, endPoint x: 411, endPoint y: 327, distance: 363.8
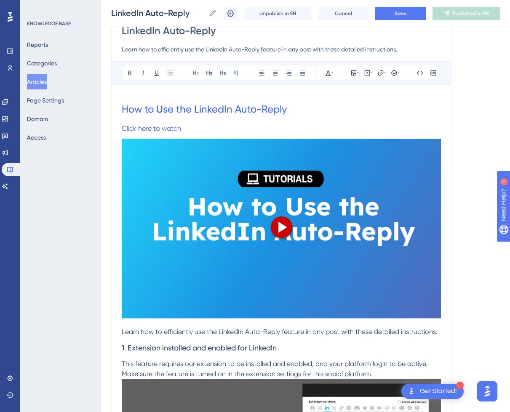
click at [435, 331] on span "Learn how to efficiently use the LinkedIn Auto-Reply feature in any post with t…" at bounding box center [280, 332] width 316 height 8
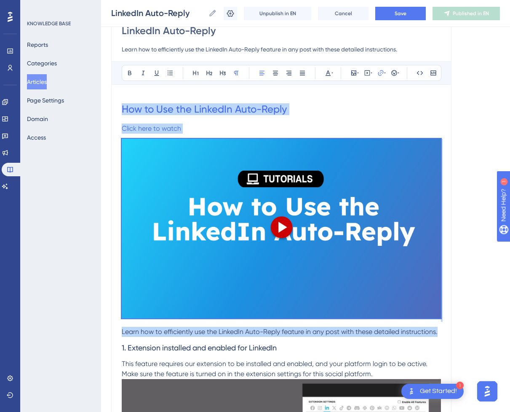
drag, startPoint x: 440, startPoint y: 333, endPoint x: 110, endPoint y: 108, distance: 399.2
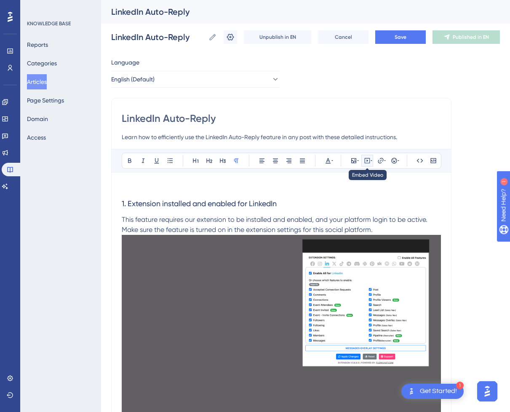
click at [370, 162] on icon at bounding box center [367, 160] width 7 height 7
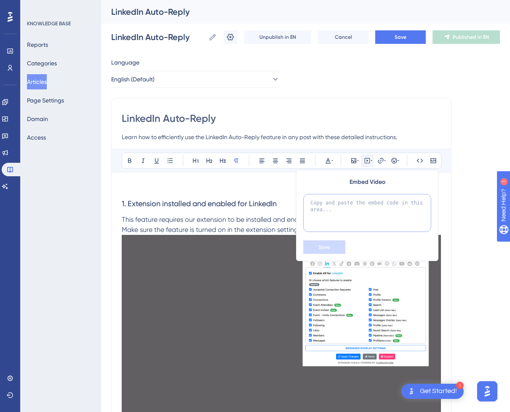
click at [359, 212] on textarea at bounding box center [367, 213] width 128 height 38
paste textarea "<div style="position:relative;padding-bottom:56.25%;"> <iframe style="width:100…"
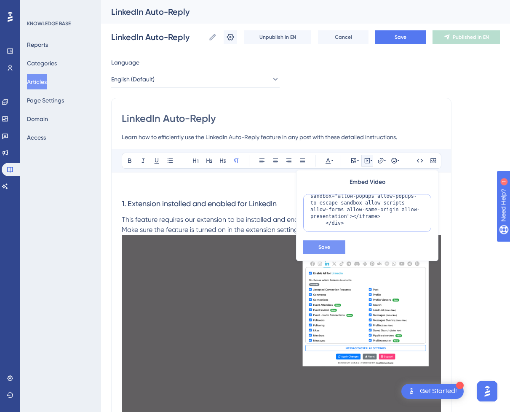
type textarea "<div style="position:relative;padding-bottom:56.25%;"> <iframe style="width:100…"
click at [332, 248] on button "Save" at bounding box center [324, 246] width 42 height 13
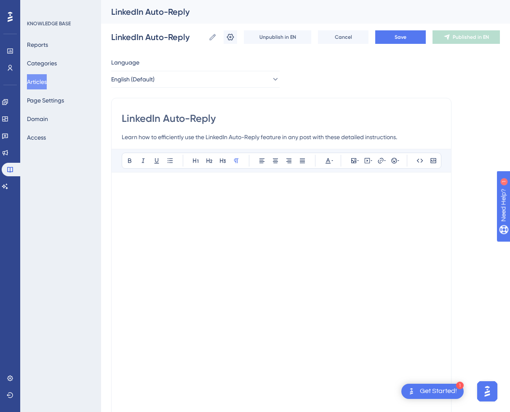
click at [253, 191] on p at bounding box center [281, 188] width 319 height 10
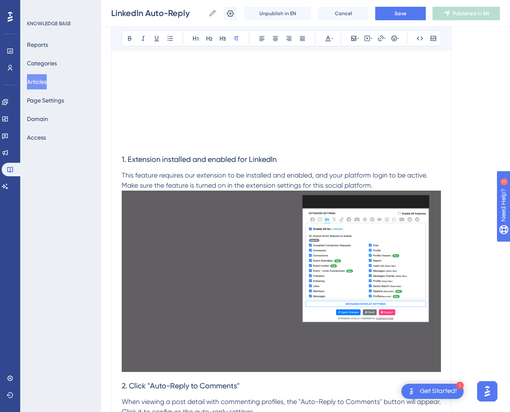
scroll to position [253, 0]
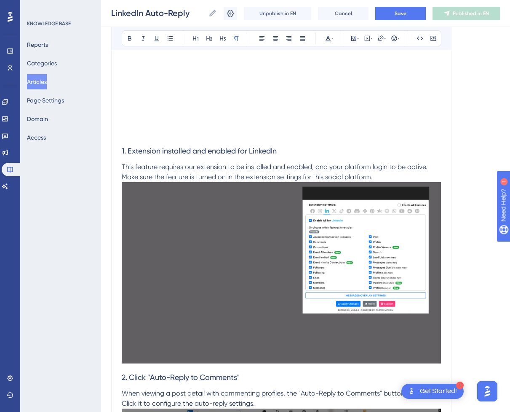
click at [176, 140] on p at bounding box center [281, 135] width 319 height 10
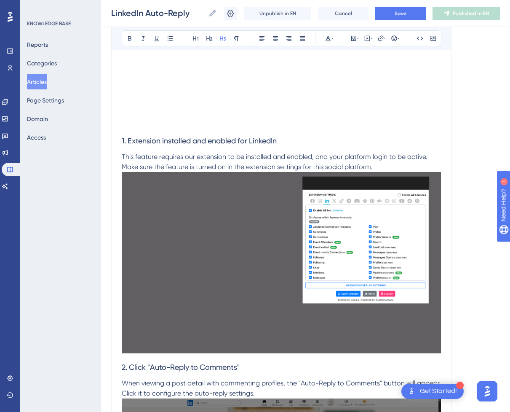
scroll to position [0, 0]
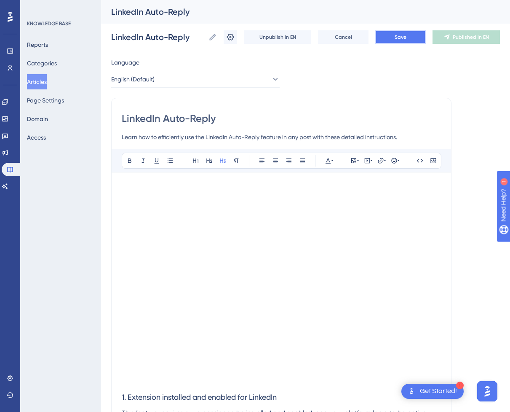
click at [421, 35] on button "Save" at bounding box center [401, 36] width 51 height 13
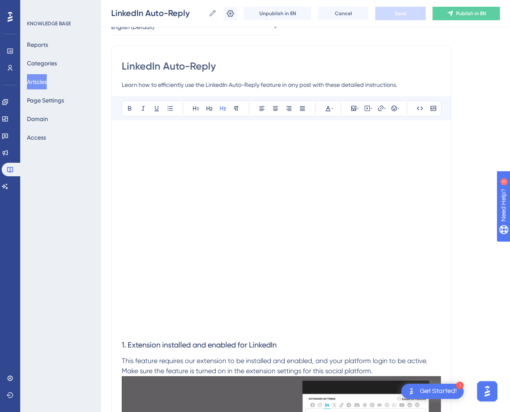
scroll to position [42, 0]
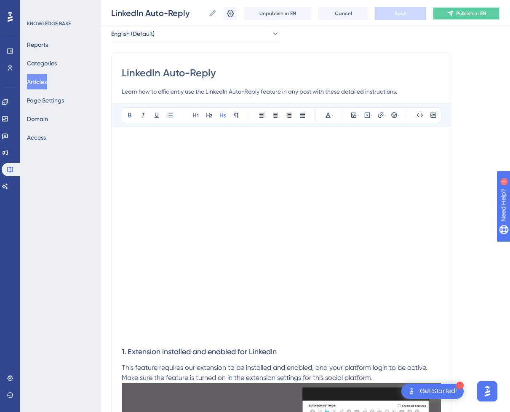
click at [469, 14] on span "Publish in EN" at bounding box center [471, 13] width 30 height 7
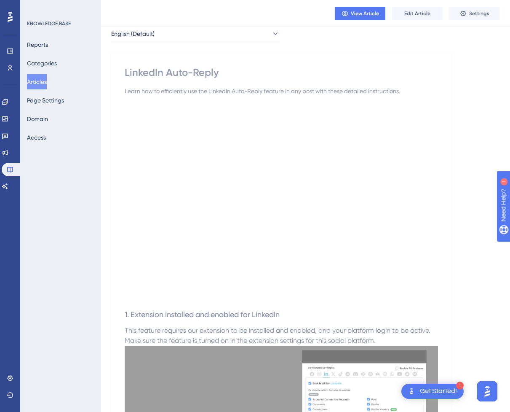
click at [42, 83] on button "Articles" at bounding box center [37, 81] width 20 height 15
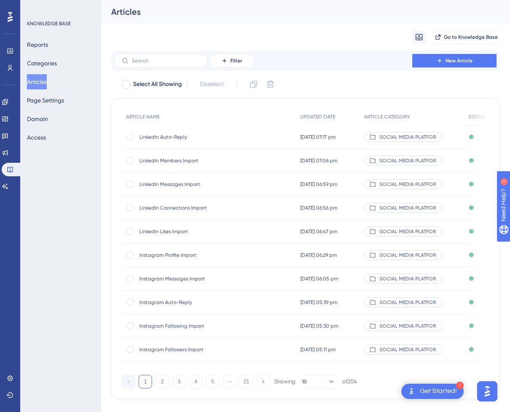
click at [192, 135] on span "LinkedIn Auto-Reply" at bounding box center [207, 137] width 135 height 7
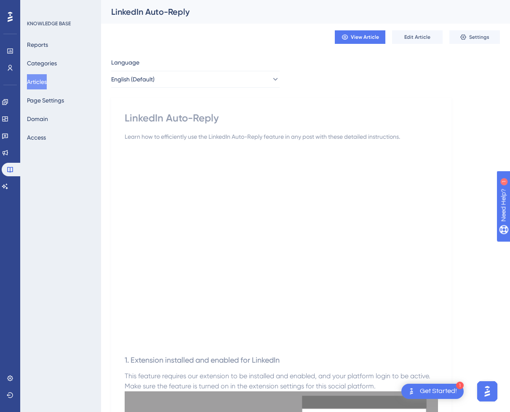
click at [47, 79] on button "Articles" at bounding box center [37, 81] width 20 height 15
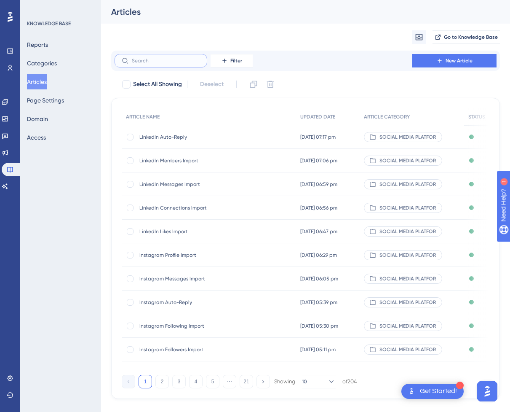
click at [165, 62] on input "text" at bounding box center [166, 61] width 68 height 6
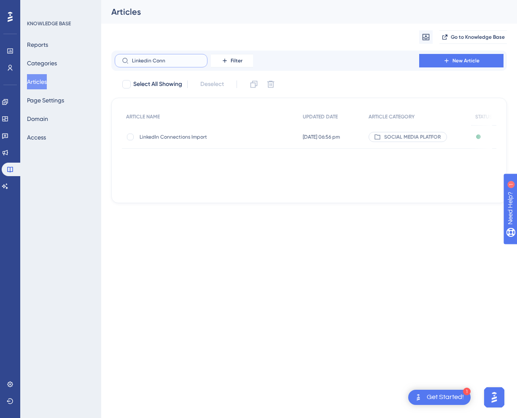
type input "Linkedin Conn"
click at [196, 142] on div "LinkedIn Connections Import LinkedIn Connections Import" at bounding box center [207, 137] width 135 height 24
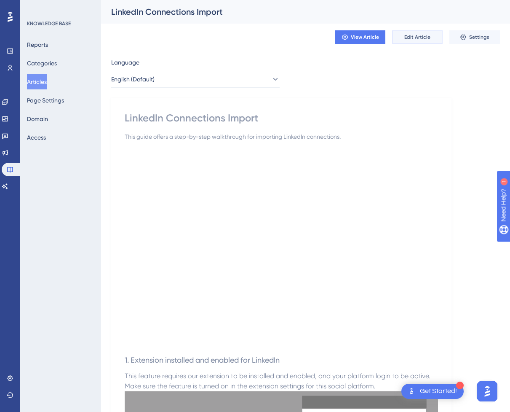
drag, startPoint x: 429, startPoint y: 36, endPoint x: 319, endPoint y: 135, distance: 147.7
click at [43, 85] on button "Articles" at bounding box center [37, 81] width 20 height 15
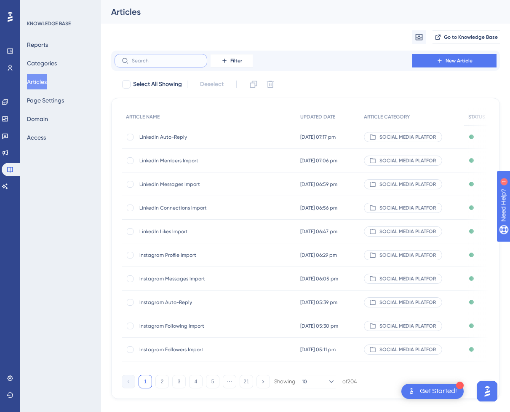
click at [179, 61] on input "text" at bounding box center [166, 61] width 68 height 6
type input "Linkedin"
click at [243, 257] on span "LinkedIn Accepted Connection Requests Import" at bounding box center [207, 255] width 135 height 7
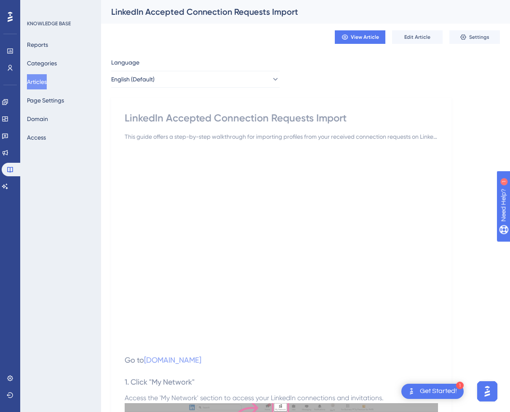
scroll to position [42, 0]
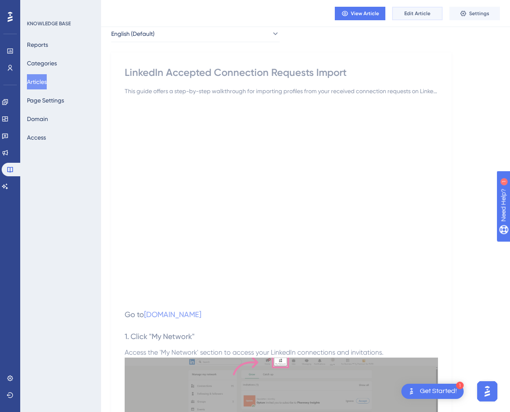
click at [420, 16] on button "Edit Article" at bounding box center [417, 13] width 51 height 13
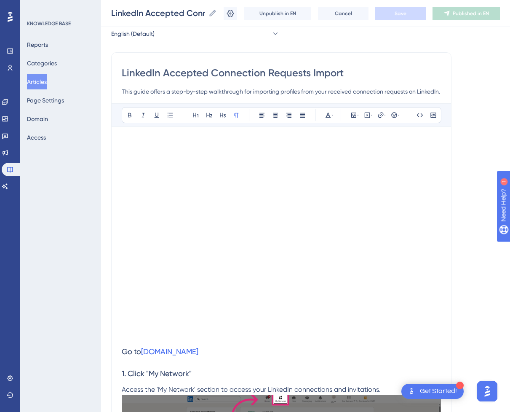
scroll to position [311, 0]
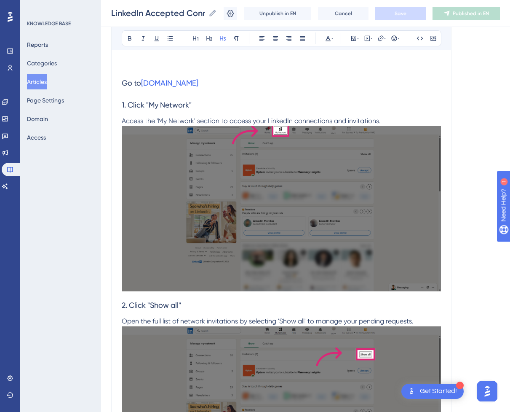
click at [314, 114] on h3 "1. Click "My Network"" at bounding box center [281, 105] width 319 height 22
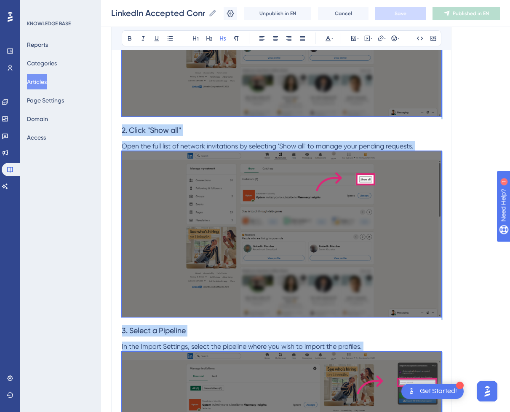
scroll to position [41, 0]
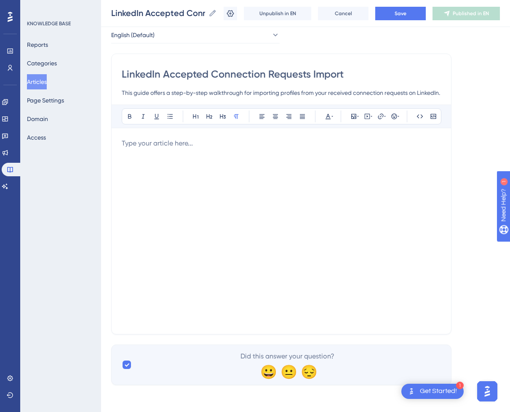
click at [276, 185] on div at bounding box center [281, 230] width 319 height 185
click at [218, 153] on div at bounding box center [281, 230] width 319 height 185
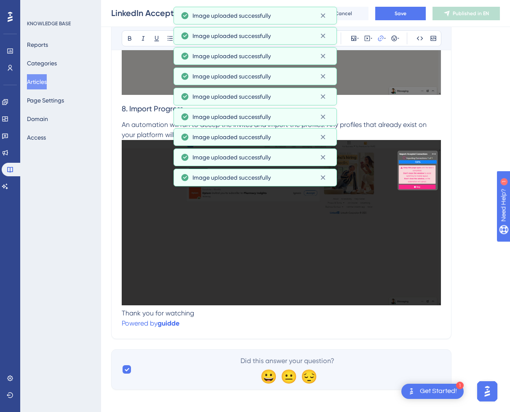
scroll to position [1786, 0]
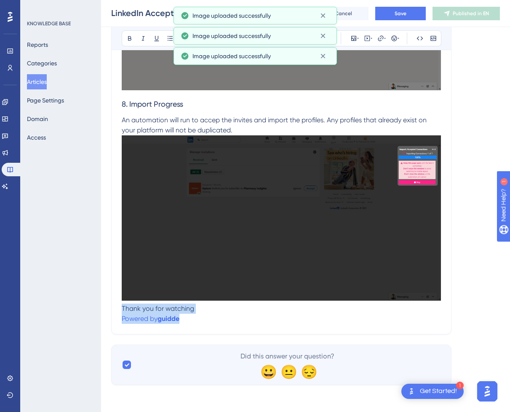
drag, startPoint x: 188, startPoint y: 318, endPoint x: 123, endPoint y: 308, distance: 65.6
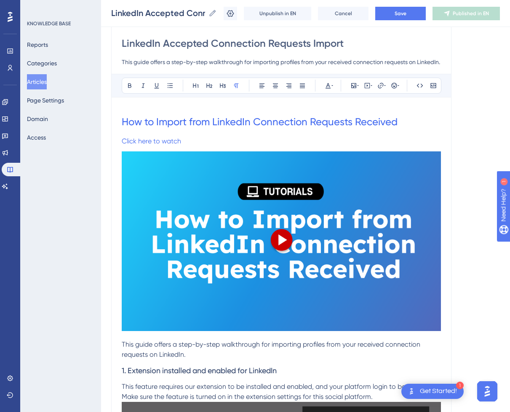
scroll to position [62, 0]
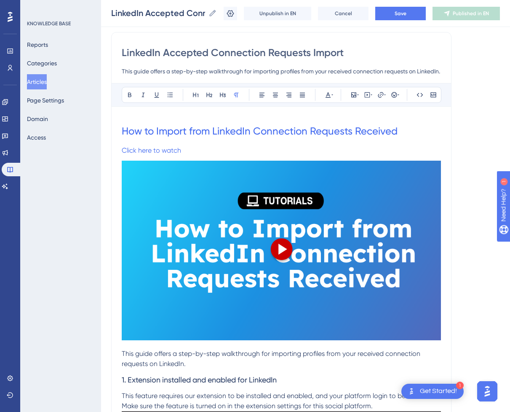
drag, startPoint x: 121, startPoint y: 126, endPoint x: 301, endPoint y: 284, distance: 239.3
click at [215, 358] on p "This guide offers a step-by-step walkthrough for importing profiles from your r…" at bounding box center [281, 359] width 319 height 20
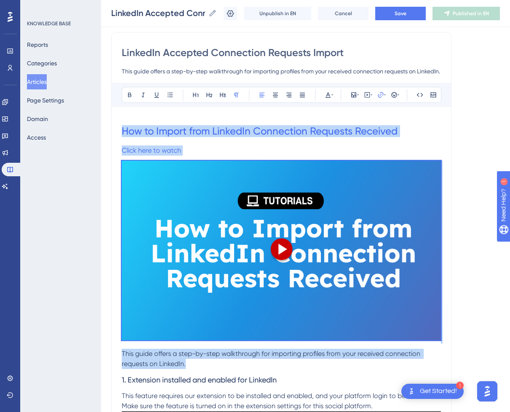
drag, startPoint x: 202, startPoint y: 365, endPoint x: 118, endPoint y: 131, distance: 248.8
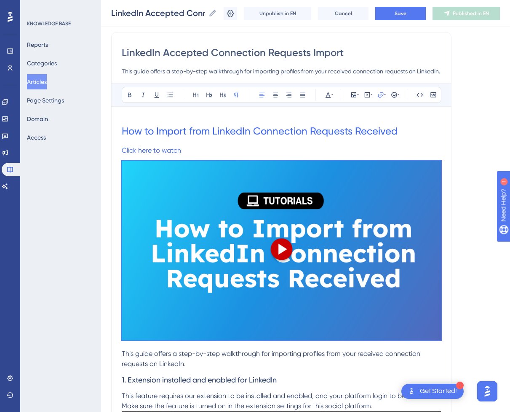
scroll to position [0, 0]
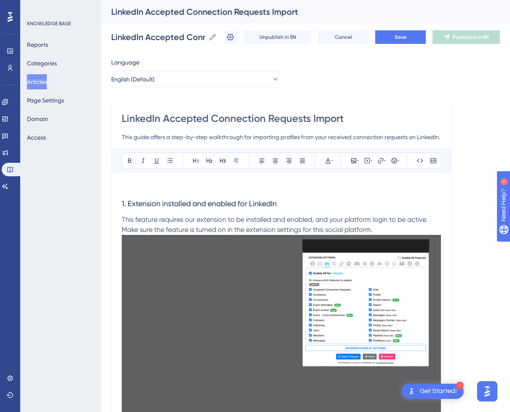
click at [198, 185] on p at bounding box center [281, 188] width 319 height 10
click at [365, 160] on icon at bounding box center [367, 160] width 7 height 7
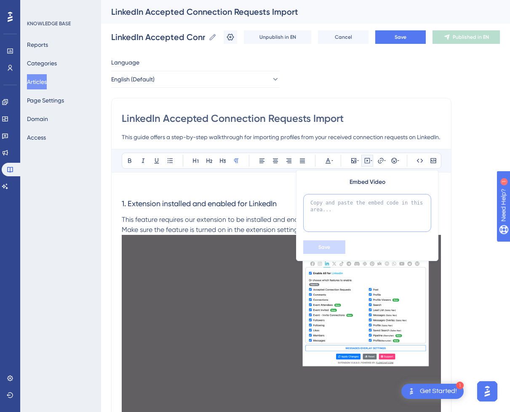
click at [359, 209] on textarea at bounding box center [367, 213] width 128 height 38
paste textarea "<div style="position:relative;padding-bottom:56.25%;"> <iframe style="width:100…"
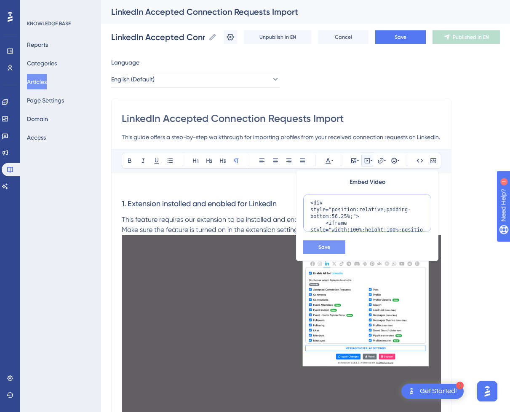
scroll to position [109, 0]
type textarea "<div style="position:relative;padding-bottom:56.25%;"> <iframe style="width:100…"
click at [334, 245] on button "Save" at bounding box center [324, 246] width 42 height 13
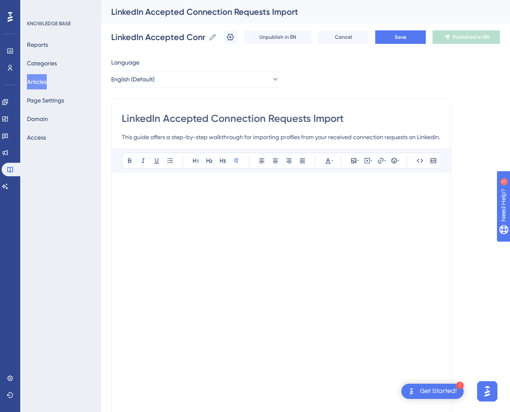
click at [311, 184] on p at bounding box center [281, 188] width 319 height 10
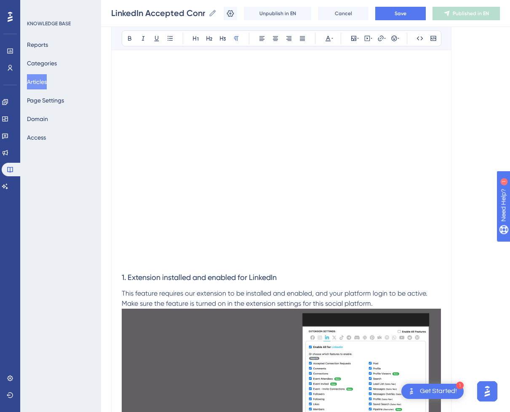
click at [178, 263] on p at bounding box center [281, 261] width 319 height 10
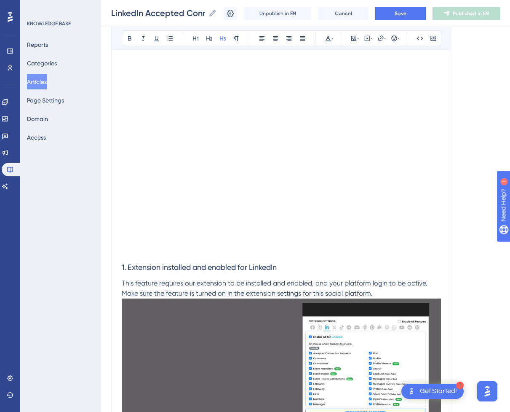
scroll to position [0, 0]
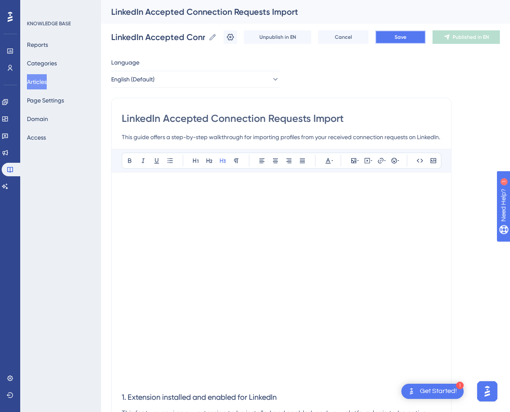
click at [404, 34] on span "Save" at bounding box center [401, 37] width 12 height 7
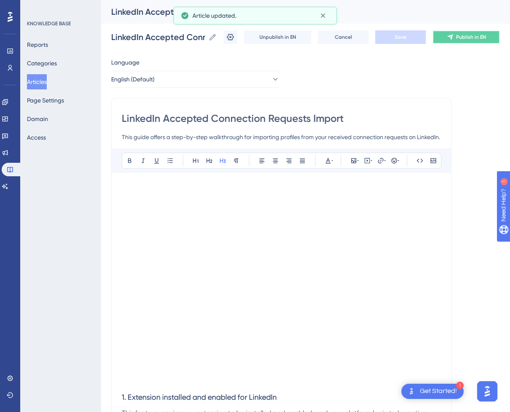
click at [485, 35] on span "Publish in EN" at bounding box center [471, 37] width 30 height 7
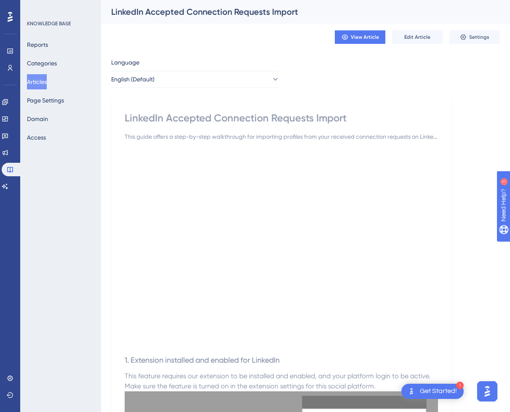
click at [44, 82] on button "Articles" at bounding box center [37, 81] width 20 height 15
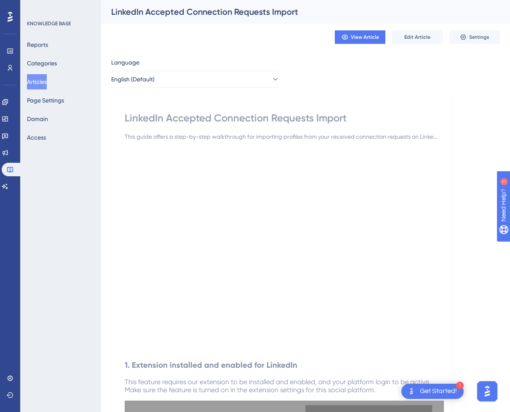
click at [41, 84] on button "Articles" at bounding box center [37, 81] width 20 height 15
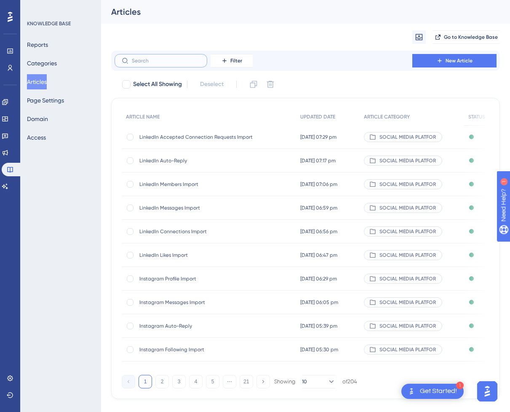
click at [164, 63] on input "text" at bounding box center [166, 61] width 68 height 6
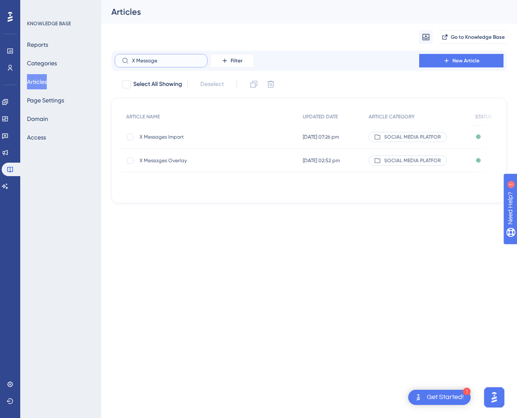
type input "X Message"
click at [195, 165] on div "X Messages Overlay X Messages Overlay" at bounding box center [207, 161] width 135 height 24
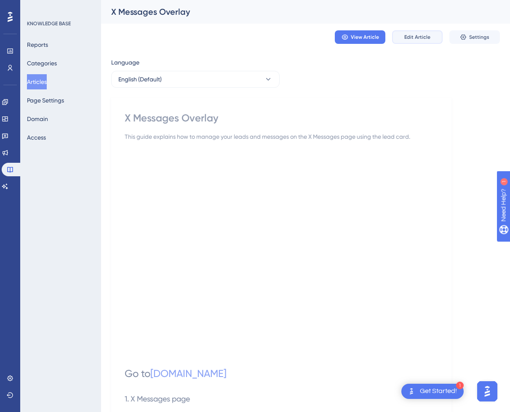
click at [414, 37] on span "Edit Article" at bounding box center [418, 37] width 26 height 7
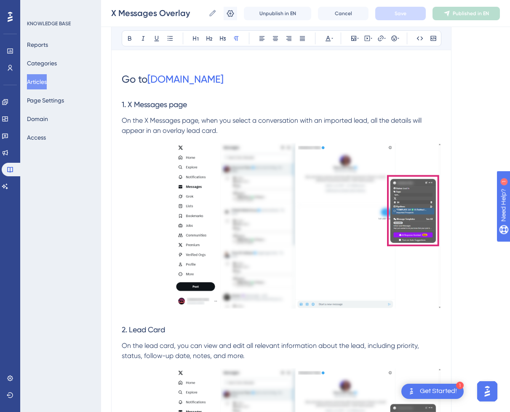
scroll to position [328, 0]
click at [176, 129] on span "On the X Messages page, when you select a conversation with an imported lead, a…" at bounding box center [273, 126] width 302 height 18
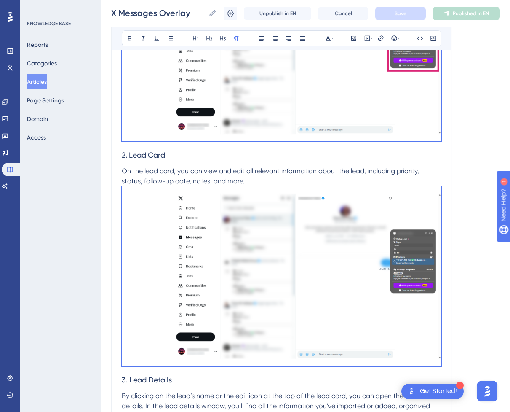
scroll to position [41, 0]
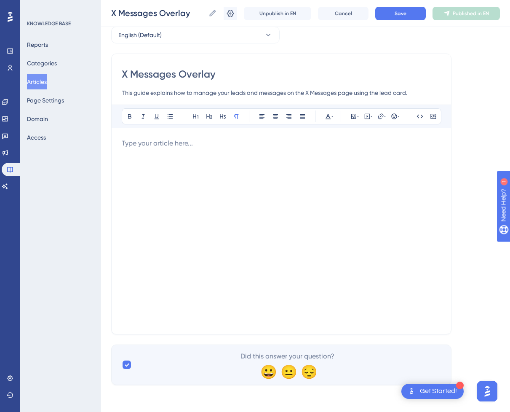
click at [209, 150] on div at bounding box center [281, 230] width 319 height 185
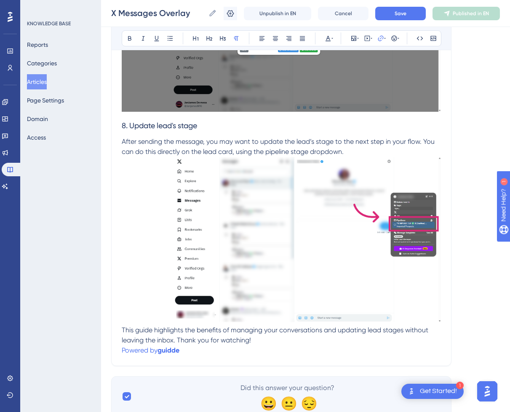
scroll to position [1857, 0]
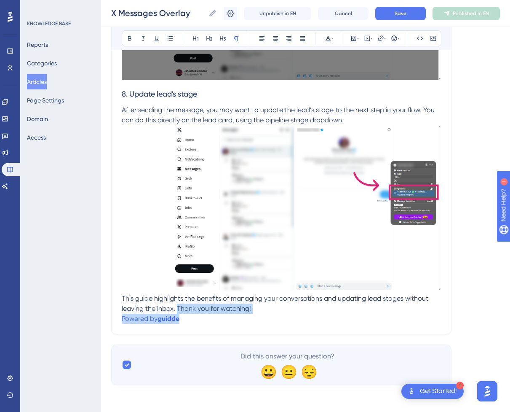
drag, startPoint x: 190, startPoint y: 314, endPoint x: 179, endPoint y: 309, distance: 12.4
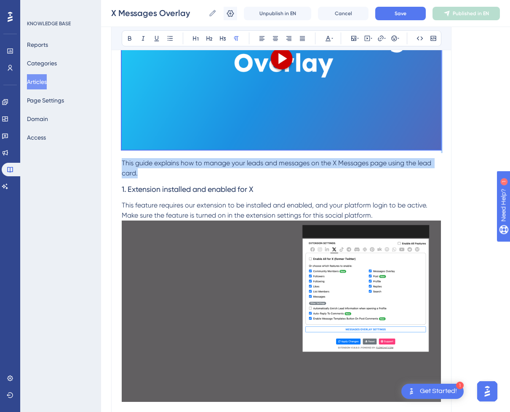
scroll to position [0, 0]
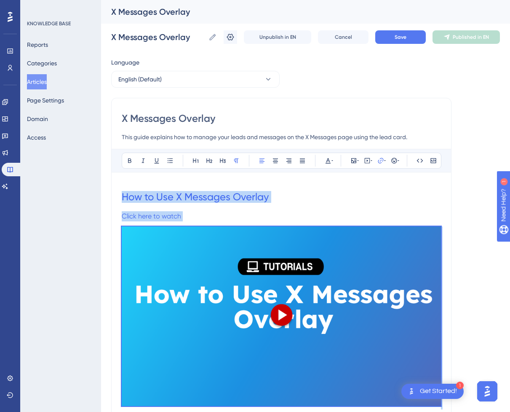
drag, startPoint x: 156, startPoint y: 173, endPoint x: 113, endPoint y: 188, distance: 45.6
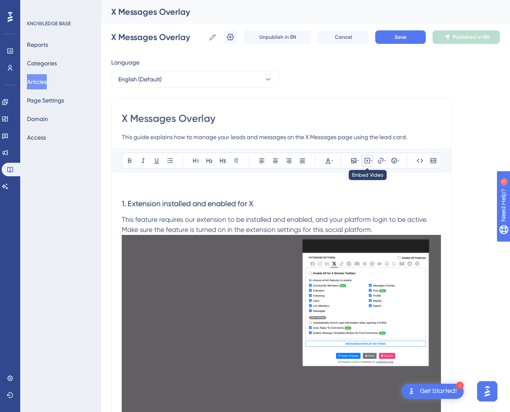
click at [369, 161] on icon at bounding box center [367, 160] width 7 height 7
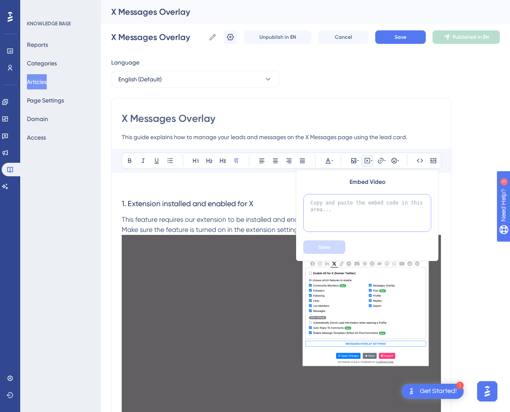
click at [340, 215] on textarea at bounding box center [367, 213] width 128 height 38
paste textarea "<div style="position:relative;padding-bottom:56.25%;"> <iframe style="width:100…"
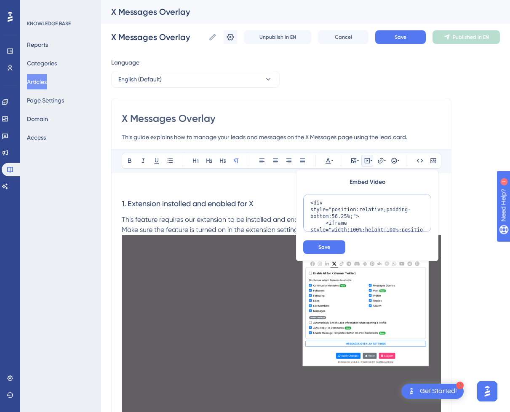
scroll to position [102, 0]
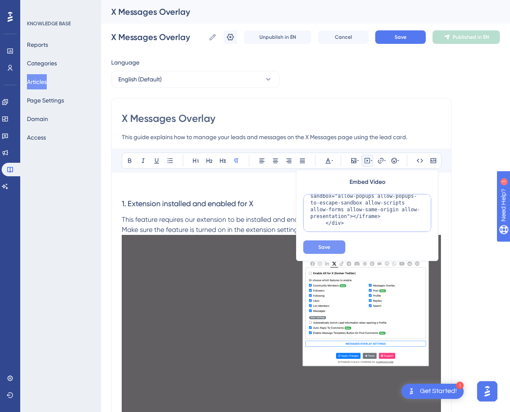
type textarea "<div style="position:relative;padding-bottom:56.25%;"> <iframe style="width:100…"
click at [336, 246] on button "Save" at bounding box center [324, 246] width 42 height 13
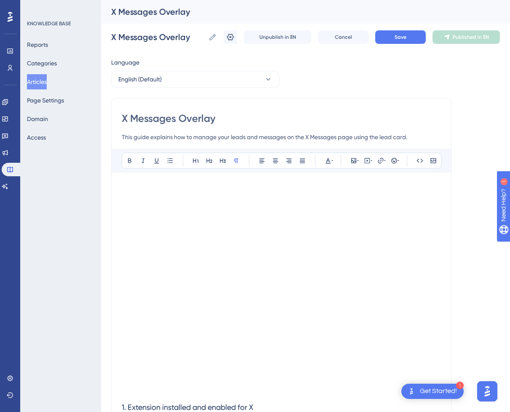
click at [132, 186] on p at bounding box center [281, 188] width 319 height 10
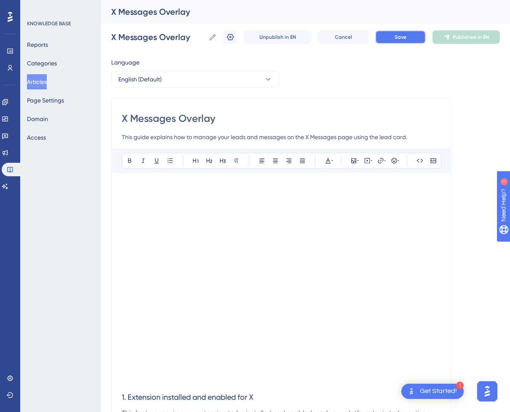
click at [406, 36] on span "Save" at bounding box center [401, 37] width 12 height 7
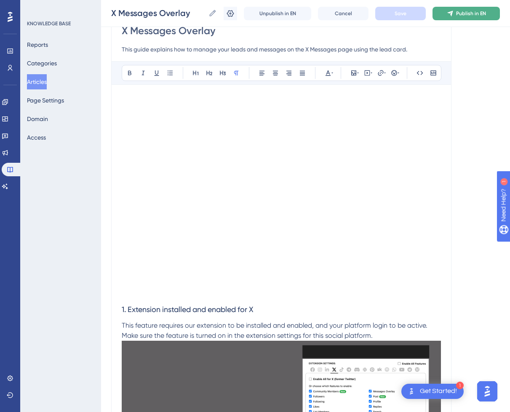
click at [471, 12] on span "Publish in EN" at bounding box center [471, 13] width 30 height 7
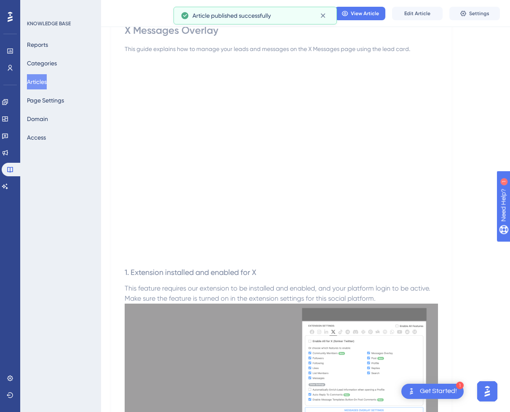
click at [45, 84] on button "Articles" at bounding box center [37, 81] width 20 height 15
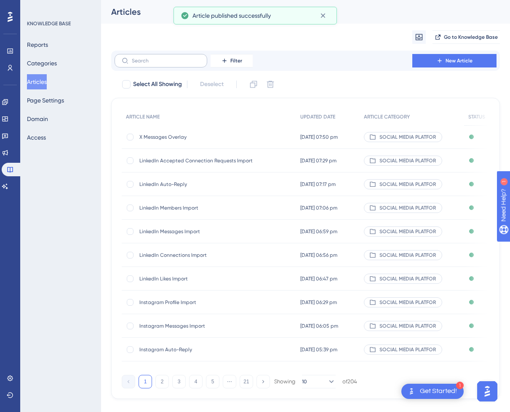
click at [164, 64] on label at bounding box center [161, 60] width 93 height 13
click at [164, 64] on input "text" at bounding box center [166, 61] width 68 height 6
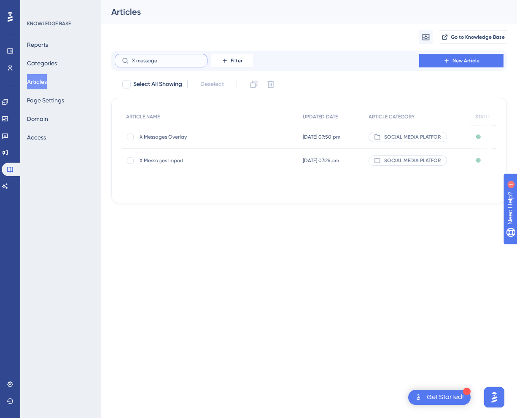
type input "X message"
click at [180, 159] on span "X Messages Import" at bounding box center [207, 160] width 135 height 7
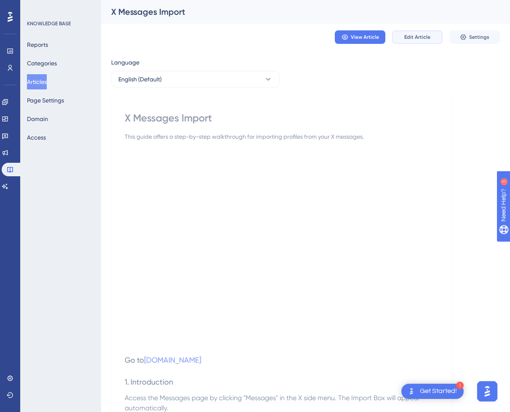
click at [416, 38] on span "Edit Article" at bounding box center [418, 37] width 26 height 7
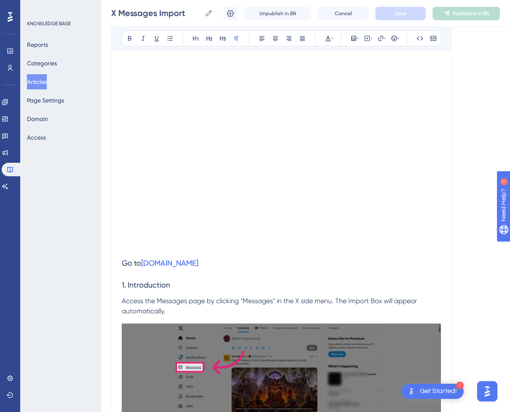
scroll to position [169, 0]
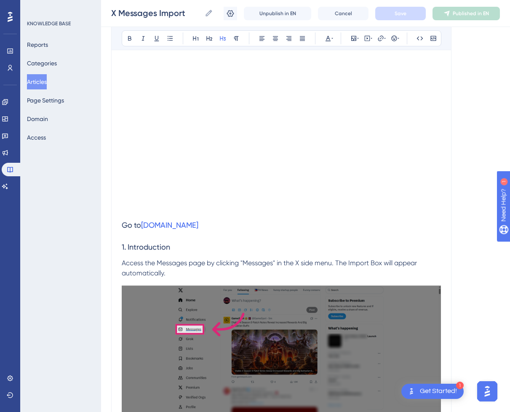
click at [203, 246] on h3 "1. Introduction" at bounding box center [281, 247] width 319 height 22
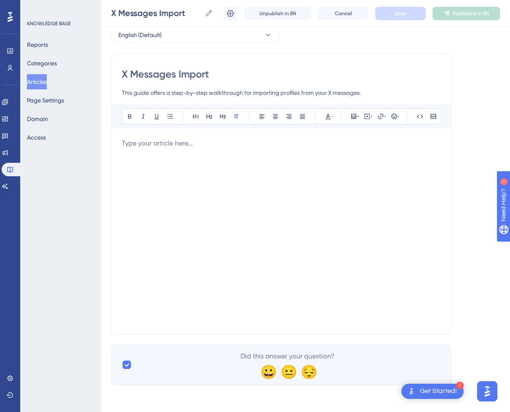
scroll to position [41, 0]
click at [217, 208] on div at bounding box center [281, 230] width 319 height 185
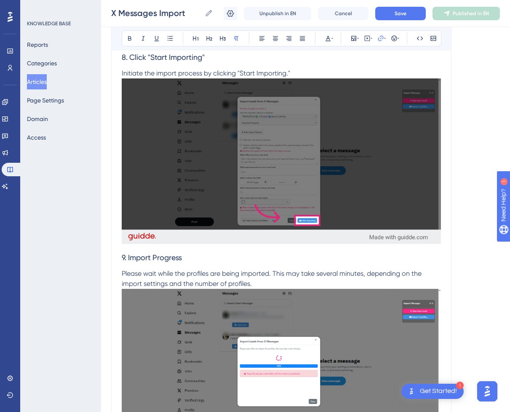
scroll to position [2223, 0]
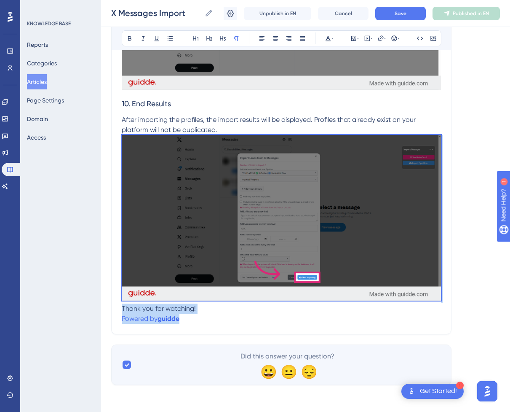
drag, startPoint x: 184, startPoint y: 319, endPoint x: 115, endPoint y: 302, distance: 70.6
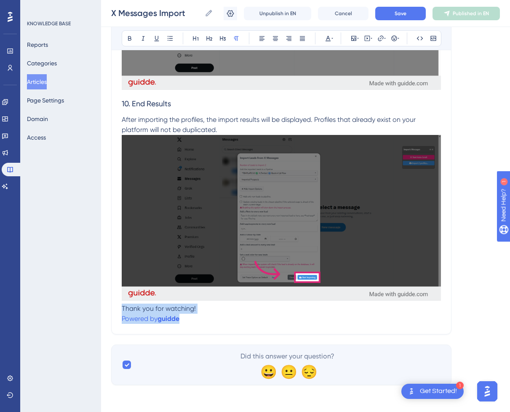
drag, startPoint x: 189, startPoint y: 318, endPoint x: 133, endPoint y: 309, distance: 57.1
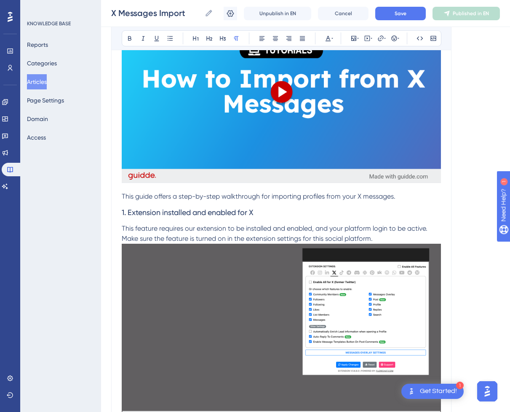
scroll to position [189, 0]
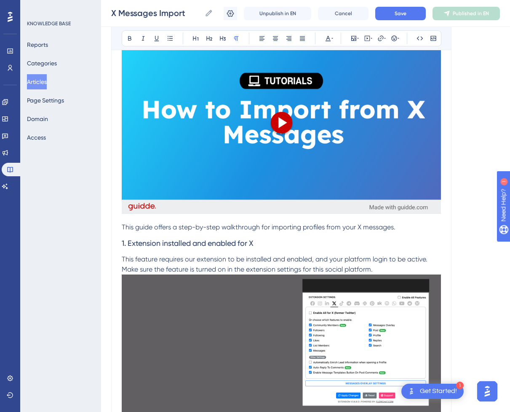
click at [388, 226] on span "This guide offers a step-by-step walkthrough for importing profiles from your X…" at bounding box center [259, 227] width 274 height 8
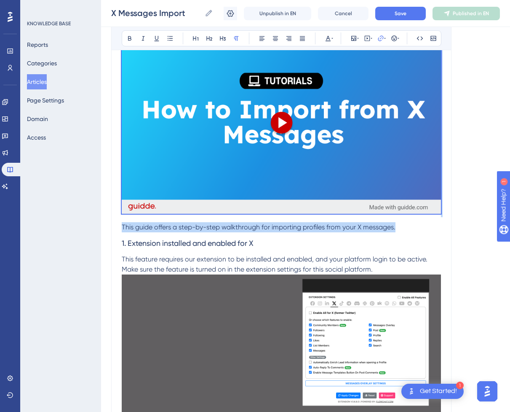
drag, startPoint x: 397, startPoint y: 221, endPoint x: 54, endPoint y: 23, distance: 396.2
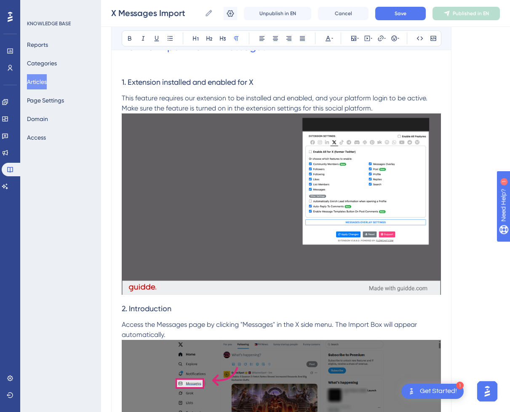
scroll to position [105, 0]
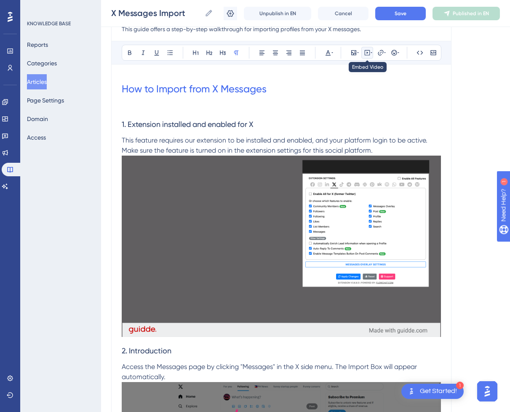
click at [367, 52] on icon at bounding box center [367, 52] width 7 height 7
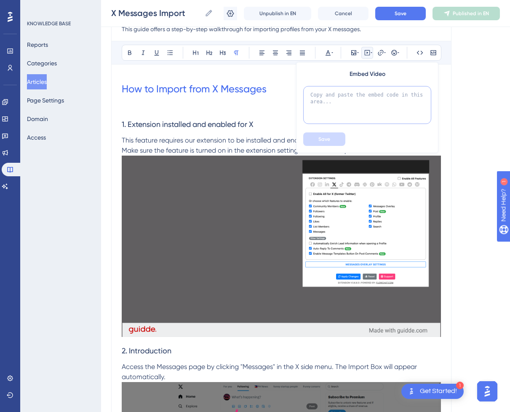
click at [345, 108] on textarea at bounding box center [367, 105] width 128 height 38
paste textarea "<div style="position:relative;padding-bottom:56.25%;"> <iframe style="width:100…"
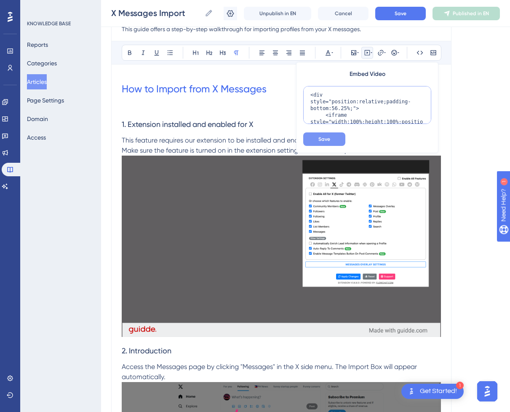
scroll to position [102, 0]
type textarea "<div style="position:relative;padding-bottom:56.25%;"> <iframe style="width:100…"
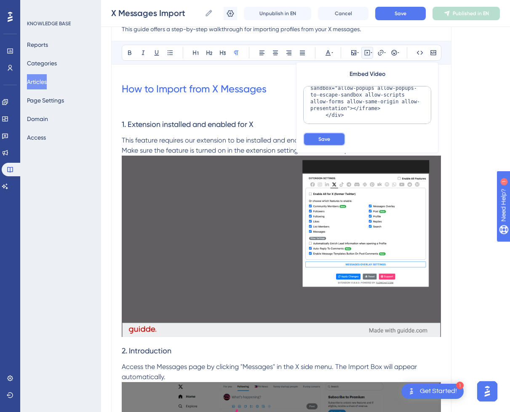
click at [331, 138] on button "Save" at bounding box center [324, 138] width 42 height 13
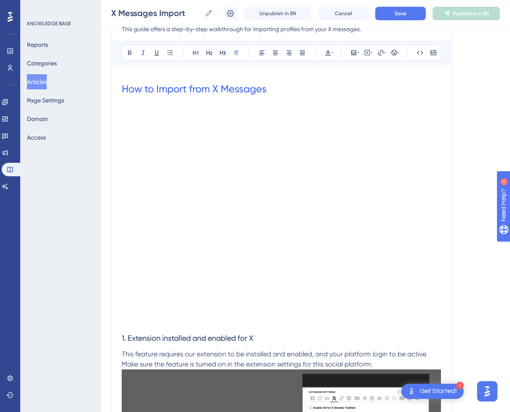
click at [291, 87] on h1 "How to Import from X Messages" at bounding box center [281, 89] width 319 height 29
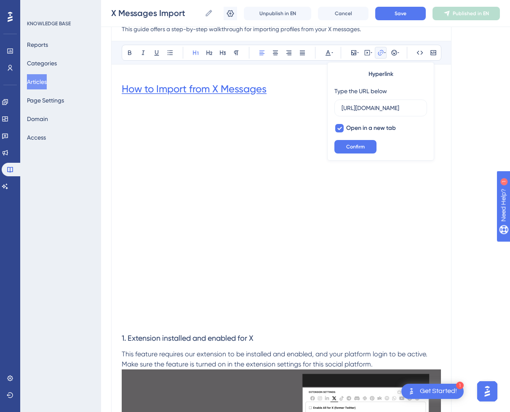
scroll to position [0, 0]
drag, startPoint x: 290, startPoint y: 89, endPoint x: 107, endPoint y: 76, distance: 183.8
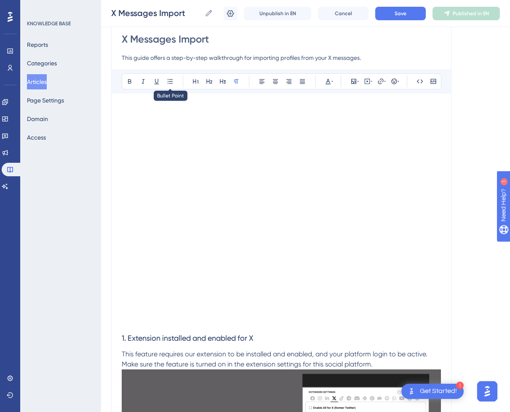
scroll to position [66, 0]
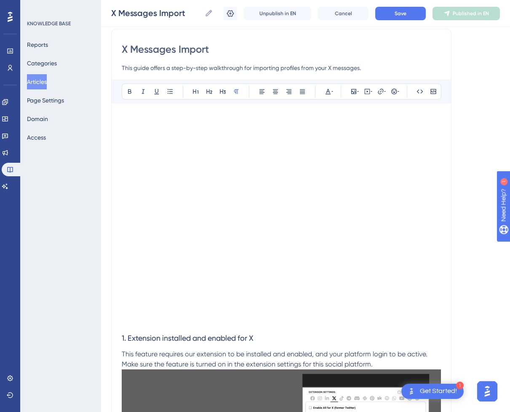
click at [166, 325] on p at bounding box center [281, 322] width 319 height 10
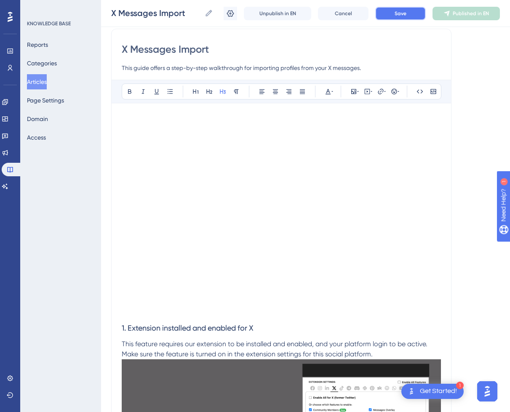
click at [398, 13] on span "Save" at bounding box center [401, 13] width 12 height 7
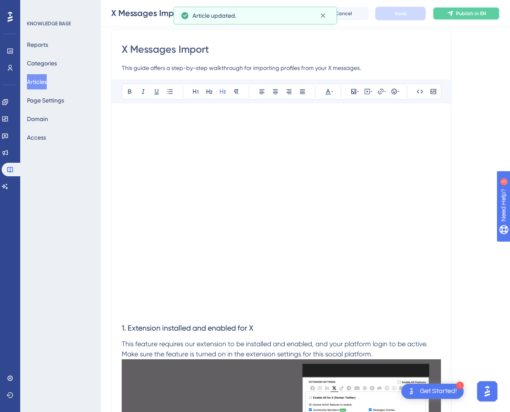
click at [475, 11] on span "Publish in EN" at bounding box center [471, 13] width 30 height 7
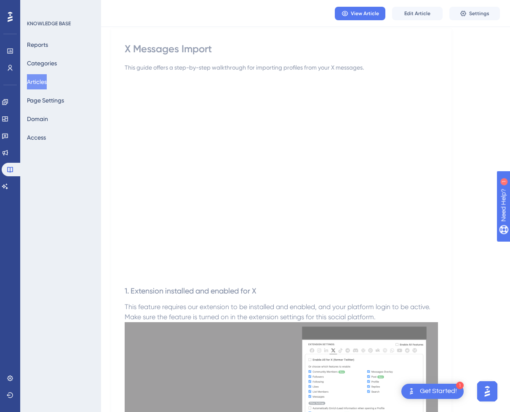
click at [34, 85] on button "Articles" at bounding box center [37, 81] width 20 height 15
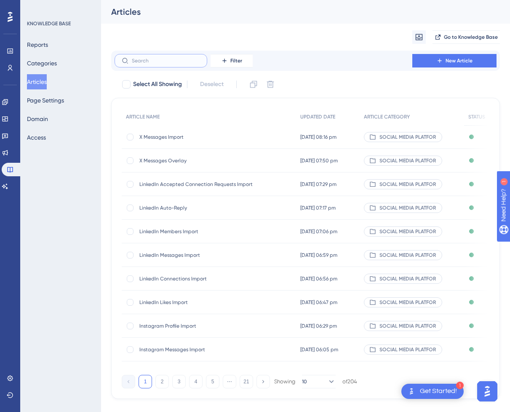
click at [164, 61] on input "text" at bounding box center [166, 61] width 68 height 6
paste input "X Community Member Import"
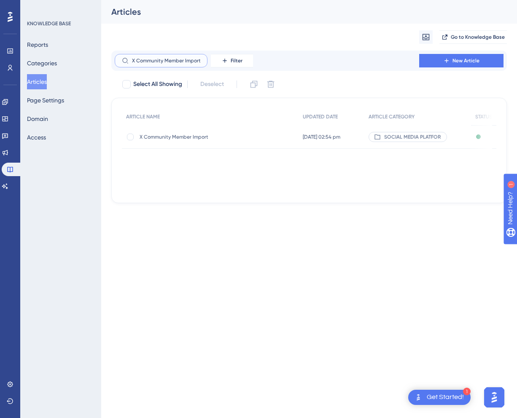
type input "X Community Member Import"
click at [181, 138] on span "X Community Member Import" at bounding box center [207, 137] width 135 height 7
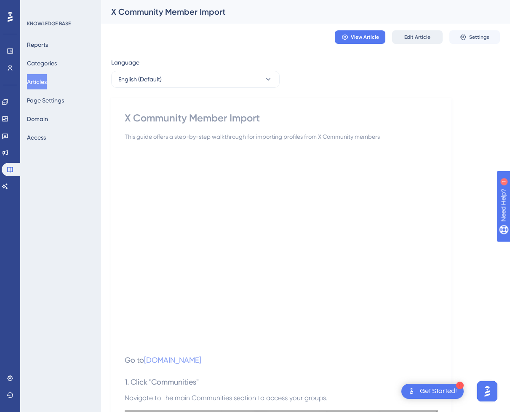
click at [403, 41] on button "Edit Article" at bounding box center [417, 36] width 51 height 13
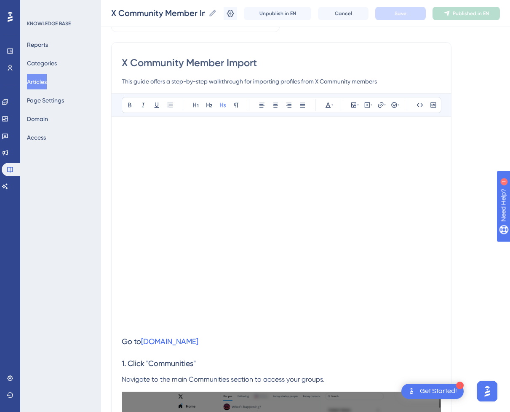
scroll to position [59, 0]
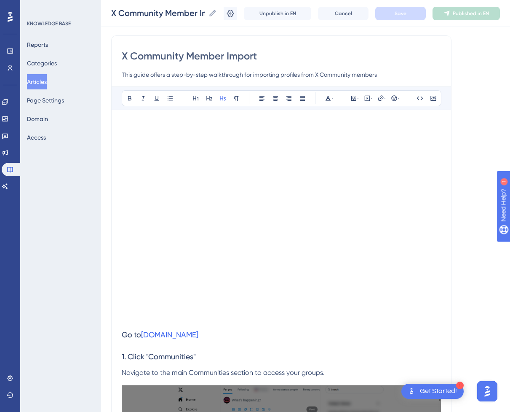
click at [231, 349] on h3 "1. Click "Communities"" at bounding box center [281, 357] width 319 height 22
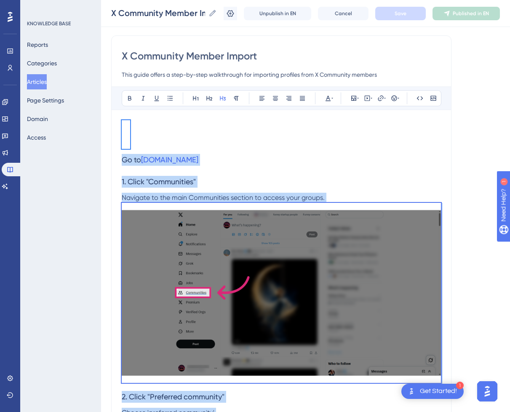
scroll to position [41, 0]
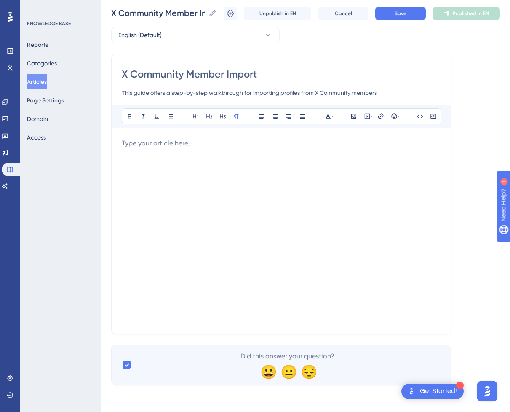
click at [252, 213] on div at bounding box center [281, 230] width 319 height 185
click at [367, 183] on div at bounding box center [281, 230] width 319 height 185
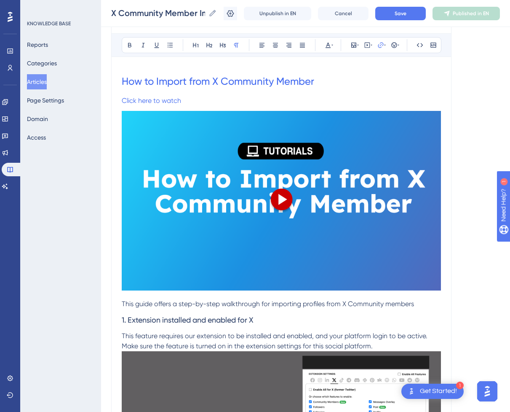
scroll to position [99, 0]
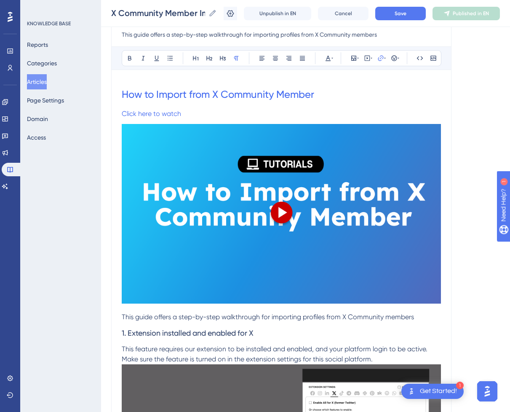
click at [419, 314] on p "This guide offers a step-by-step walkthrough for importing profiles from X Comm…" at bounding box center [281, 317] width 319 height 10
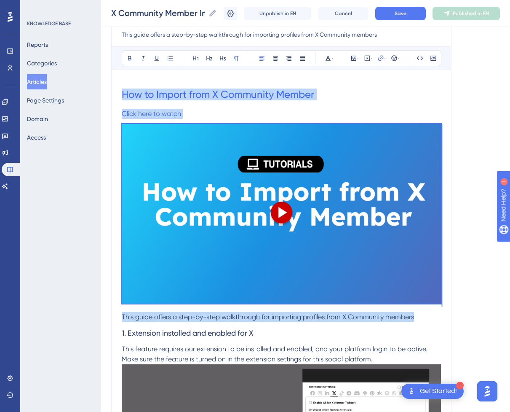
drag, startPoint x: 421, startPoint y: 314, endPoint x: 117, endPoint y: 95, distance: 374.6
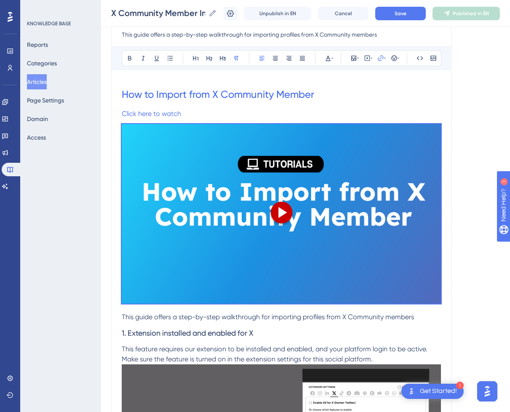
scroll to position [0, 0]
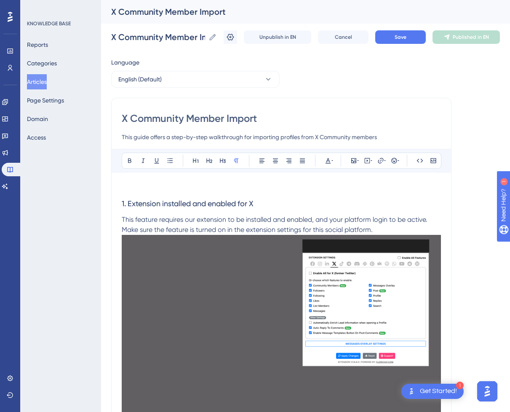
click at [186, 185] on p at bounding box center [281, 188] width 319 height 10
click at [375, 162] on div "Bold Italic Underline Bullet Point Heading 1 Heading 2 Heading 3 Normal Align L…" at bounding box center [282, 161] width 320 height 16
click at [373, 160] on button at bounding box center [368, 161] width 12 height 12
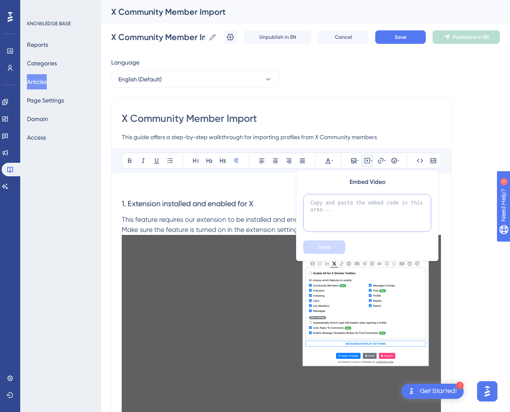
click at [362, 206] on textarea at bounding box center [367, 213] width 128 height 38
paste textarea "<div style="position:relative;padding-bottom:56.25%;"> <iframe style="width:100…"
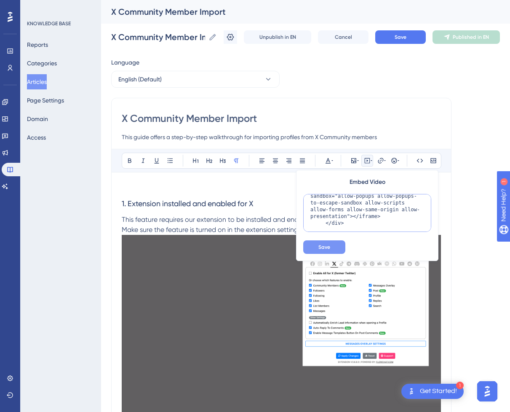
type textarea "<div style="position:relative;padding-bottom:56.25%;"> <iframe style="width:100…"
click at [334, 242] on button "Save" at bounding box center [324, 246] width 42 height 13
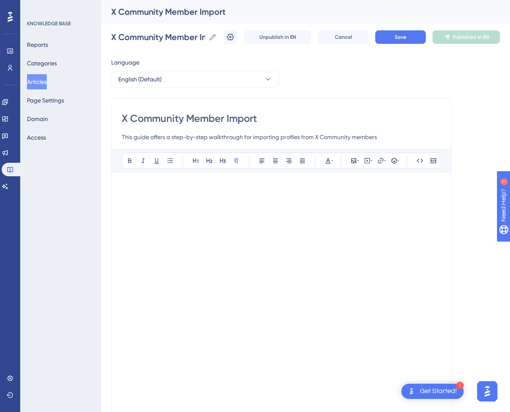
click at [272, 187] on p at bounding box center [281, 188] width 319 height 10
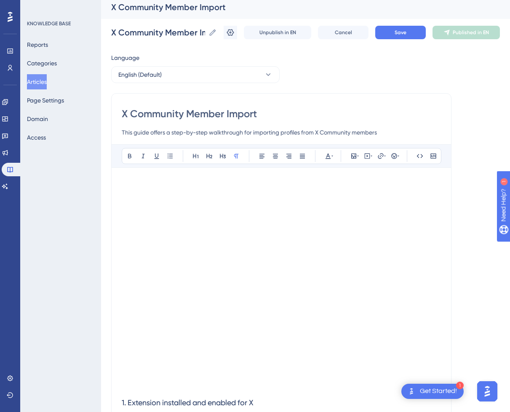
scroll to position [0, 0]
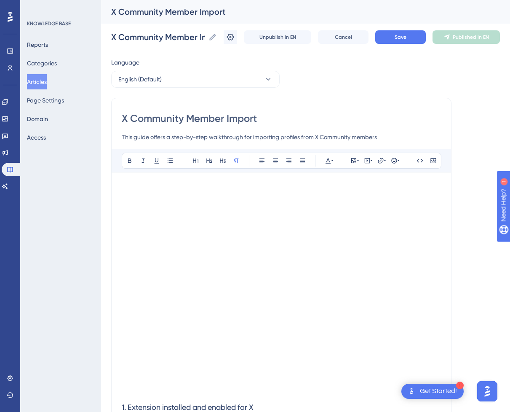
click at [138, 393] on p at bounding box center [281, 391] width 319 height 10
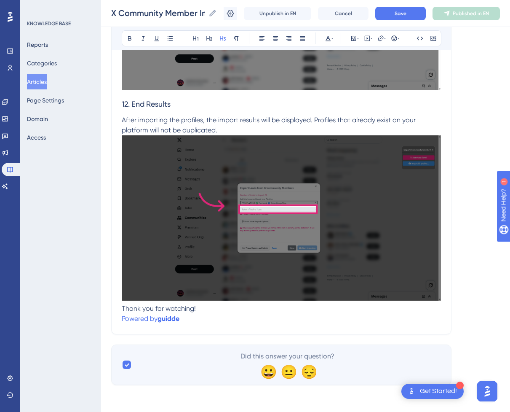
scroll to position [2556, 0]
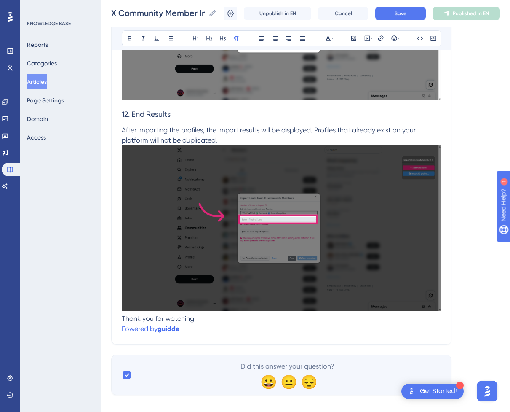
drag, startPoint x: 195, startPoint y: 320, endPoint x: 117, endPoint y: 316, distance: 78.1
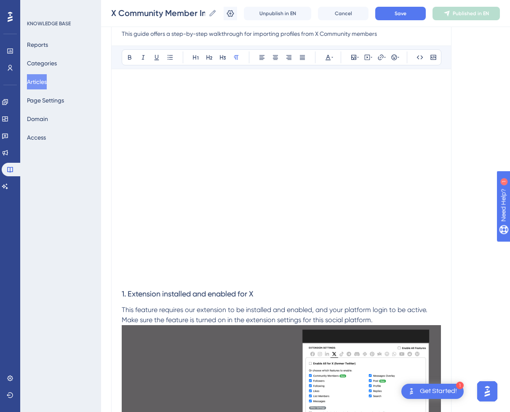
scroll to position [0, 0]
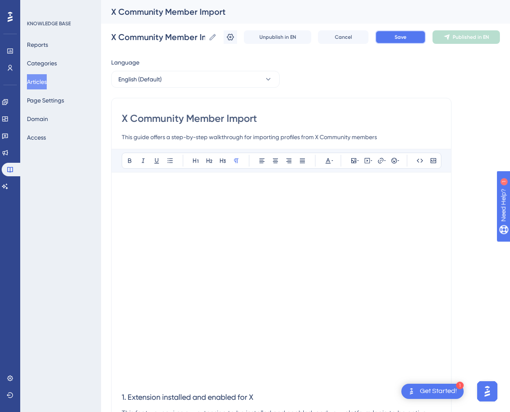
click at [406, 43] on button "Save" at bounding box center [401, 36] width 51 height 13
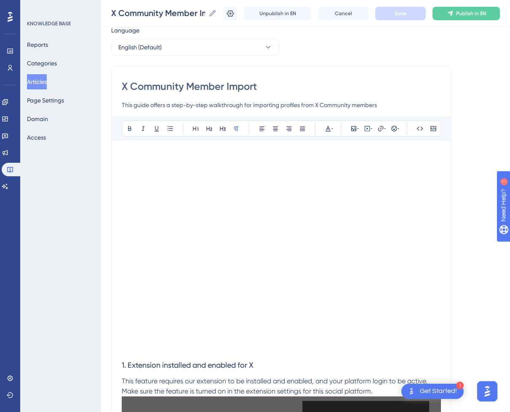
scroll to position [42, 0]
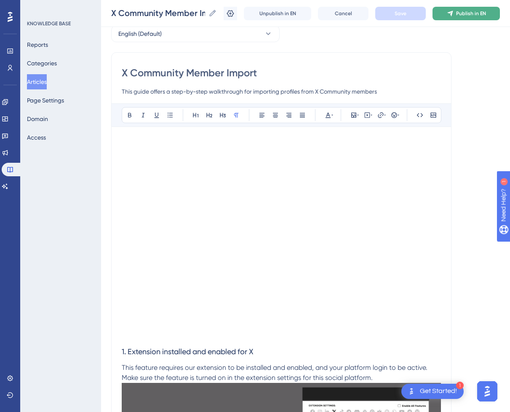
click at [485, 16] on span "Publish in EN" at bounding box center [471, 13] width 30 height 7
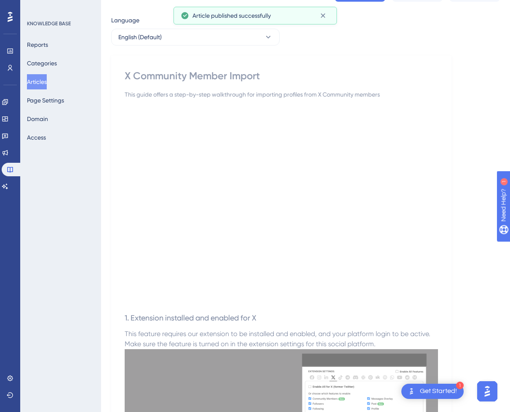
scroll to position [0, 0]
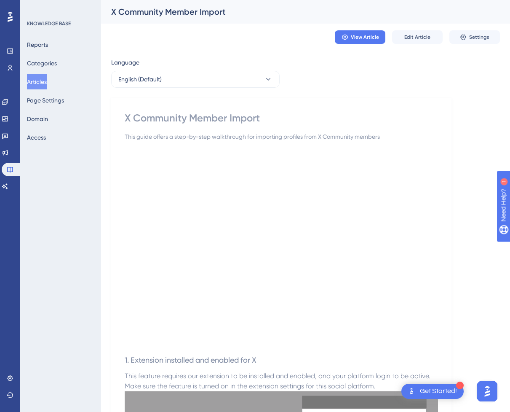
click at [36, 80] on button "Articles" at bounding box center [37, 81] width 20 height 15
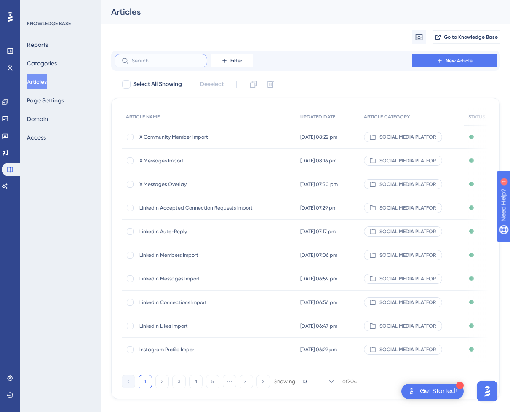
click at [156, 61] on input "text" at bounding box center [166, 61] width 68 height 6
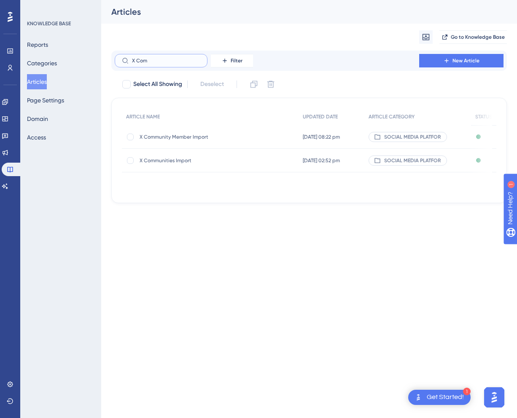
type input "X Com"
click at [232, 134] on span "X Community Member Import" at bounding box center [207, 137] width 135 height 7
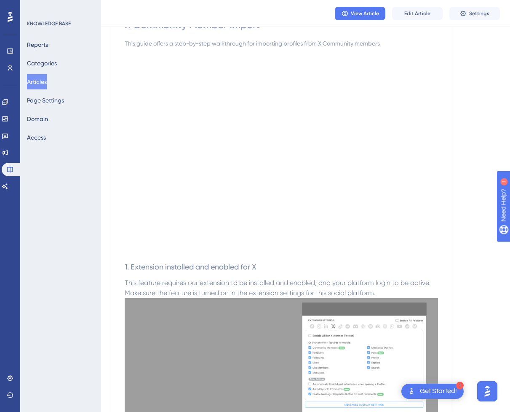
scroll to position [70, 0]
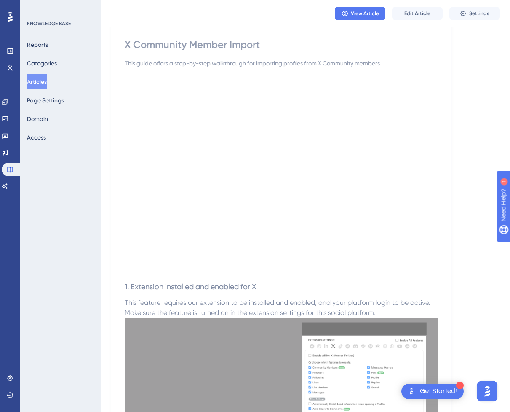
click at [47, 84] on button "Articles" at bounding box center [37, 81] width 20 height 15
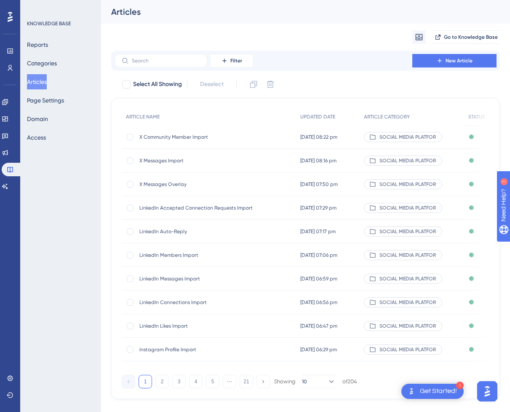
click at [156, 69] on div "Filter New Article" at bounding box center [305, 61] width 389 height 20
click at [160, 63] on input "text" at bounding box center [166, 61] width 68 height 6
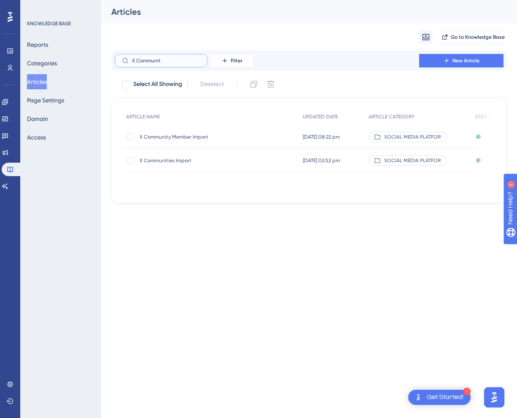
type input "X Communit"
click at [228, 164] on div "X Communities Import X Communities Import" at bounding box center [207, 161] width 135 height 24
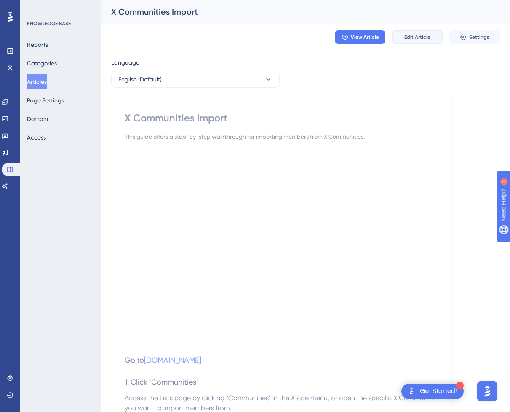
click at [431, 35] on button "Edit Article" at bounding box center [417, 36] width 51 height 13
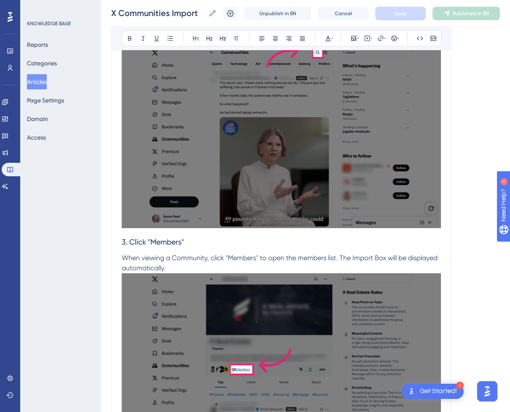
scroll to position [608, 0]
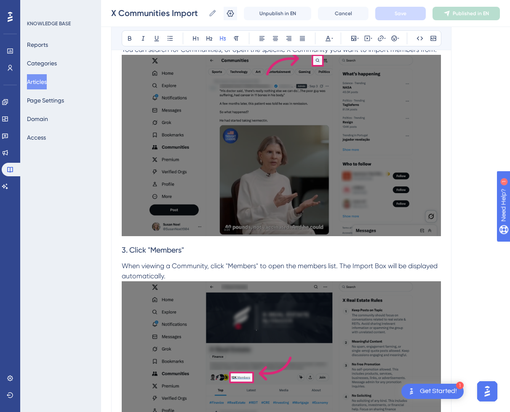
click at [319, 258] on h3 "3. Click "Members"" at bounding box center [281, 250] width 319 height 22
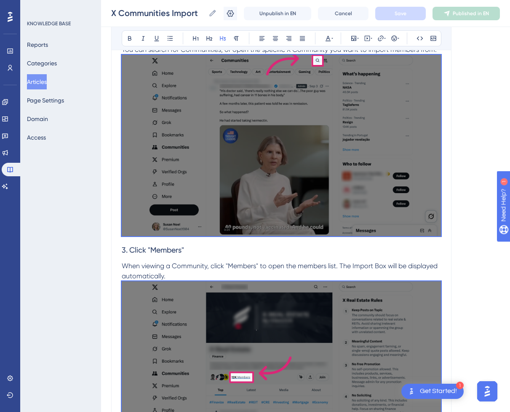
scroll to position [41, 0]
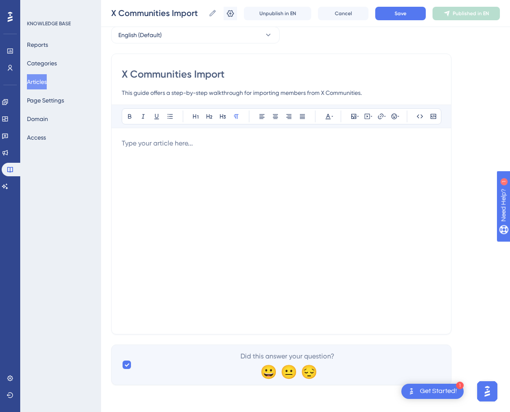
click at [259, 219] on div at bounding box center [281, 230] width 319 height 185
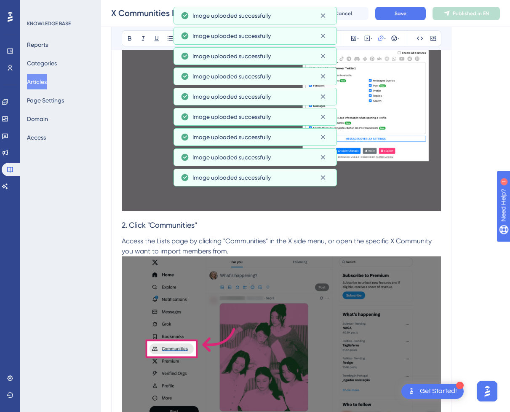
scroll to position [2782, 0]
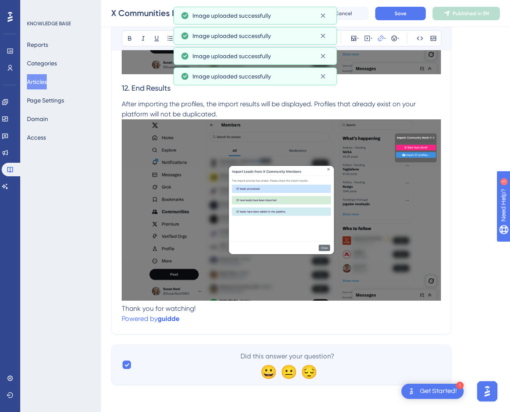
click at [208, 318] on p "Powered by [PERSON_NAME]" at bounding box center [281, 319] width 319 height 10
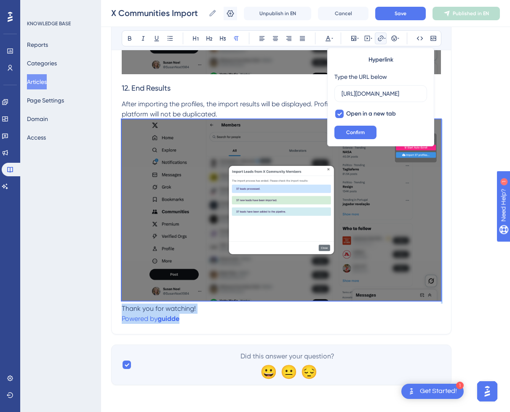
drag, startPoint x: 209, startPoint y: 319, endPoint x: 118, endPoint y: 301, distance: 92.0
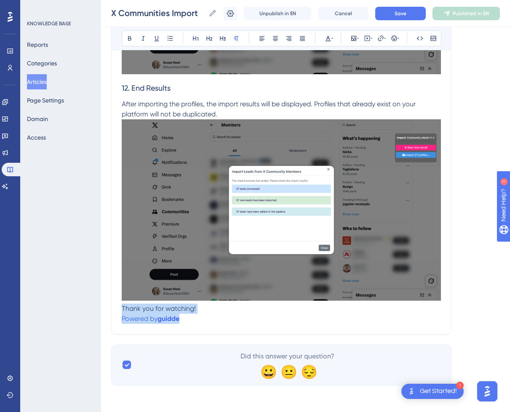
drag, startPoint x: 195, startPoint y: 320, endPoint x: 120, endPoint y: 311, distance: 75.5
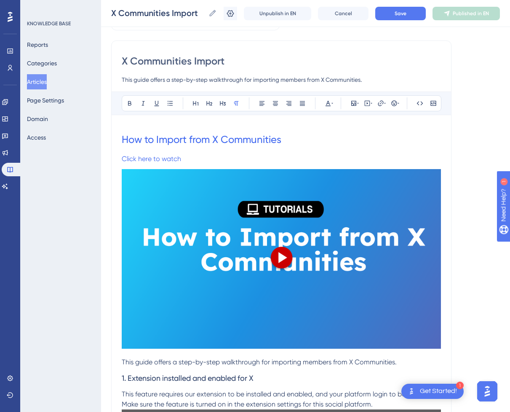
scroll to position [169, 0]
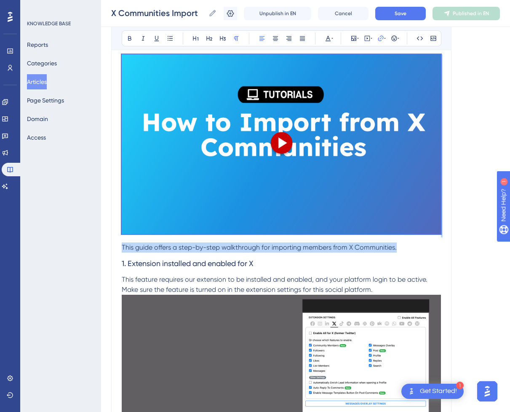
drag, startPoint x: 380, startPoint y: 228, endPoint x: 92, endPoint y: 31, distance: 349.0
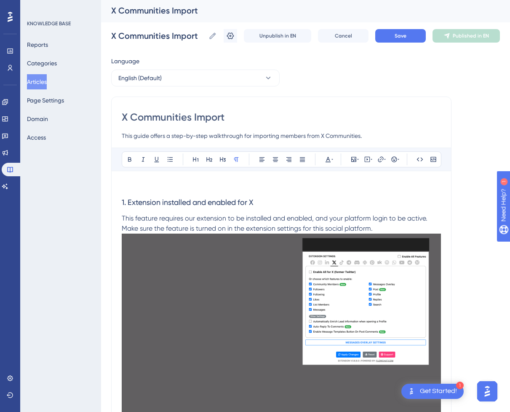
scroll to position [0, 0]
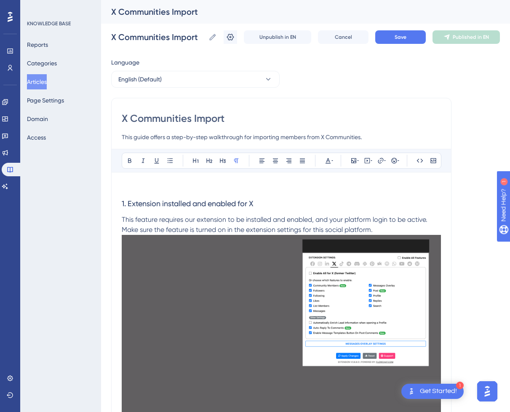
click at [295, 185] on p at bounding box center [281, 188] width 319 height 10
click at [366, 159] on icon at bounding box center [367, 160] width 7 height 7
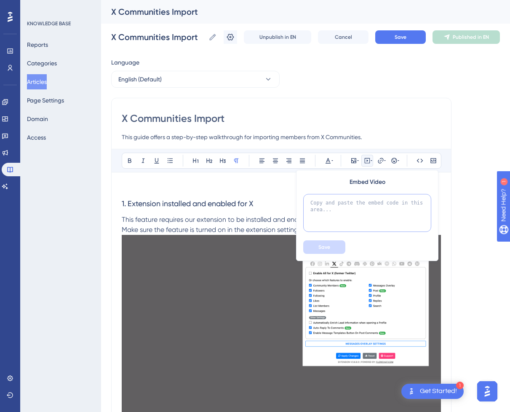
click at [336, 207] on textarea at bounding box center [367, 213] width 128 height 38
paste textarea "<div style="position:relative;padding-bottom:56.25%;"> <iframe style="width:100…"
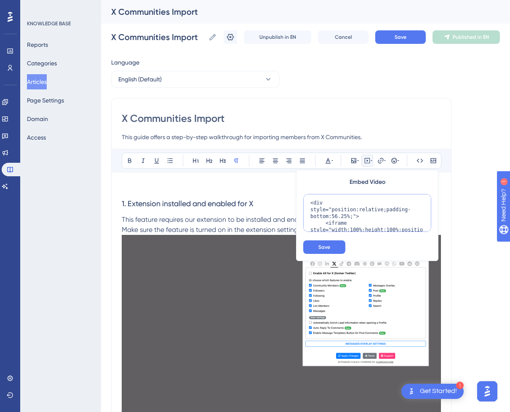
scroll to position [102, 0]
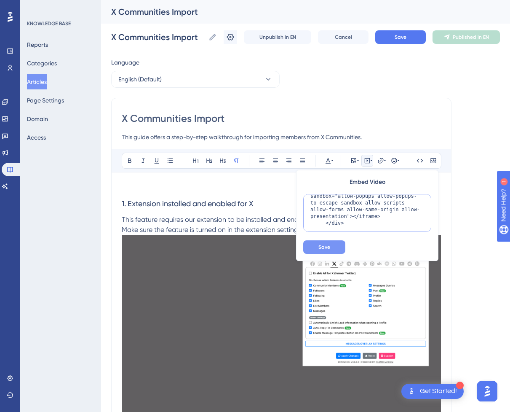
type textarea "<div style="position:relative;padding-bottom:56.25%;"> <iframe style="width:100…"
click at [333, 247] on button "Save" at bounding box center [324, 246] width 42 height 13
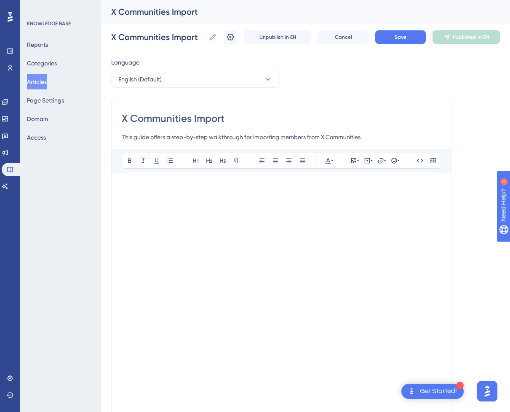
click at [236, 187] on p at bounding box center [281, 188] width 319 height 10
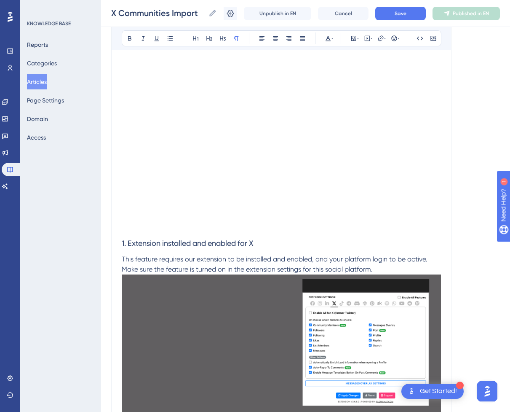
scroll to position [169, 0]
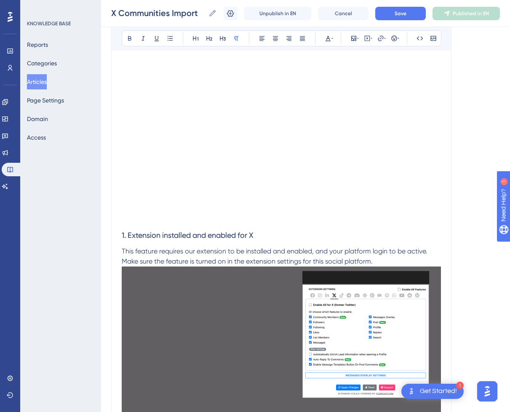
click at [184, 221] on p at bounding box center [281, 219] width 319 height 10
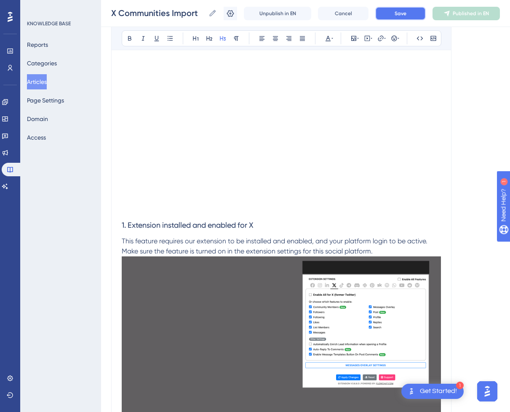
click at [413, 17] on button "Save" at bounding box center [401, 13] width 51 height 13
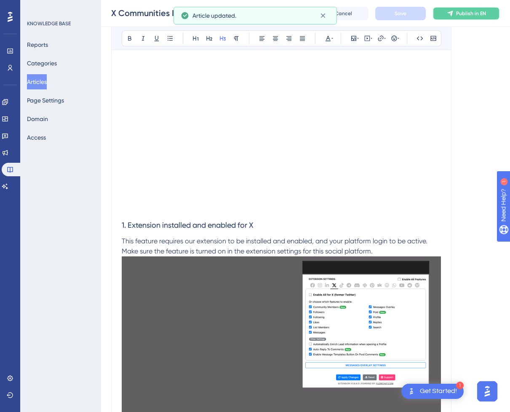
click at [482, 13] on span "Publish in EN" at bounding box center [471, 13] width 30 height 7
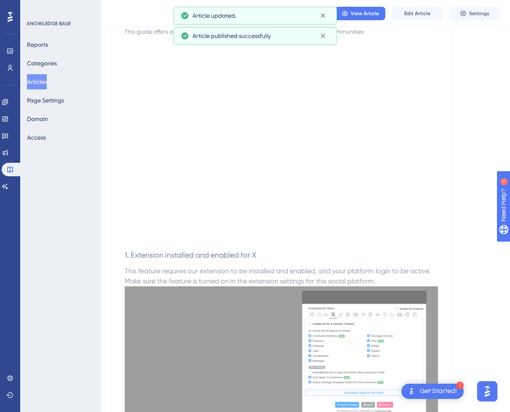
scroll to position [84, 0]
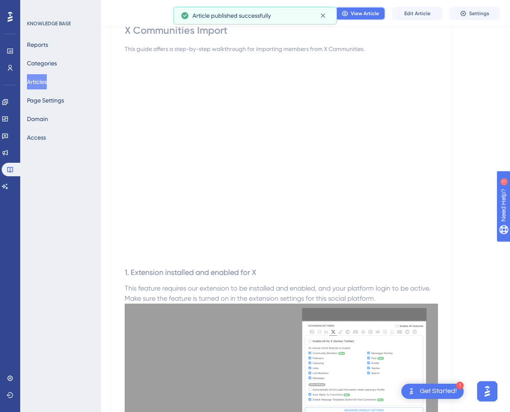
click at [358, 13] on span "View Article" at bounding box center [365, 13] width 28 height 7
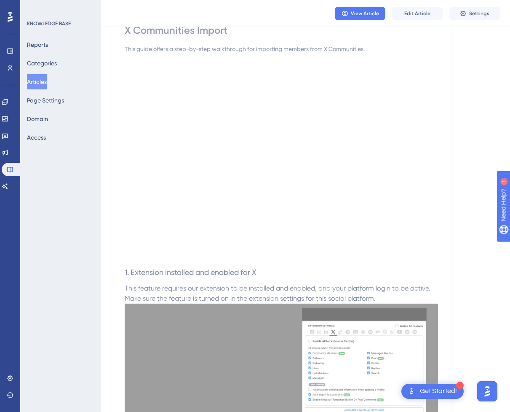
click at [43, 82] on button "Articles" at bounding box center [37, 81] width 20 height 15
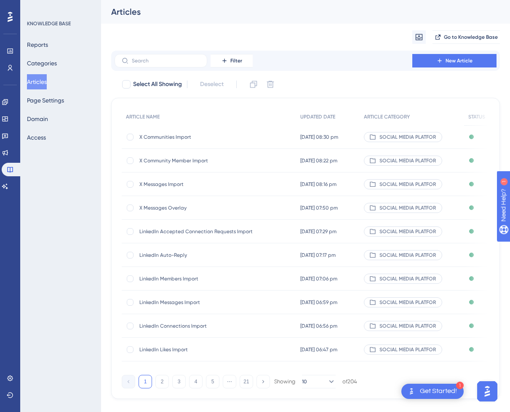
click at [198, 159] on span "X Community Member Import" at bounding box center [207, 160] width 135 height 7
